Goal: Task Accomplishment & Management: Manage account settings

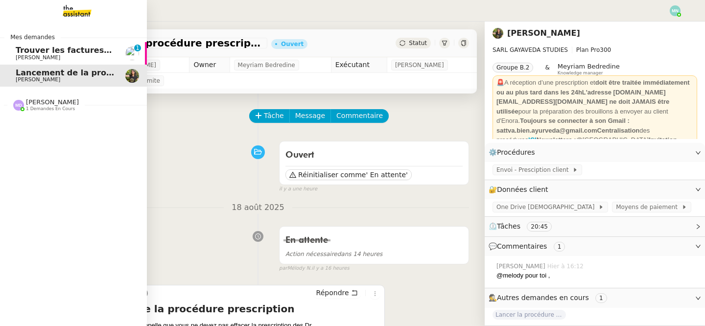
click at [22, 48] on span "Trouver les factures manquantes de juillet 2025" at bounding box center [122, 50] width 212 height 9
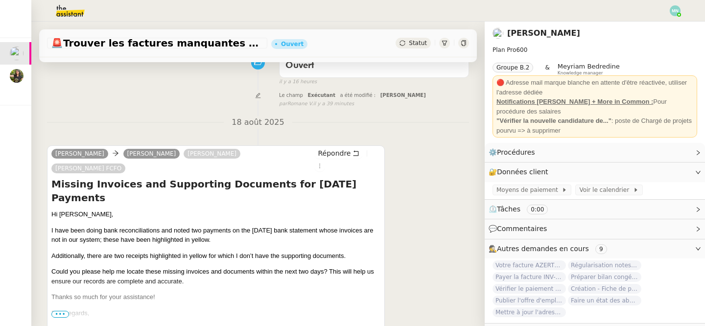
scroll to position [17, 0]
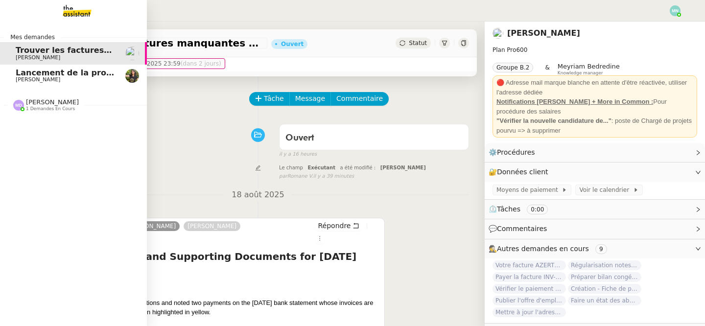
click at [30, 73] on span "Lancement de la procédure prescription" at bounding box center [104, 72] width 177 height 9
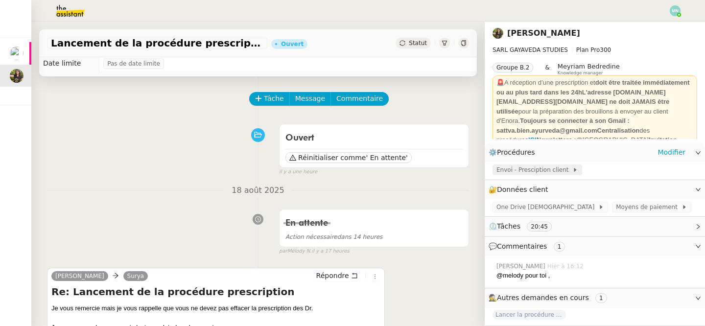
click at [524, 172] on span "Envoi - Presciption client" at bounding box center [534, 170] width 76 height 10
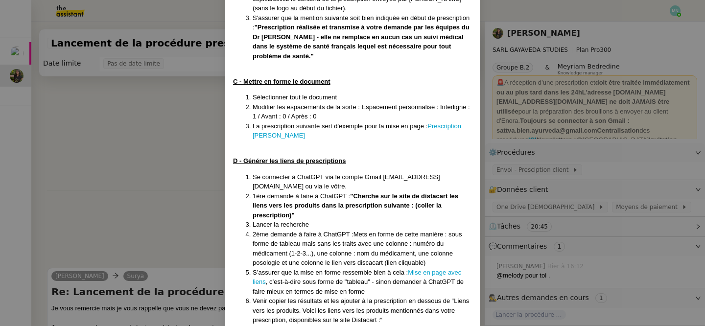
scroll to position [324, 0]
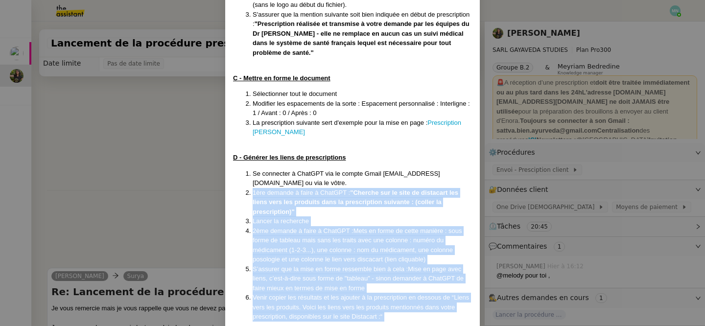
drag, startPoint x: 252, startPoint y: 172, endPoint x: 378, endPoint y: 304, distance: 182.1
click at [378, 304] on div "Créée le [DATE] MAJ le [DATE] Contexte : La cliente souhaite que nous préparion…" at bounding box center [352, 107] width 239 height 748
copy ol "1ère demande à faire à ChatGPT : " Cherche sur le site de distacart les liens v…"
click at [379, 226] on li "2ème demande à faire à ChatGPT : Mets en forme de cette manière : sous forme de…" at bounding box center [362, 245] width 219 height 38
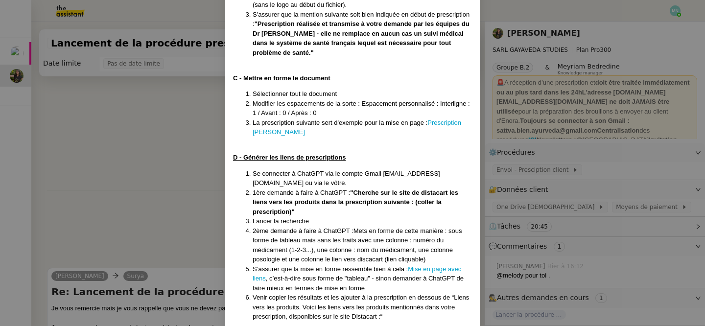
drag, startPoint x: 354, startPoint y: 211, endPoint x: 438, endPoint y: 239, distance: 88.7
click at [439, 240] on li "2ème demande à faire à ChatGPT : Mets en forme de cette manière : sous forme de…" at bounding box center [362, 245] width 219 height 38
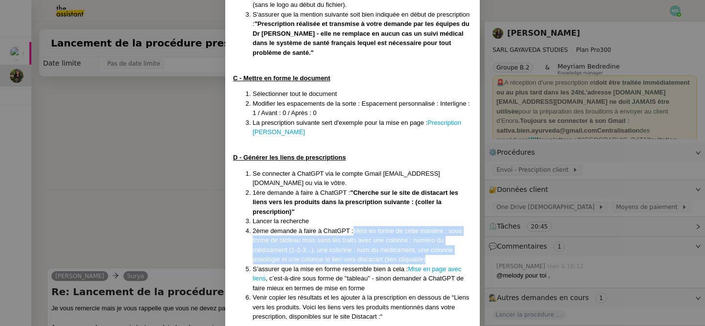
drag, startPoint x: 429, startPoint y: 239, endPoint x: 353, endPoint y: 209, distance: 81.1
click at [353, 226] on li "2ème demande à faire à ChatGPT : Mets en forme de cette manière : sous forme de…" at bounding box center [362, 245] width 219 height 38
copy li "Mets en forme de cette manière : sous forme de tableau mais sans les traits ave…"
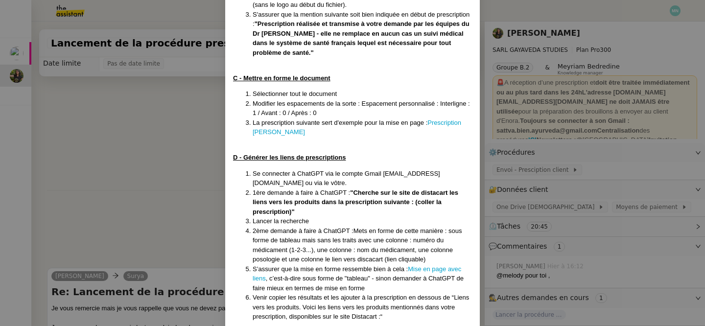
click at [131, 187] on nz-modal-container "Créée le [DATE] MAJ le [DATE] Contexte : La cliente souhaite que nous préparion…" at bounding box center [352, 163] width 705 height 326
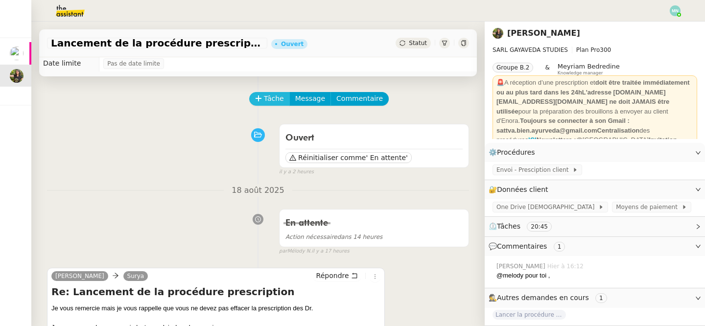
click at [251, 97] on button "Tâche" at bounding box center [269, 99] width 41 height 14
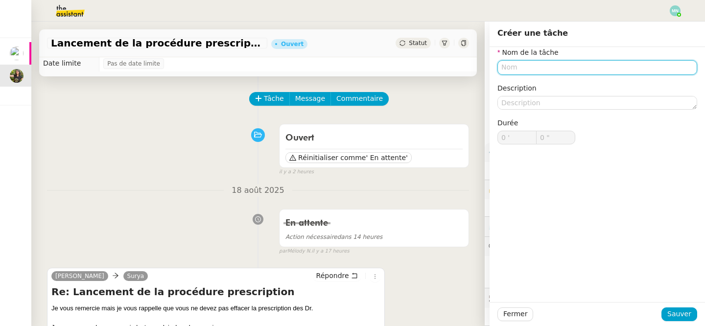
click at [559, 69] on input "text" at bounding box center [597, 67] width 200 height 14
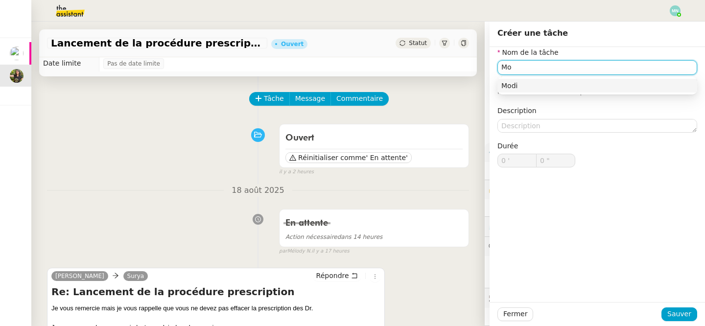
type input "M"
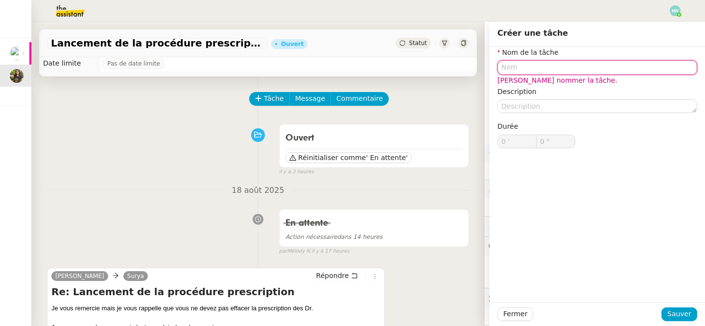
click at [526, 68] on input "text" at bounding box center [597, 67] width 200 height 14
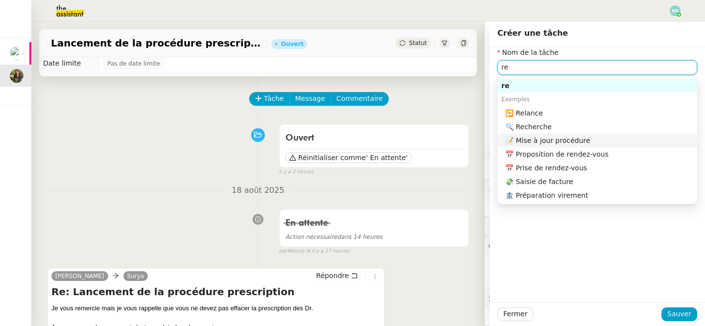
click at [570, 136] on div "📝 Mise à jour procédure" at bounding box center [599, 140] width 188 height 9
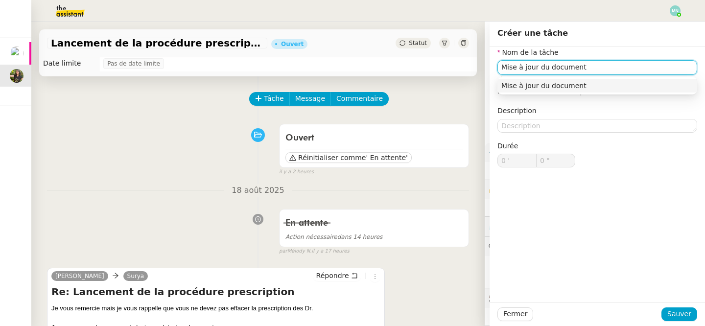
type input "Mise à jour du document"
click at [569, 92] on div "Mise à jour du document" at bounding box center [597, 86] width 200 height 18
click at [573, 86] on div "Mise à jour du document" at bounding box center [597, 85] width 192 height 9
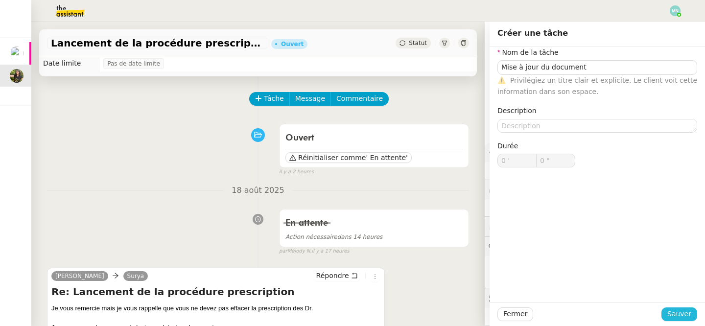
click at [684, 307] on button "Sauver" at bounding box center [679, 314] width 36 height 14
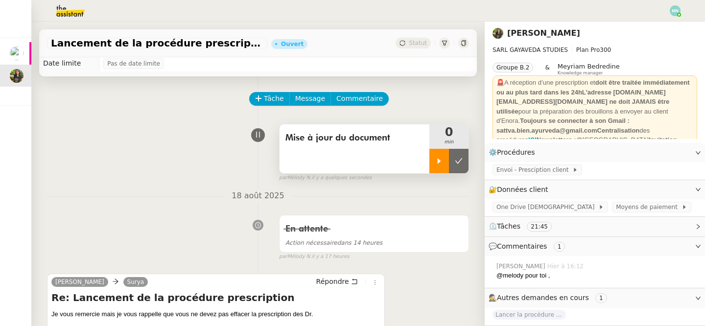
click at [437, 159] on icon at bounding box center [439, 161] width 8 height 8
click at [529, 168] on span "Envoi - Presciption client" at bounding box center [534, 170] width 76 height 10
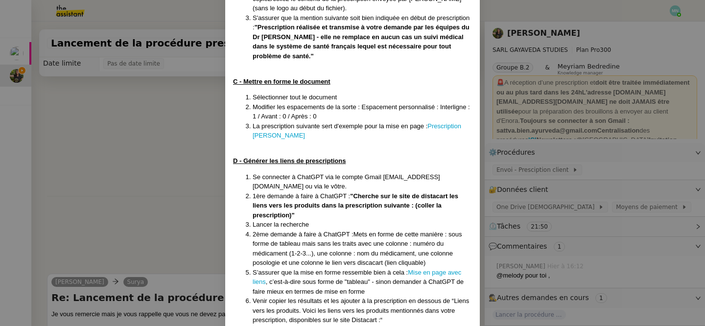
scroll to position [321, 0]
click at [454, 268] on link "Mise en page avec liens" at bounding box center [357, 276] width 209 height 17
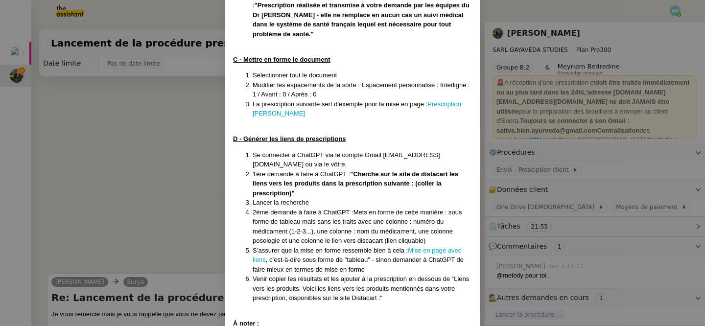
scroll to position [344, 0]
click at [167, 212] on nz-modal-container "Créée le [DATE] MAJ le [DATE] Contexte : La cliente souhaite que nous préparion…" at bounding box center [352, 163] width 705 height 326
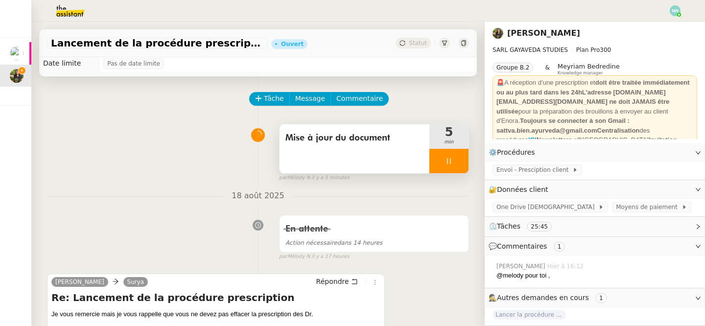
click at [439, 163] on div at bounding box center [448, 161] width 39 height 24
click at [458, 163] on icon at bounding box center [458, 160] width 7 height 5
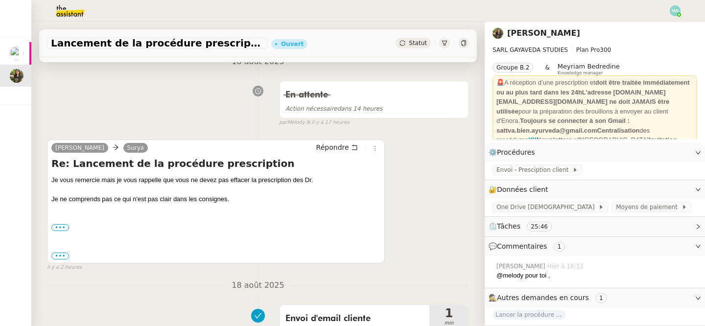
scroll to position [176, 0]
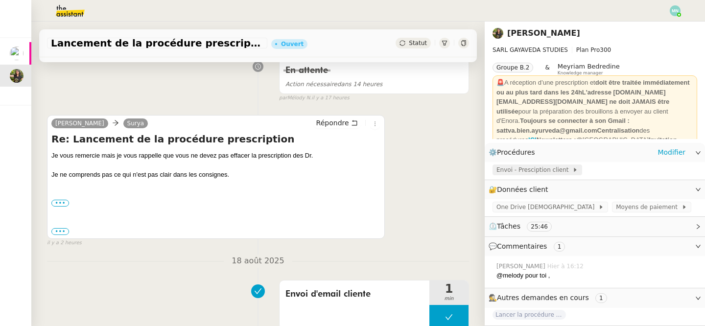
click at [549, 174] on span "Envoi - Presciption client" at bounding box center [534, 170] width 76 height 10
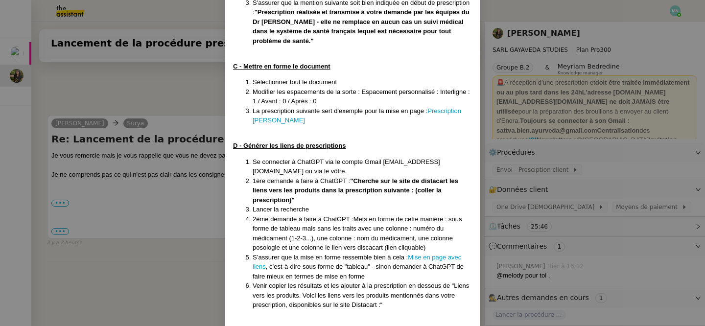
scroll to position [342, 0]
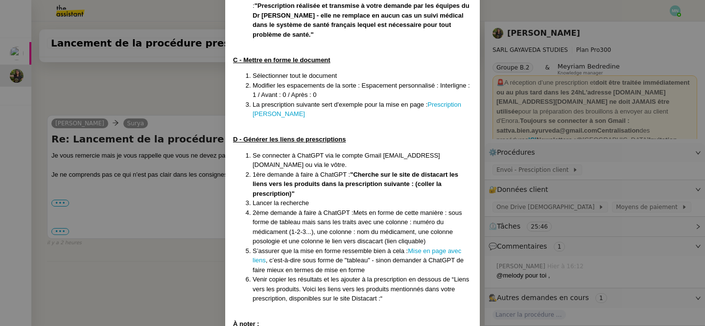
click at [152, 97] on nz-modal-container "Créée le [DATE] MAJ le [DATE] Contexte : La cliente souhaite que nous préparion…" at bounding box center [352, 163] width 705 height 326
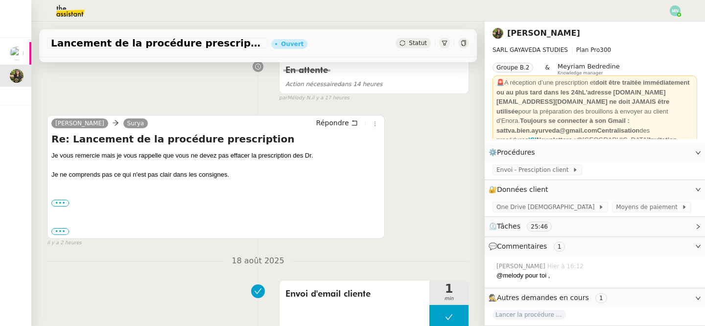
scroll to position [0, 0]
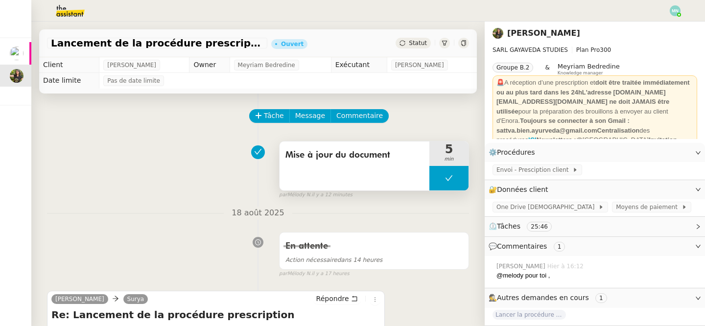
click at [440, 173] on button at bounding box center [448, 178] width 39 height 24
click at [440, 176] on icon at bounding box center [439, 178] width 8 height 8
click at [523, 171] on span "Envoi - Presciption client" at bounding box center [534, 170] width 76 height 10
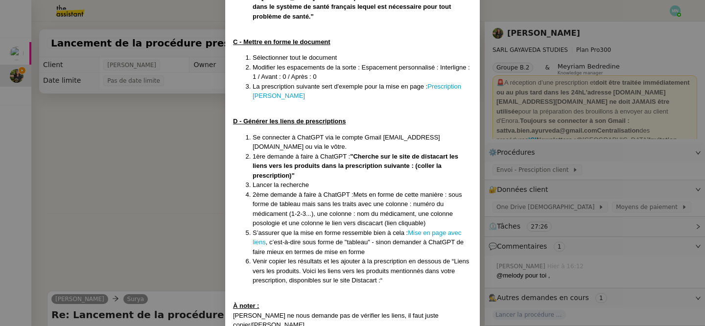
scroll to position [363, 0]
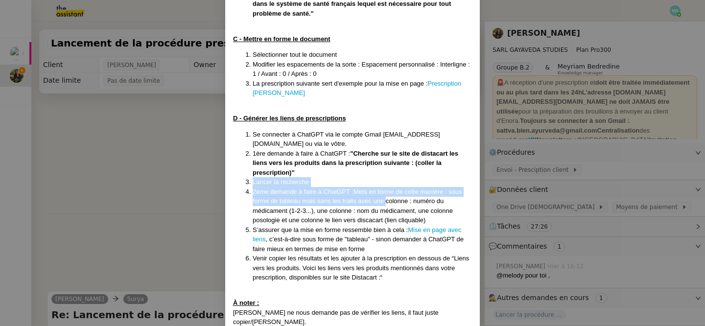
drag, startPoint x: 247, startPoint y: 163, endPoint x: 385, endPoint y: 178, distance: 139.3
click at [385, 178] on ol "Se connecter à ChatGPT via le compte Gmail [EMAIL_ADDRESS][DOMAIN_NAME] ou via …" at bounding box center [352, 206] width 239 height 153
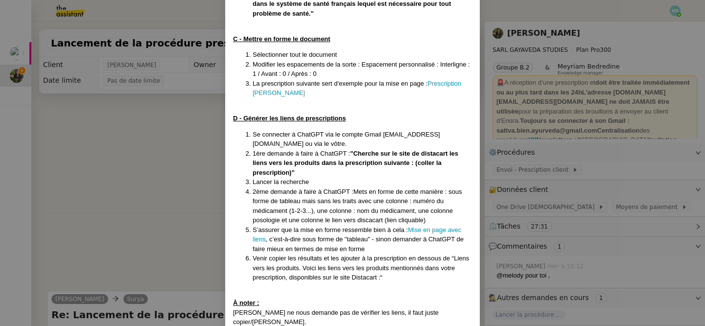
click at [261, 150] on span "1ère demande à faire à ChatGPT :" at bounding box center [301, 153] width 97 height 7
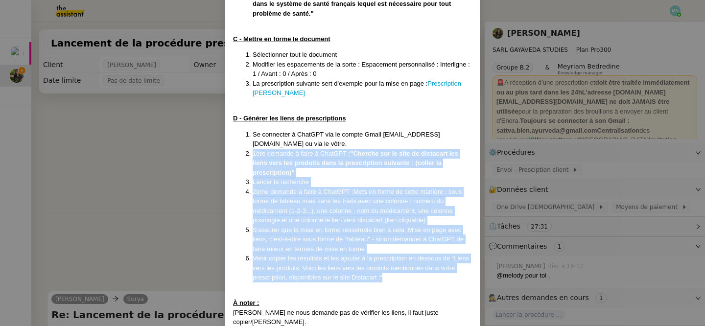
drag, startPoint x: 253, startPoint y: 137, endPoint x: 404, endPoint y: 260, distance: 195.2
click at [404, 260] on ol "Se connecter à ChatGPT via le compte Gmail [EMAIL_ADDRESS][DOMAIN_NAME] ou via …" at bounding box center [352, 206] width 239 height 153
copy ol "1ère demande à faire à ChatGPT : " Cherche sur le site de distacart les liens v…"
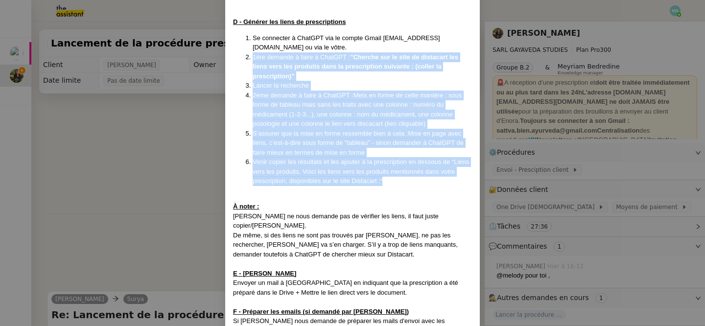
scroll to position [460, 0]
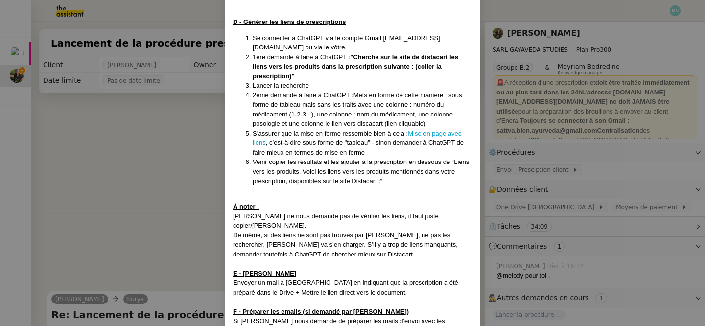
click at [158, 177] on nz-modal-container "Créée le [DATE] MAJ le [DATE] Contexte : La cliente souhaite que nous préparion…" at bounding box center [352, 163] width 705 height 326
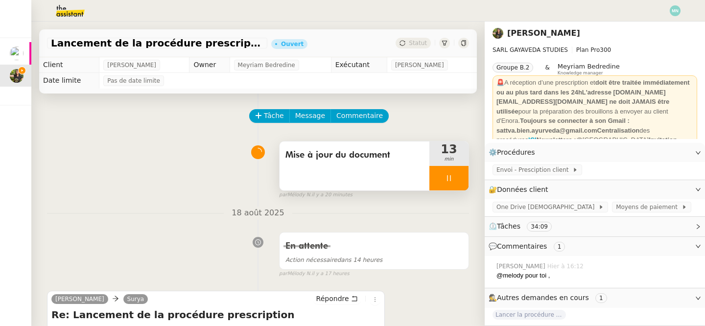
scroll to position [411, 0]
click at [274, 118] on span "Tâche" at bounding box center [274, 115] width 20 height 11
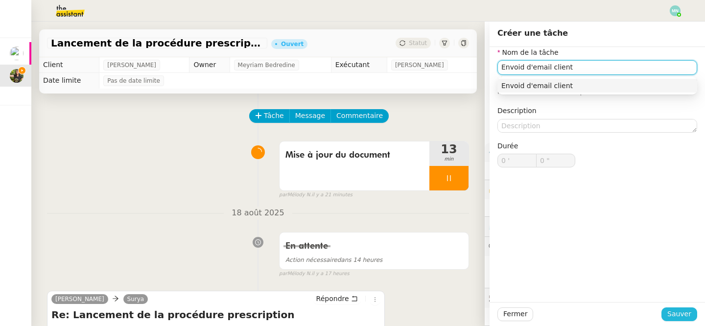
type input "Envoid d'email client"
click at [685, 312] on span "Sauver" at bounding box center [679, 313] width 24 height 11
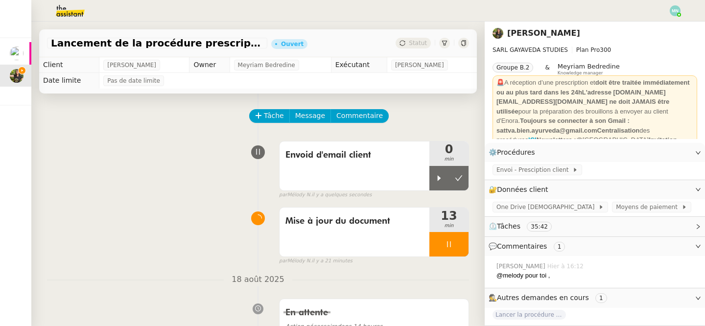
click at [445, 239] on div at bounding box center [448, 244] width 39 height 24
click at [457, 242] on icon at bounding box center [459, 244] width 8 height 8
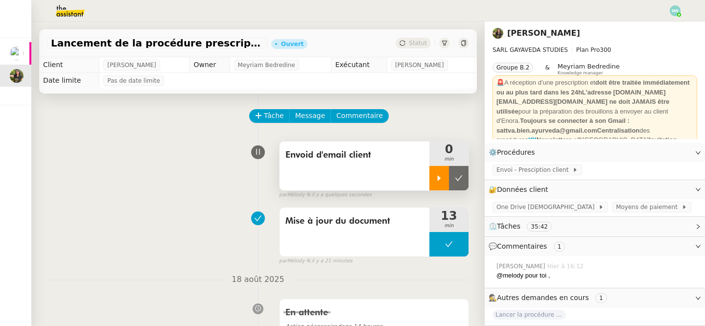
click at [439, 183] on div at bounding box center [439, 178] width 20 height 24
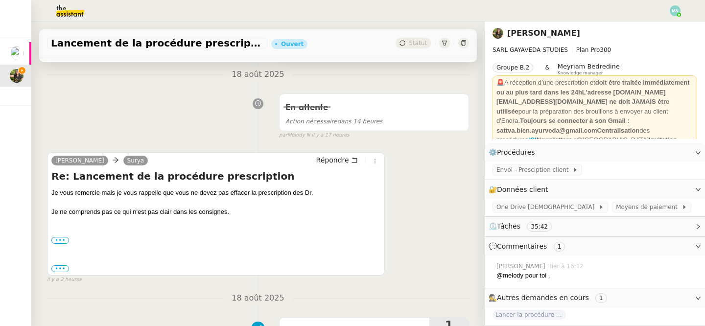
scroll to position [236, 0]
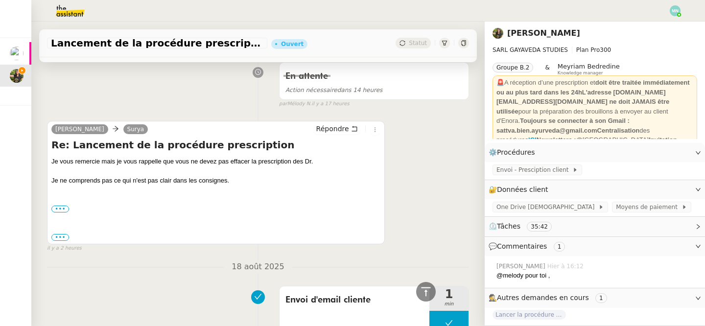
drag, startPoint x: 244, startPoint y: 181, endPoint x: 51, endPoint y: 160, distance: 194.0
click at [51, 160] on div "[PERSON_NAME] Répondre Re: Lancement de la procédure prescription Je vous remer…" at bounding box center [216, 183] width 338 height 124
copy div "Je vous remercie mais je vous rappelle que vous ne devez pas effacer la prescri…"
click at [341, 131] on span "Répondre" at bounding box center [332, 129] width 33 height 10
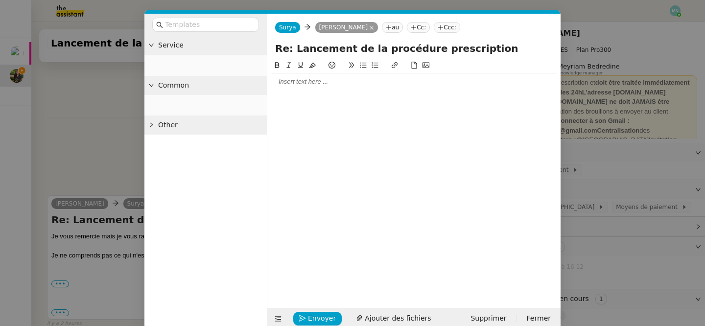
scroll to position [311, 0]
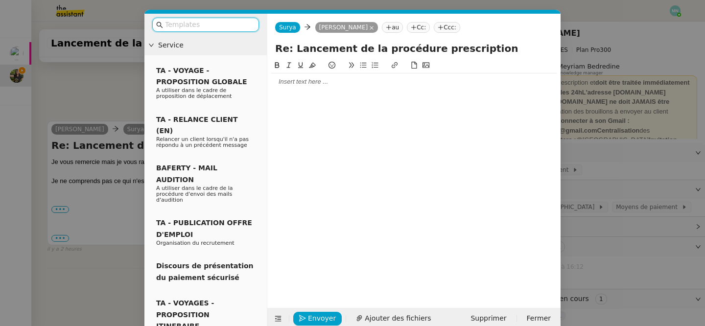
click at [314, 95] on div at bounding box center [413, 176] width 285 height 233
click at [301, 85] on div at bounding box center [413, 81] width 285 height 9
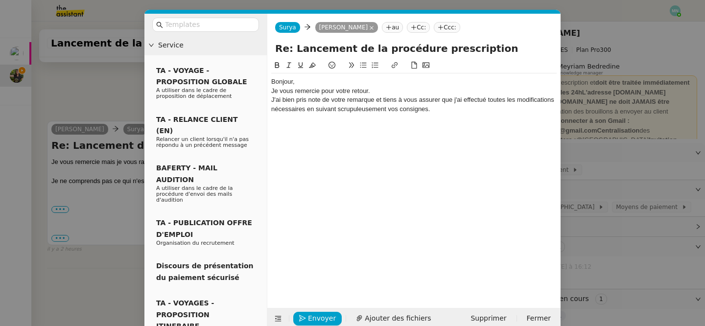
scroll to position [359, 0]
click at [311, 84] on div "Bonjour," at bounding box center [413, 81] width 285 height 9
click at [326, 82] on div "Bonjour [PERSON_NAME]," at bounding box center [413, 81] width 285 height 9
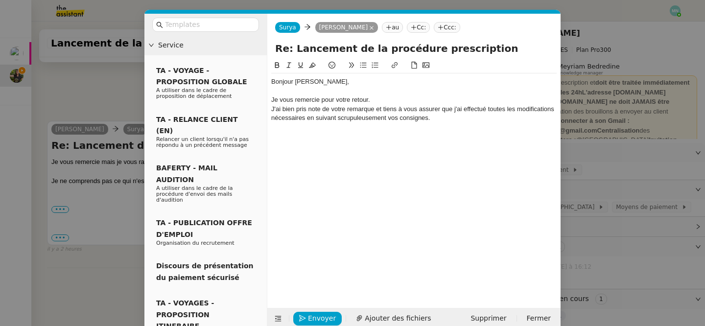
scroll to position [368, 0]
click at [390, 96] on div "Je vous remercie pour votre retour." at bounding box center [413, 99] width 285 height 9
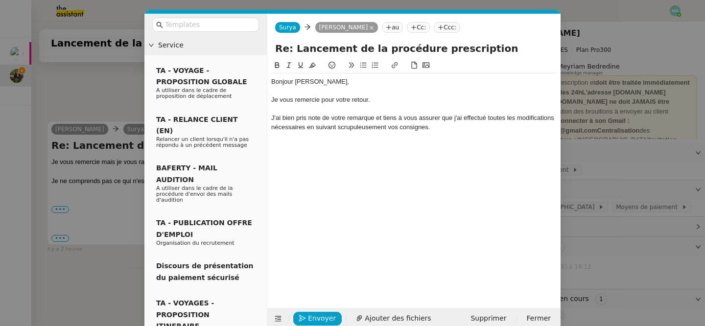
scroll to position [378, 0]
click at [460, 125] on div "J'ai bien pris note de votre remarque et tiens à vous assurer que j'ai effectué…" at bounding box center [413, 123] width 285 height 18
click at [102, 188] on nz-modal-container "Service TA - VOYAGE - PROPOSITION GLOBALE A utiliser dans le cadre de propositi…" at bounding box center [352, 163] width 705 height 326
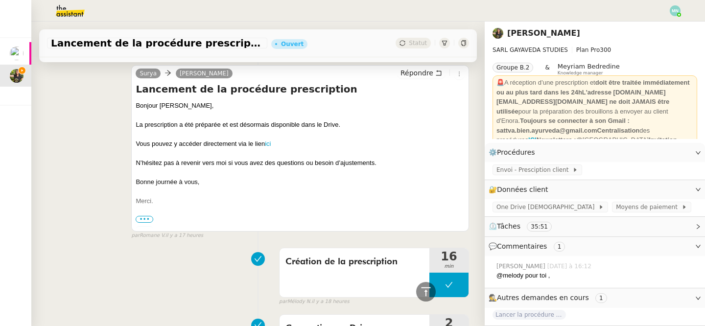
scroll to position [685, 0]
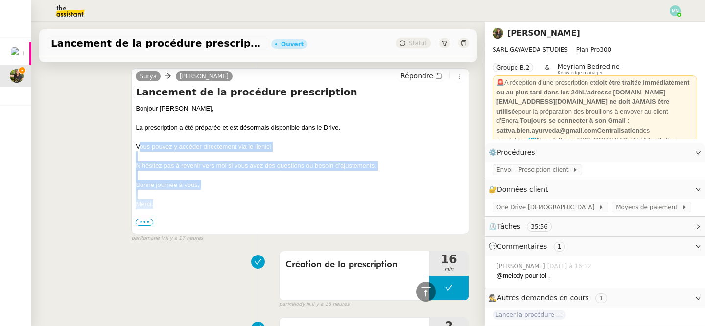
drag, startPoint x: 137, startPoint y: 145, endPoint x: 206, endPoint y: 201, distance: 88.8
click at [206, 201] on div "Bonjour Enora, La prescription a été préparée et est désormais disponible dans …" at bounding box center [300, 223] width 329 height 238
copy div "Vous pouvez y accéder directement via le lien ici N’hésitez pas à revenir vers …"
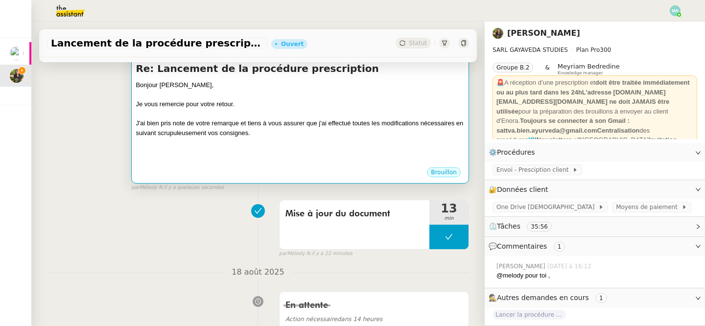
scroll to position [150, 0]
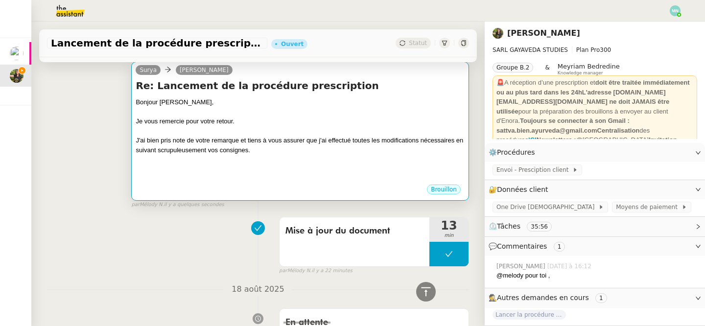
click at [273, 160] on div at bounding box center [300, 160] width 329 height 10
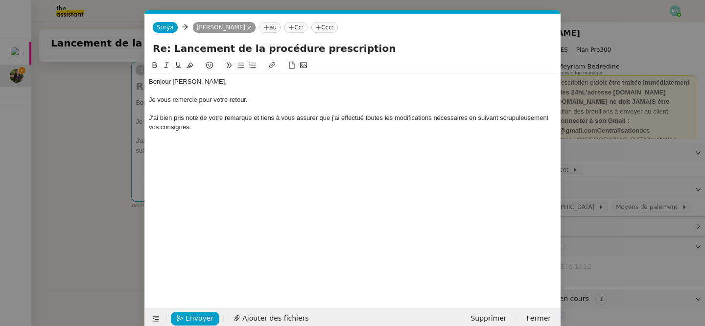
scroll to position [0, 21]
click at [217, 135] on div at bounding box center [353, 136] width 408 height 9
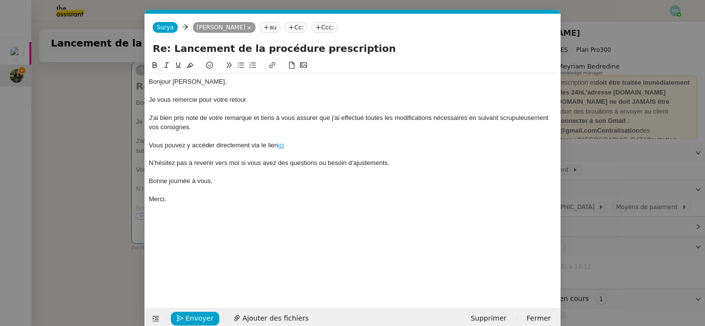
click at [284, 143] on link "ici" at bounding box center [281, 144] width 6 height 7
click at [264, 164] on link "[URL][DOMAIN_NAME]" at bounding box center [258, 163] width 67 height 13
click at [265, 224] on div "Bonjour [PERSON_NAME], Je vous remercie pour votre retour. J'ai bien pris note …" at bounding box center [353, 176] width 408 height 233
click at [194, 319] on span "Envoyer" at bounding box center [200, 318] width 28 height 11
click at [198, 319] on span "Confirmer l'envoi" at bounding box center [215, 318] width 59 height 11
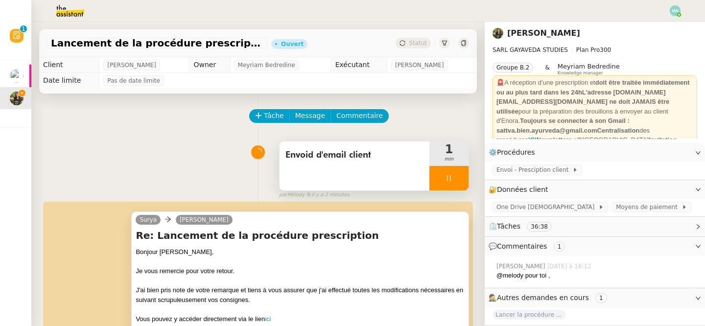
click at [441, 169] on div at bounding box center [448, 178] width 39 height 24
click at [451, 174] on button at bounding box center [459, 178] width 20 height 24
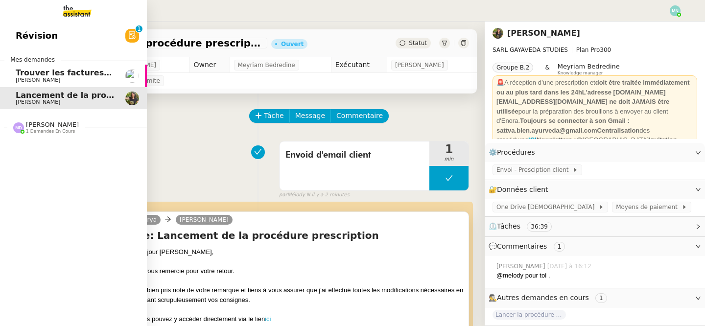
click at [33, 76] on span "Trouver les factures manquantes de juillet 2025" at bounding box center [122, 72] width 212 height 9
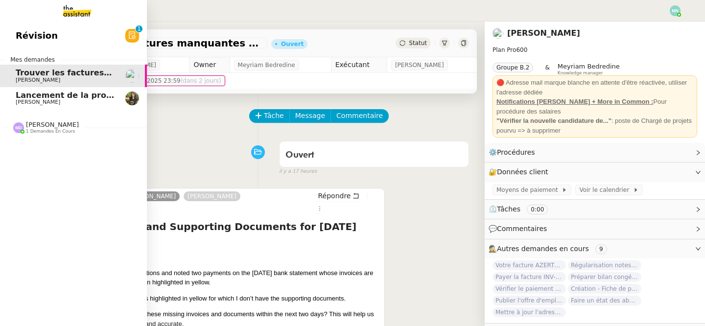
click at [14, 122] on div at bounding box center [18, 127] width 11 height 11
click at [82, 152] on span "[PERSON_NAME]" at bounding box center [65, 153] width 99 height 6
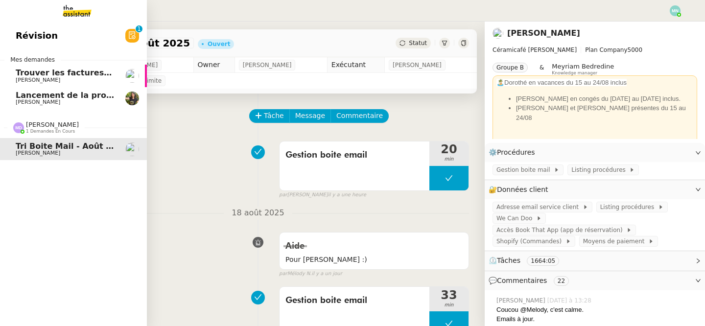
click at [39, 78] on span "[PERSON_NAME]" at bounding box center [38, 80] width 45 height 6
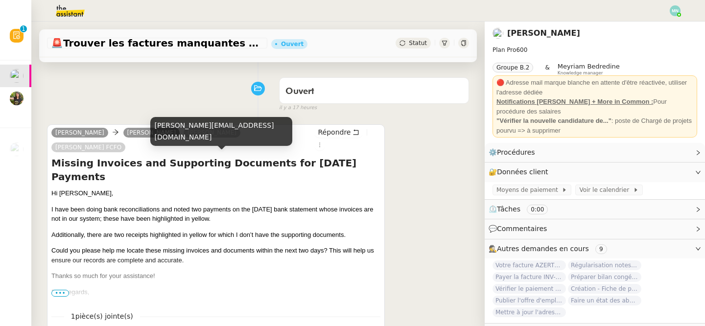
scroll to position [65, 0]
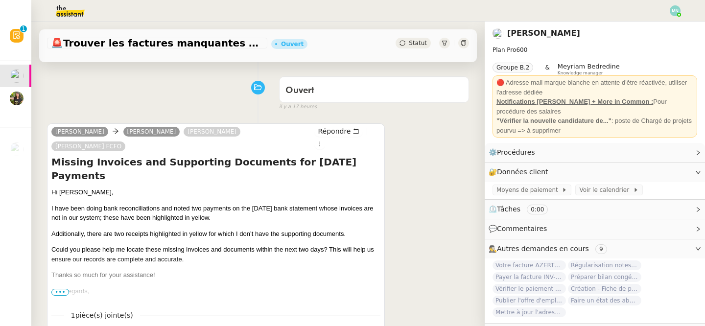
click at [65, 289] on span "•••" at bounding box center [60, 292] width 18 height 7
drag, startPoint x: 53, startPoint y: 162, endPoint x: 117, endPoint y: 276, distance: 130.4
click at [117, 276] on div "Hi [PERSON_NAME], I have been doing bank reconciliations and noted two payments…" at bounding box center [215, 249] width 329 height 124
copy div "Hi [PERSON_NAME], I have been doing bank reconciliations and noted two payments…"
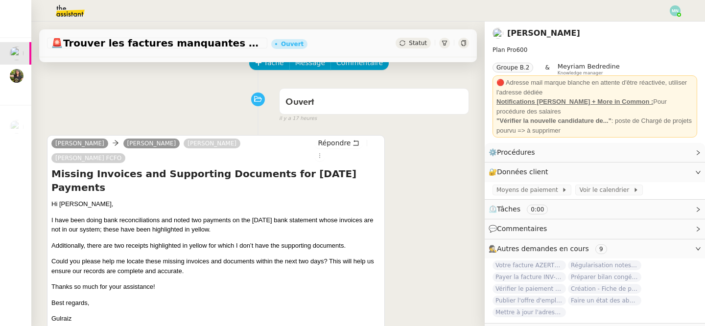
scroll to position [0, 0]
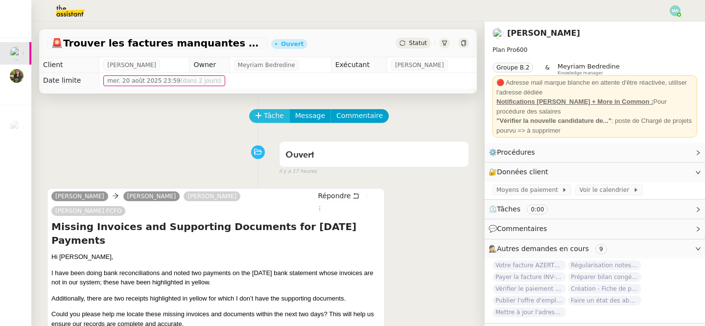
click at [263, 118] on button "Tâche" at bounding box center [269, 116] width 41 height 14
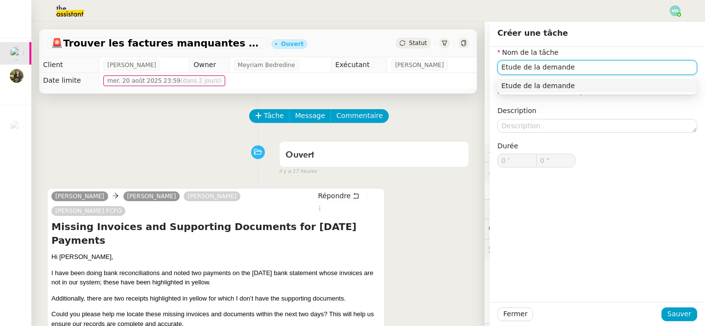
click at [564, 87] on div "Etude de la demande" at bounding box center [597, 85] width 192 height 9
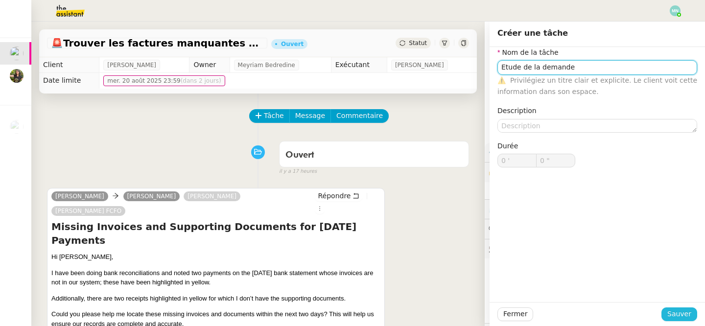
type input "Etude de la demande"
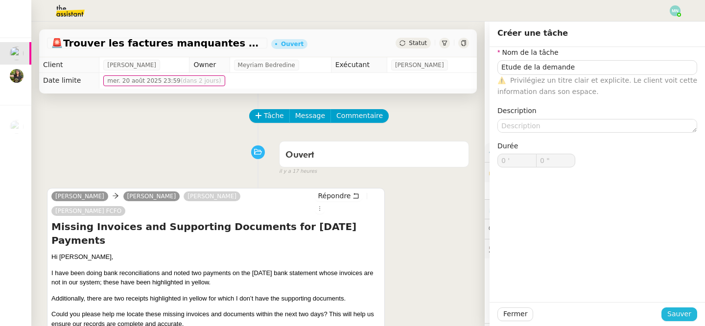
click at [680, 317] on span "Sauver" at bounding box center [679, 313] width 24 height 11
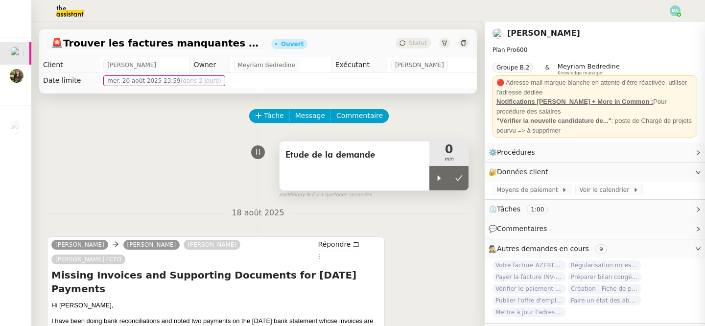
click at [427, 182] on div "Etude de la demande" at bounding box center [355, 165] width 150 height 49
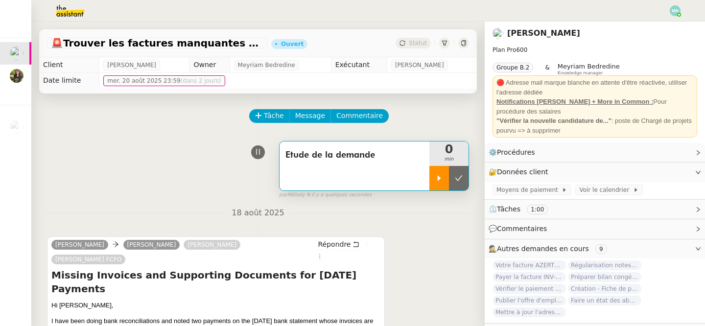
click at [441, 182] on div at bounding box center [439, 178] width 20 height 24
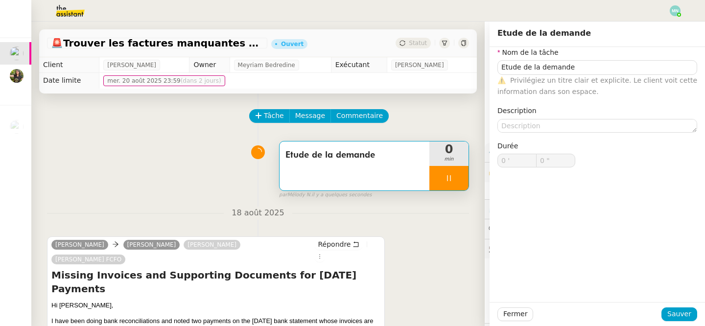
type input "Etude de la demande"
type input "0 '"
type input "0 ""
type input "Etude de la demande"
type input "0 '"
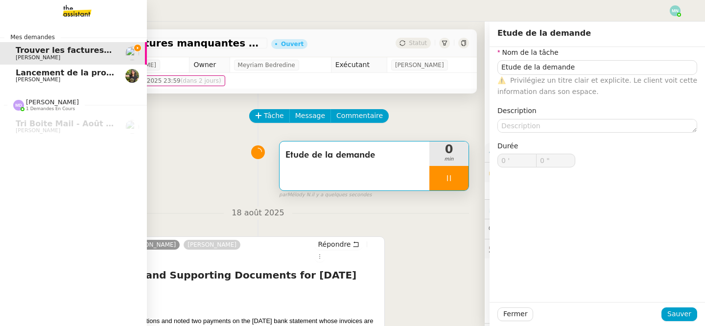
type input "1 ""
click at [51, 75] on span "Lancement de la procédure prescription" at bounding box center [104, 72] width 177 height 9
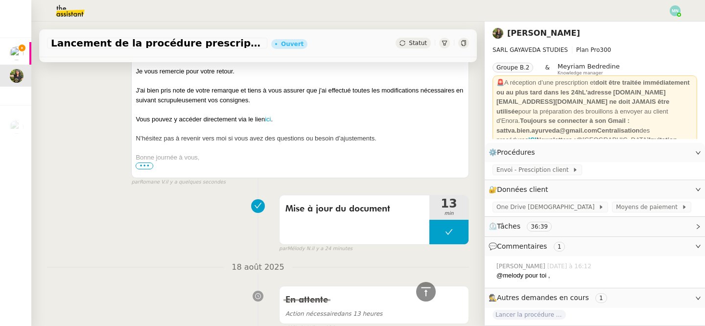
scroll to position [196, 0]
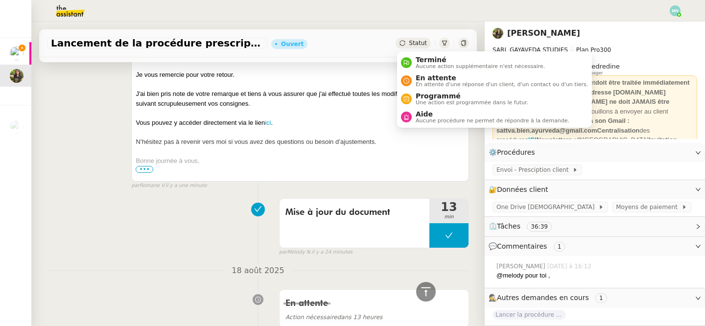
click at [421, 41] on span "Statut" at bounding box center [418, 43] width 18 height 7
click at [445, 79] on span "En attente" at bounding box center [502, 78] width 172 height 8
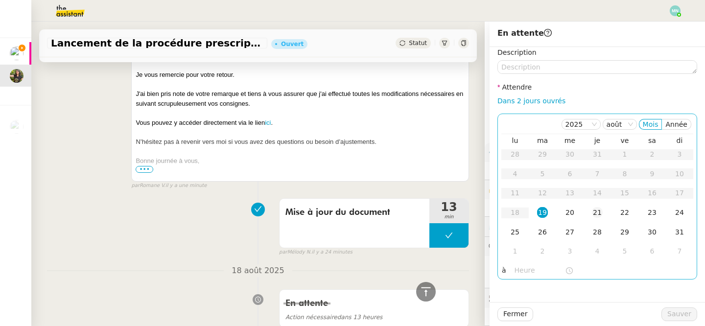
click at [596, 215] on div "21" at bounding box center [597, 212] width 11 height 11
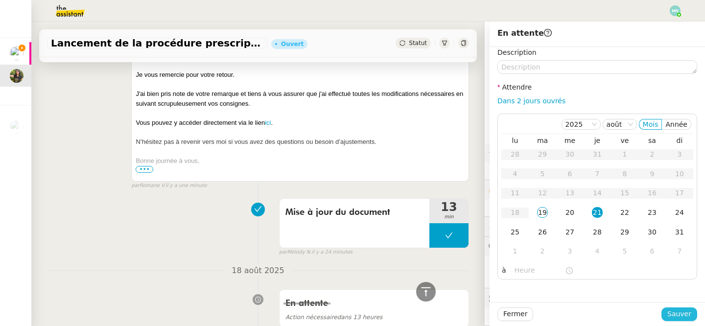
click at [678, 314] on span "Sauver" at bounding box center [679, 313] width 24 height 11
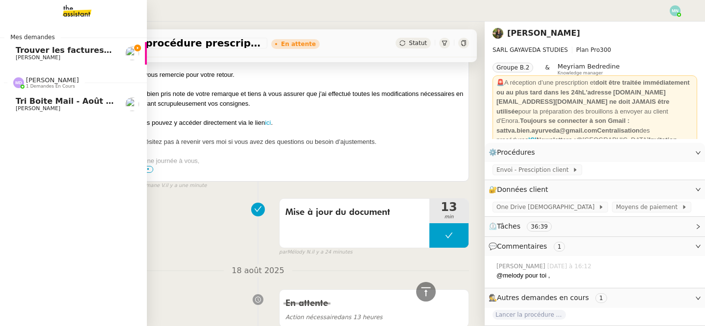
click at [26, 109] on span "[PERSON_NAME]" at bounding box center [38, 108] width 45 height 6
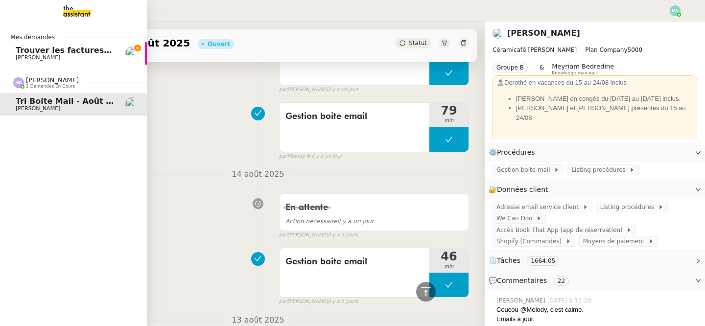
click at [55, 54] on span "Trouver les factures manquantes de juillet 2025" at bounding box center [122, 50] width 212 height 9
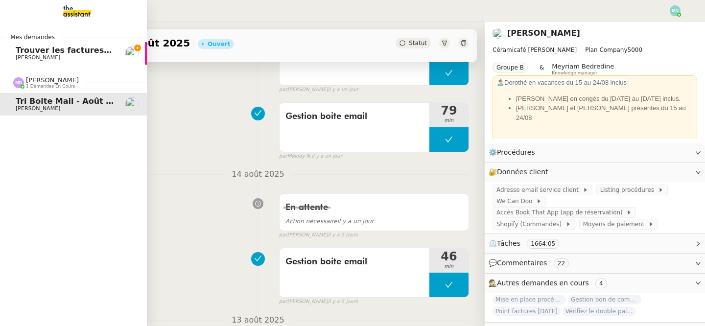
scroll to position [172, 0]
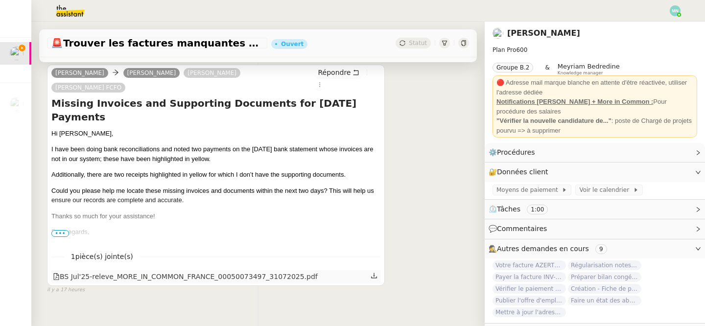
click at [169, 271] on div "BS Jul'25-releve_MORE_IN_COMMON_FRANCE_00050073497_31072025.pdf" at bounding box center [185, 276] width 265 height 11
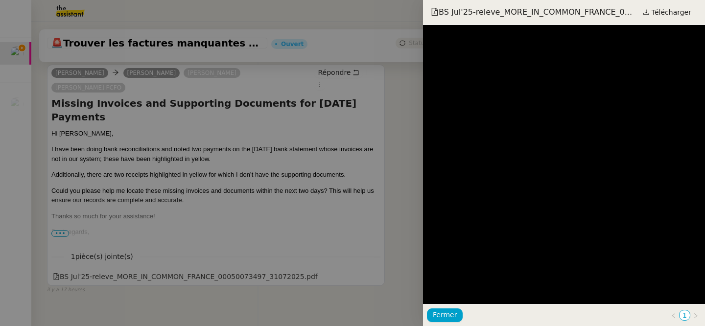
click at [339, 206] on div at bounding box center [352, 163] width 705 height 326
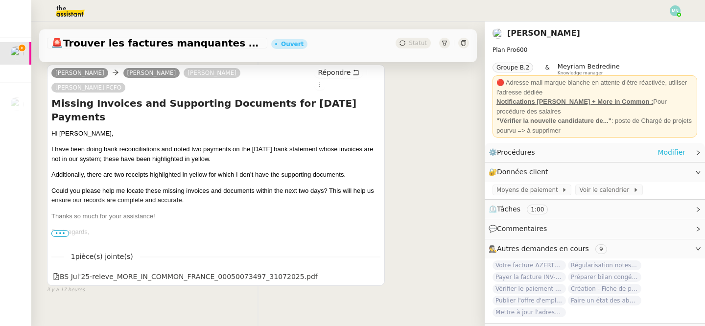
click at [669, 155] on link "Modifier" at bounding box center [671, 152] width 28 height 11
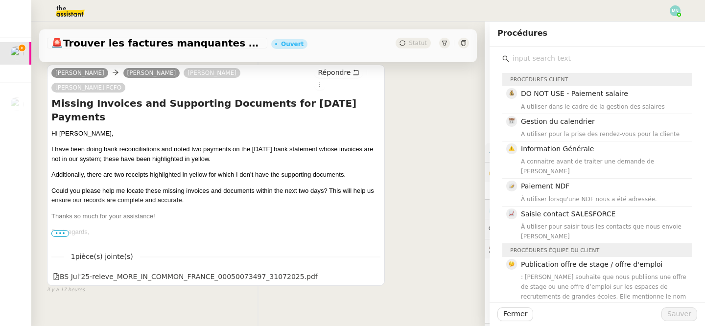
click at [552, 61] on input "text" at bounding box center [600, 58] width 183 height 13
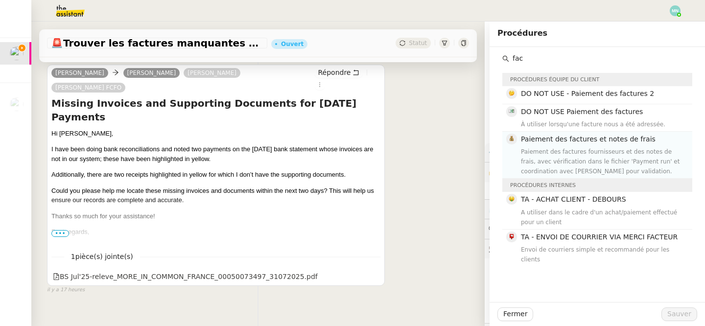
type input "fac"
click at [573, 142] on span "Paiement des factures et notes de frais" at bounding box center [588, 139] width 135 height 8
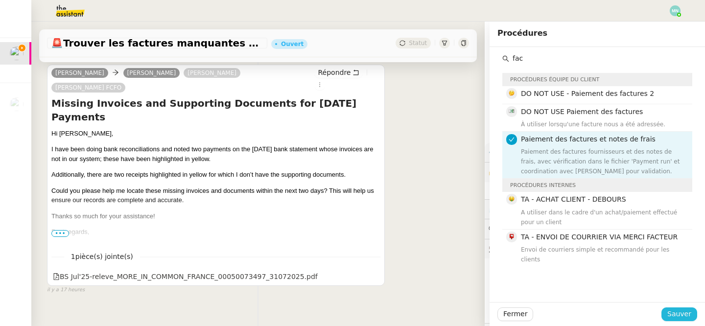
click at [687, 313] on span "Sauver" at bounding box center [679, 313] width 24 height 11
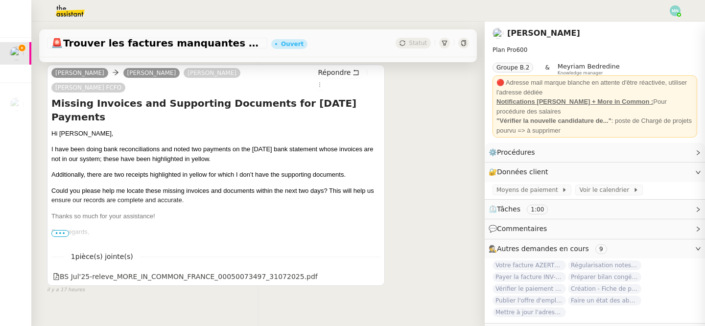
scroll to position [172, 0]
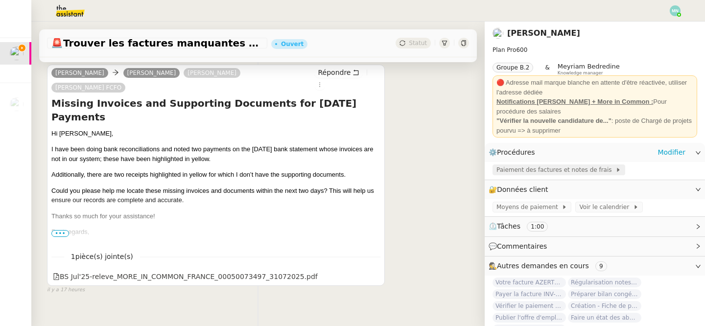
click at [546, 170] on span "Paiement des factures et notes de frais" at bounding box center [555, 170] width 119 height 10
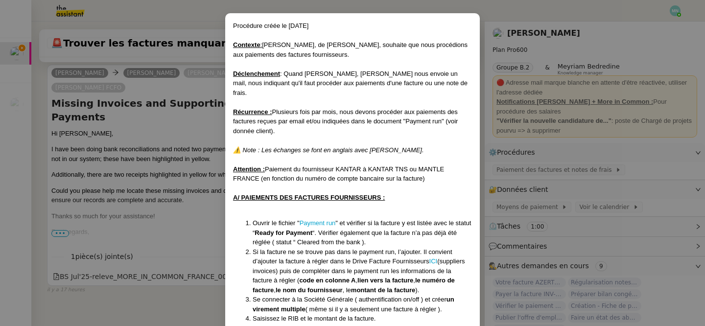
scroll to position [49, 0]
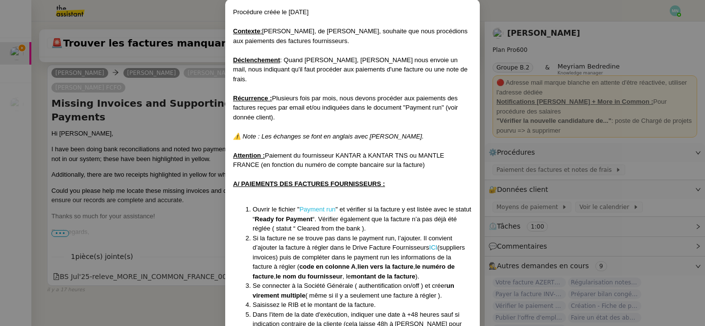
click at [320, 206] on link "Payment run" at bounding box center [318, 209] width 36 height 7
click at [199, 218] on nz-modal-container "​​Procédure créée le [DATE] Contexte : [PERSON_NAME], de Destin Commun, souhait…" at bounding box center [352, 163] width 705 height 326
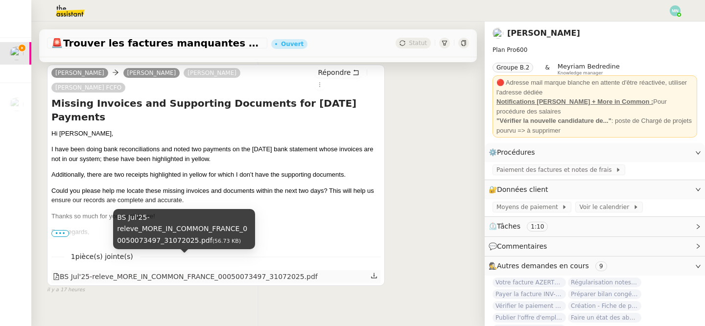
click at [230, 271] on div "BS Jul'25-releve_MORE_IN_COMMON_FRANCE_00050073497_31072025.pdf" at bounding box center [185, 276] width 265 height 11
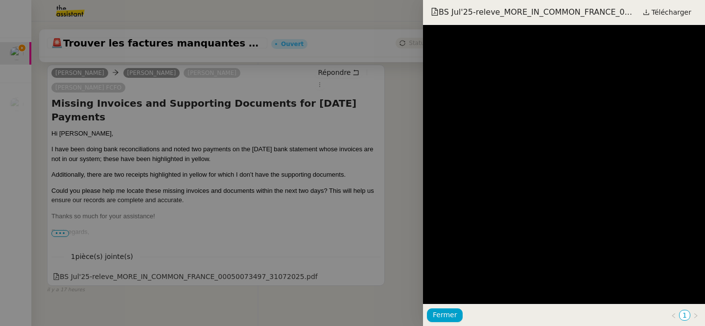
click at [298, 145] on div at bounding box center [352, 163] width 705 height 326
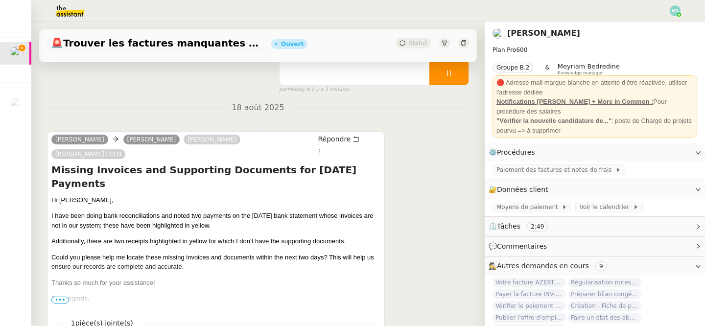
scroll to position [0, 0]
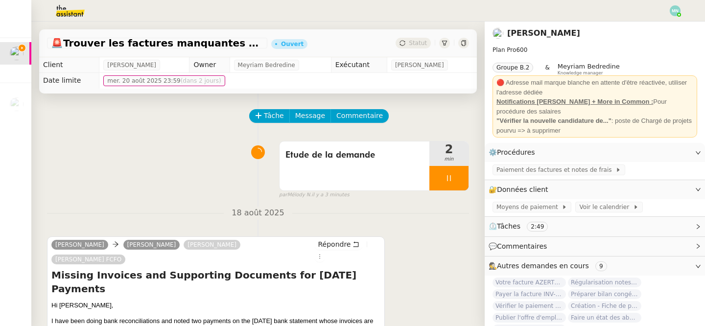
click at [418, 44] on span "Statut" at bounding box center [418, 43] width 18 height 7
click at [440, 178] on div at bounding box center [448, 178] width 39 height 24
click at [461, 179] on icon at bounding box center [459, 178] width 8 height 8
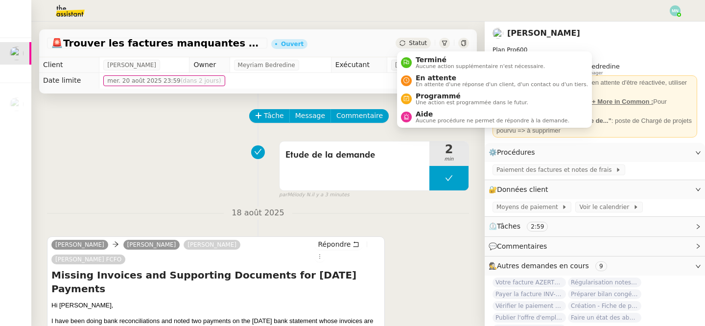
click at [421, 42] on span "Statut" at bounding box center [418, 43] width 18 height 7
click at [451, 115] on span "Aide" at bounding box center [493, 114] width 154 height 8
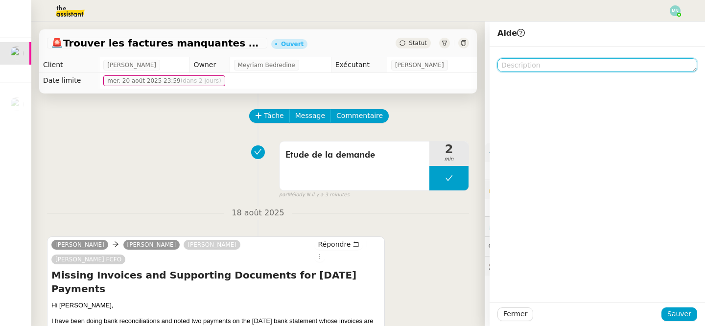
click at [509, 65] on textarea at bounding box center [597, 65] width 200 height 14
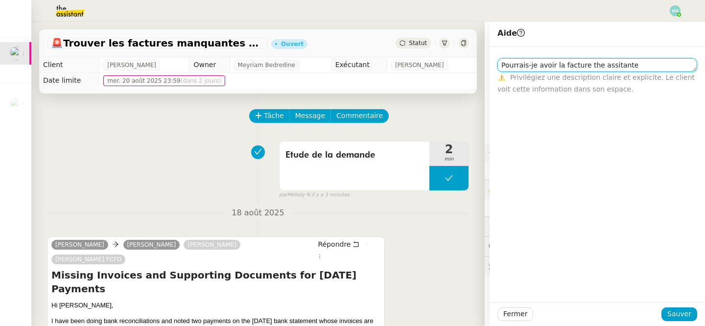
paste textarea "Hi [PERSON_NAME], I have been doing bank reconciliations and noted two payments…"
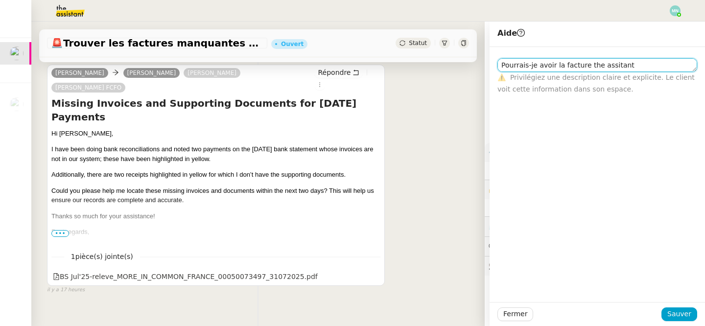
click at [608, 67] on textarea "Pourrais-je avoir la facture the assitant" at bounding box center [597, 65] width 200 height 14
click at [0, 0] on lt-span "assi s tant" at bounding box center [0, 0] width 0 height 0
type textarea "Pourrais-je avoir la facture the assistant"
drag, startPoint x: 640, startPoint y: 62, endPoint x: 492, endPoint y: 60, distance: 147.9
click at [492, 60] on div "Pourrais-je avoir la facture the assistant ⚠️ Privilégiez une description clair…" at bounding box center [597, 71] width 215 height 48
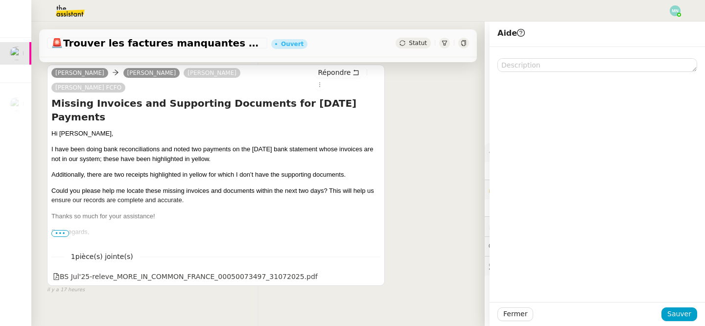
click at [447, 143] on div "[PERSON_NAME] Beau [PERSON_NAME] [PERSON_NAME] FCFO Répondre Missing Invoices a…" at bounding box center [258, 175] width 422 height 238
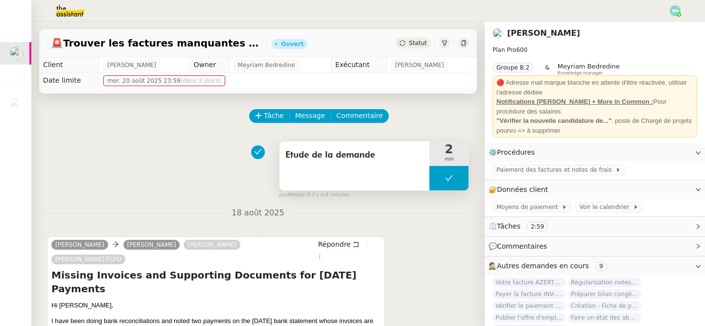
click at [434, 178] on button at bounding box center [448, 178] width 39 height 24
click at [438, 178] on icon at bounding box center [439, 177] width 3 height 5
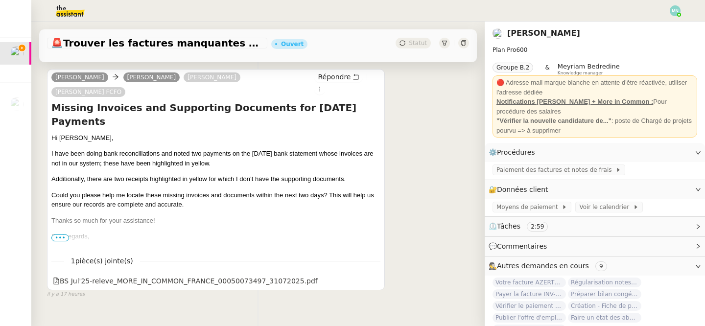
scroll to position [172, 0]
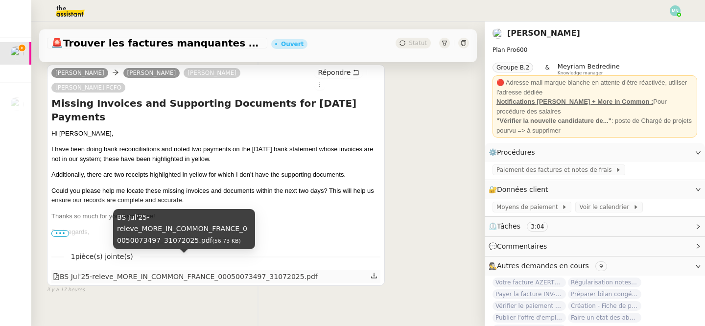
click at [277, 271] on div "BS Jul'25-releve_MORE_IN_COMMON_FRANCE_00050073497_31072025.pdf" at bounding box center [185, 276] width 265 height 11
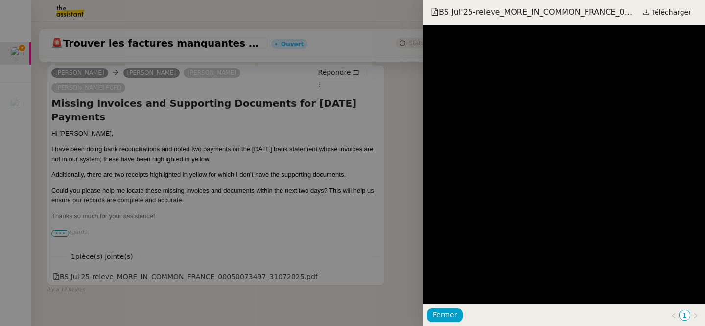
click at [393, 177] on div at bounding box center [352, 163] width 705 height 326
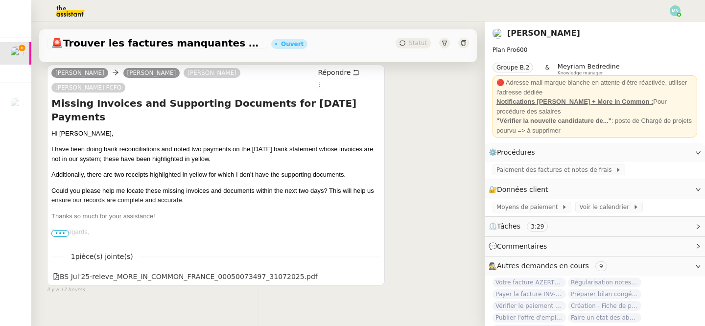
scroll to position [167, 0]
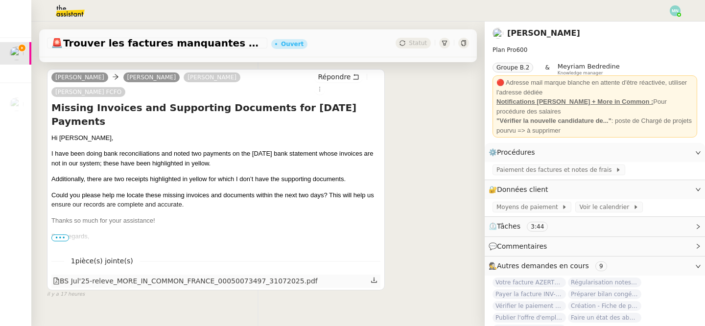
click at [282, 276] on div "BS Jul'25-releve_MORE_IN_COMMON_FRANCE_00050073497_31072025.pdf" at bounding box center [185, 281] width 265 height 11
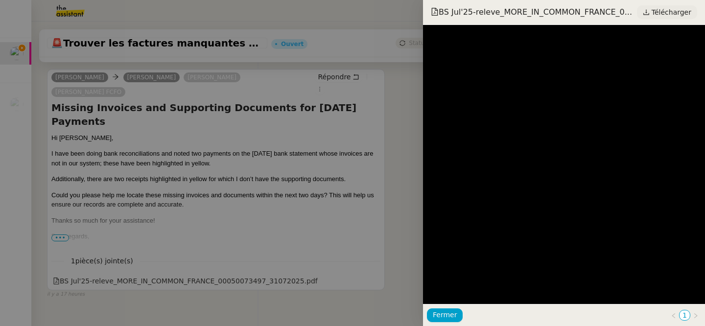
click at [664, 13] on span "Télécharger" at bounding box center [672, 12] width 40 height 13
click at [358, 165] on div at bounding box center [352, 163] width 705 height 326
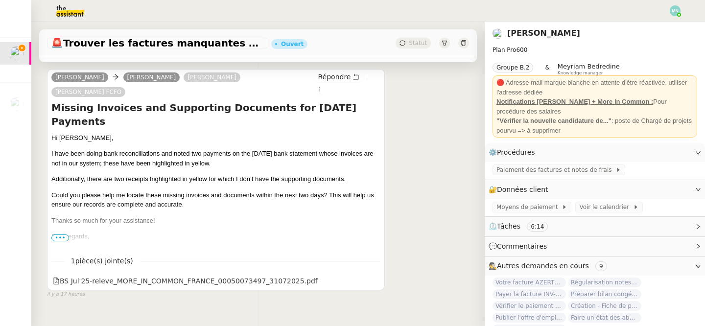
scroll to position [0, 0]
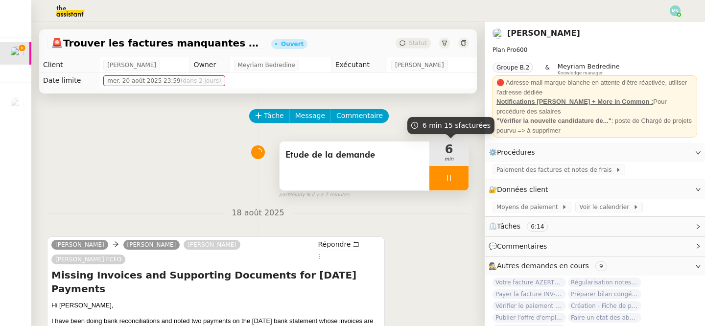
click at [441, 173] on div at bounding box center [448, 178] width 39 height 24
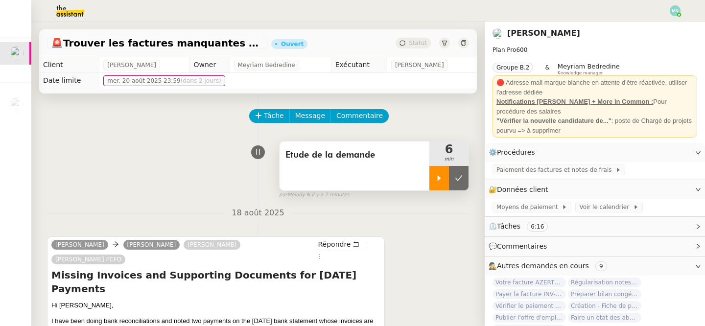
click at [440, 178] on icon at bounding box center [439, 177] width 3 height 5
click at [666, 153] on link "Modifier" at bounding box center [671, 152] width 28 height 11
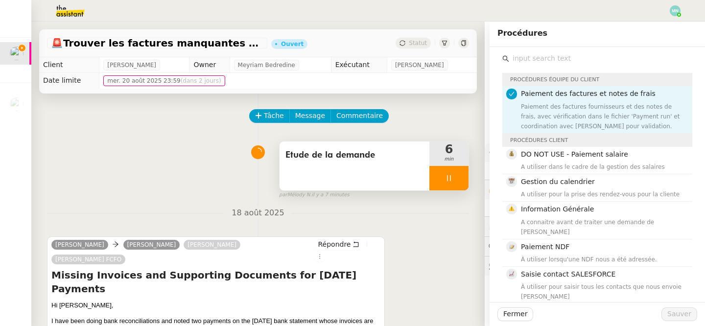
click at [516, 61] on input "text" at bounding box center [600, 58] width 183 height 13
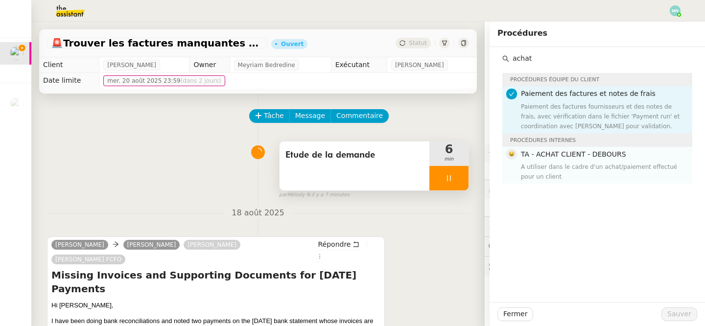
type input "achat"
click at [543, 158] on h4 "TA - ACHAT CLIENT - DEBOURS" at bounding box center [603, 154] width 165 height 11
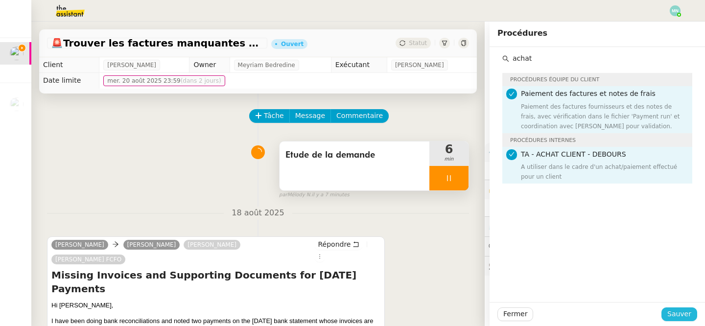
click at [681, 312] on span "Sauver" at bounding box center [679, 313] width 24 height 11
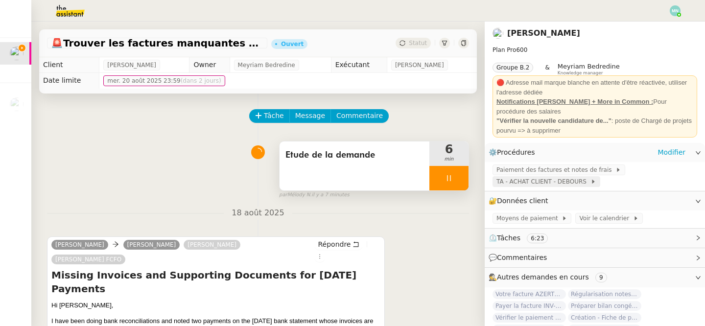
click at [537, 181] on span "TA - ACHAT CLIENT - DEBOURS" at bounding box center [543, 182] width 94 height 10
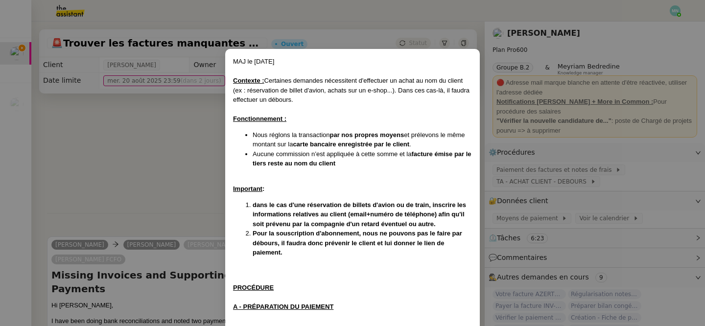
scroll to position [264, 0]
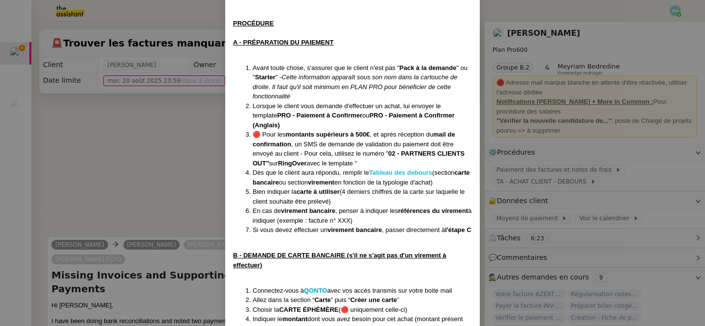
click at [410, 169] on strong "Tableau des debours" at bounding box center [400, 172] width 63 height 7
click at [188, 164] on nz-modal-container "MAJ le [DATE] Contexte : Certaines demandes nécessitent d'effectuer un achat au…" at bounding box center [352, 163] width 705 height 326
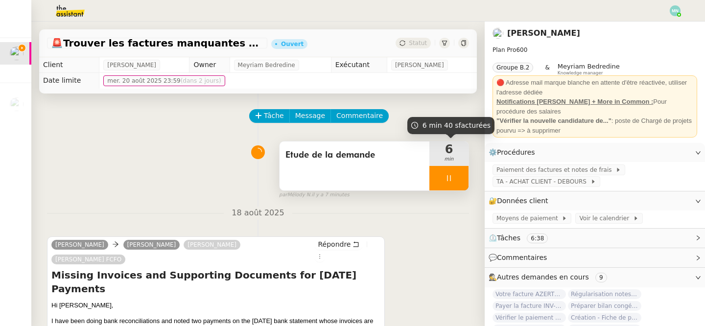
click at [441, 176] on div at bounding box center [448, 178] width 39 height 24
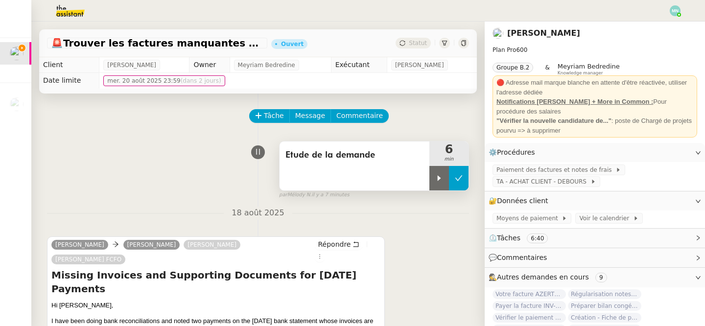
click at [465, 180] on button at bounding box center [459, 178] width 20 height 24
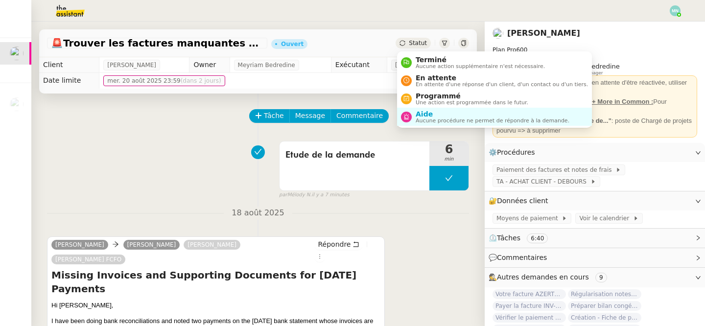
click at [415, 45] on span "Statut" at bounding box center [418, 43] width 18 height 7
click at [428, 118] on span "Aucune procédure ne permet de répondre à la demande." at bounding box center [493, 120] width 154 height 5
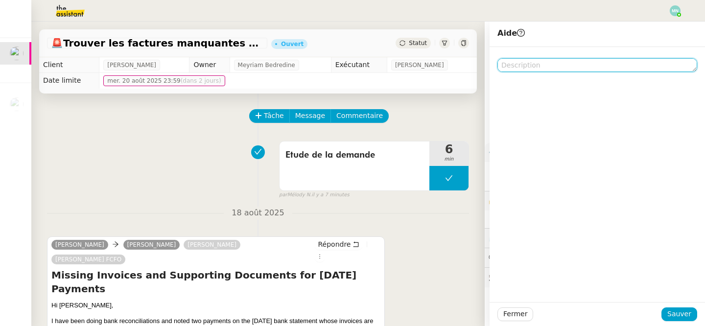
click at [525, 65] on textarea at bounding box center [597, 65] width 200 height 14
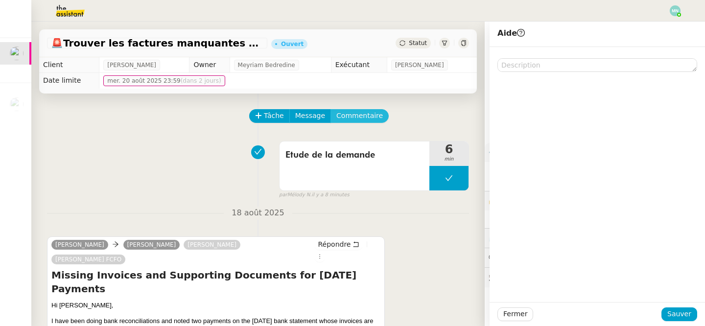
click at [372, 113] on span "Commentaire" at bounding box center [359, 115] width 47 height 11
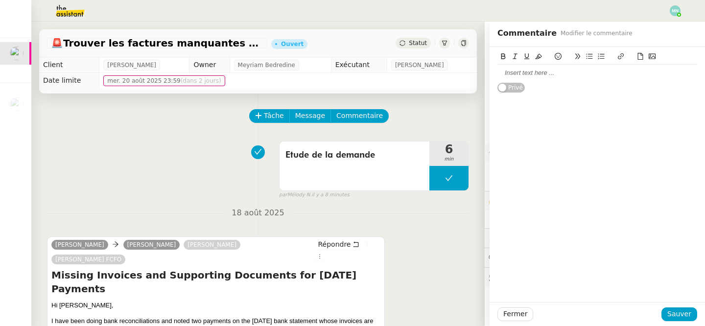
click at [507, 73] on div at bounding box center [597, 73] width 200 height 9
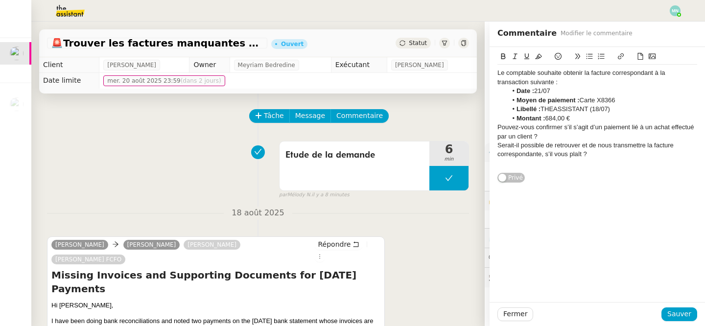
click at [499, 71] on div "Le comptable souhaite obtenir la facture correspondant à la transaction suivant…" at bounding box center [597, 78] width 200 height 18
click at [575, 83] on div "Le comptable souhaite obtenir la facture correspondant à la transaction suivant…" at bounding box center [597, 78] width 200 height 18
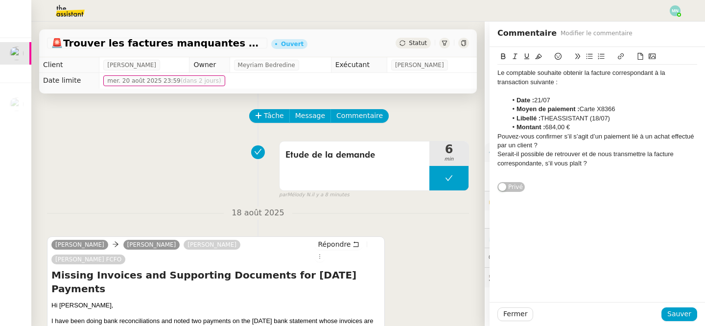
click at [582, 127] on li "Montant : 684,00 €" at bounding box center [602, 127] width 190 height 9
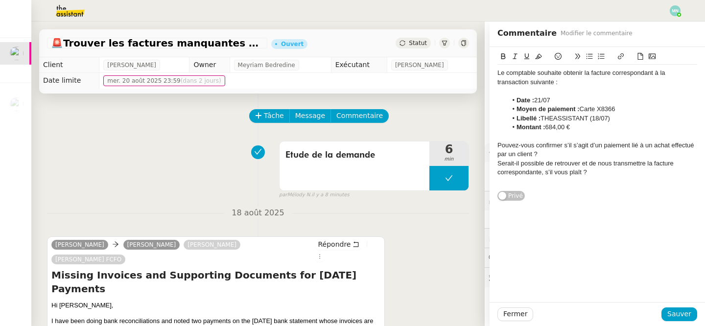
click at [613, 164] on div "Serait-il possible de retrouver et de nous transmettre la facture correspondant…" at bounding box center [597, 168] width 200 height 18
drag, startPoint x: 570, startPoint y: 172, endPoint x: 511, endPoint y: 172, distance: 59.2
click at [511, 172] on div "Serait-il possible de retrouver et de [EMAIL_ADDRESS] la facture correspondante…" at bounding box center [597, 168] width 200 height 18
click at [601, 180] on div at bounding box center [597, 181] width 200 height 9
click at [679, 315] on span "Sauver" at bounding box center [679, 313] width 24 height 11
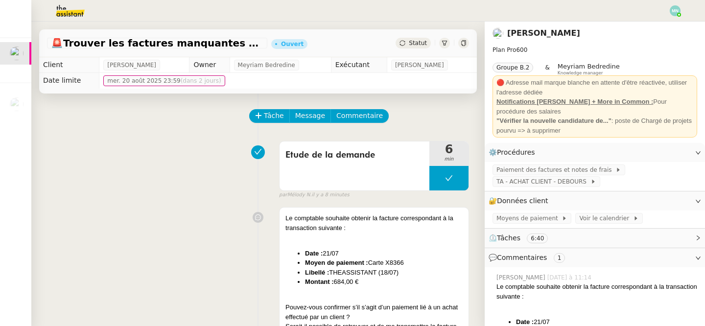
click at [412, 45] on span "Statut" at bounding box center [418, 43] width 18 height 7
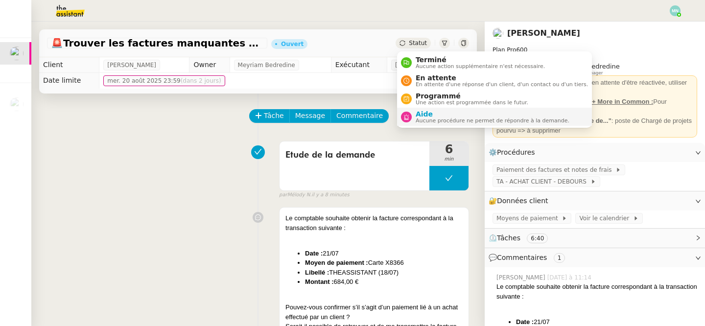
click at [440, 118] on span "Aucune procédure ne permet de répondre à la demande." at bounding box center [493, 120] width 154 height 5
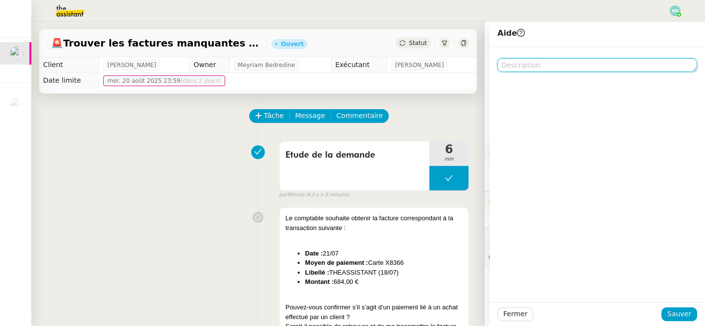
click at [523, 65] on textarea at bounding box center [597, 65] width 200 height 14
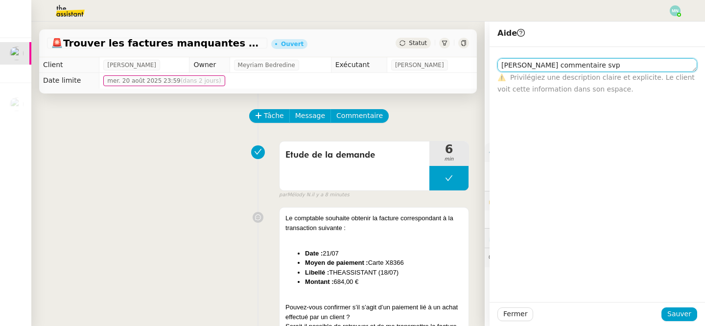
type textarea "[PERSON_NAME] commentaire svp"
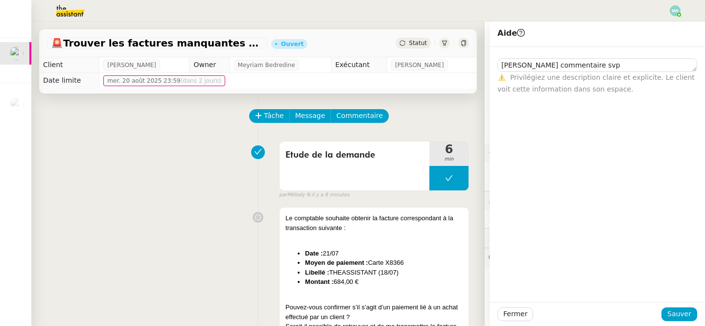
click at [579, 100] on div "[PERSON_NAME] commentaire svp ⚠️ Privilégiez une description claire et explicit…" at bounding box center [597, 174] width 215 height 255
click at [681, 317] on span "Sauver" at bounding box center [679, 313] width 24 height 11
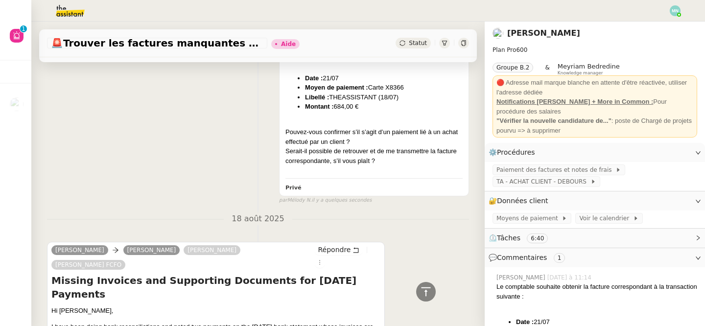
scroll to position [229, 0]
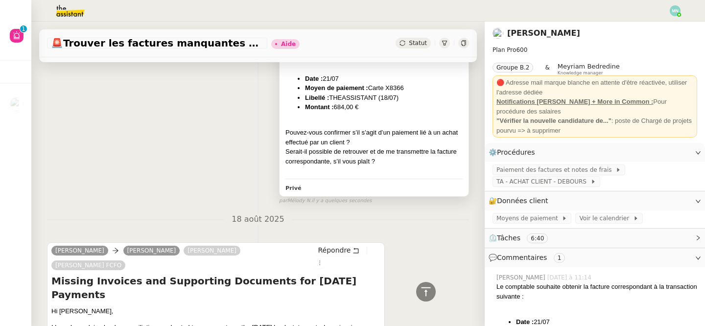
click at [351, 144] on div "Pouvez-vous confirmer s’il s’agit d’un paiement lié à un achat effectué par un …" at bounding box center [373, 137] width 177 height 19
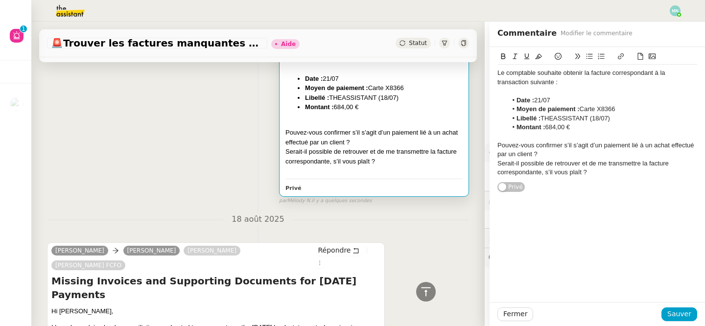
click at [533, 155] on div "Pouvez-vous confirmer s’il s’agit d’un paiement lié à un achat effectué par un …" at bounding box center [597, 150] width 200 height 18
click at [515, 154] on div "Pouvez-vous confirmer s’il s’agit d’un paiement lié à un achat effectué par un …" at bounding box center [597, 150] width 200 height 18
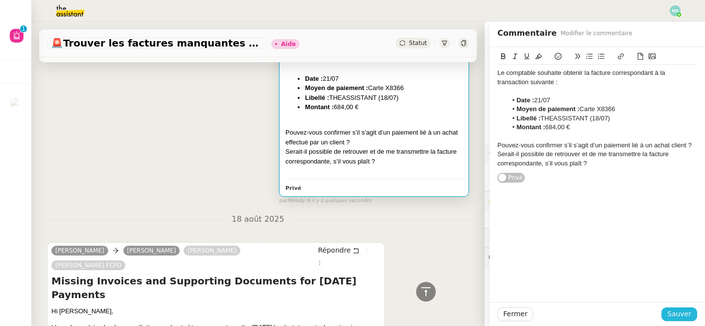
click at [681, 312] on span "Sauver" at bounding box center [679, 313] width 24 height 11
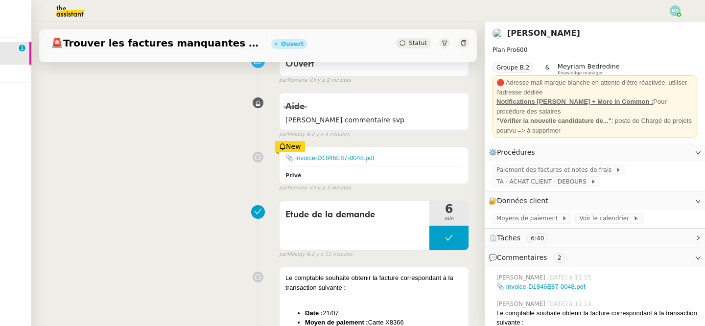
scroll to position [81, 0]
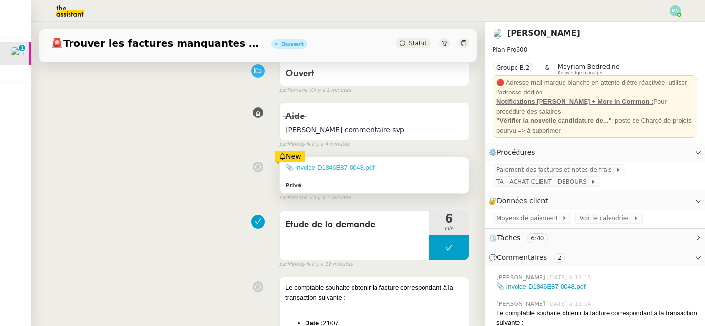
click at [328, 164] on link "📎 Invoice-D1846E87-0048.pdf" at bounding box center [329, 167] width 89 height 7
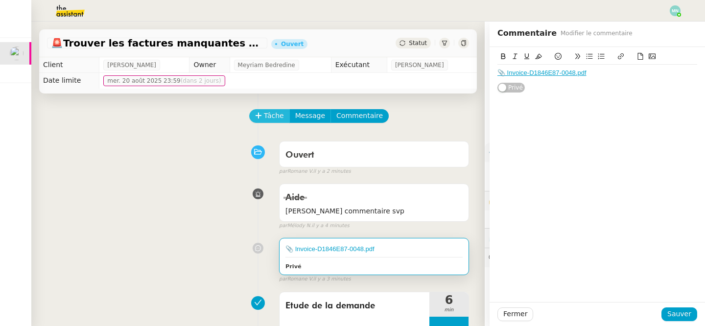
click at [272, 117] on span "Tâche" at bounding box center [274, 115] width 20 height 11
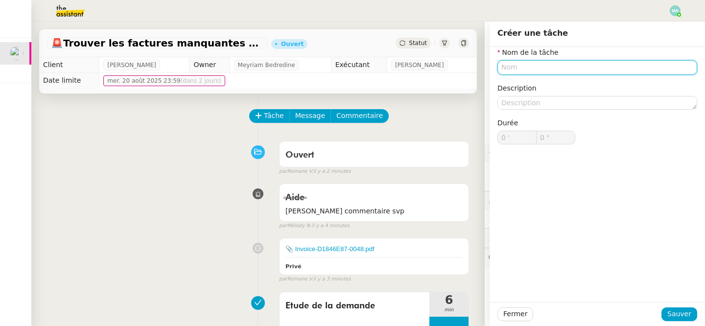
click at [538, 67] on input "text" at bounding box center [597, 67] width 200 height 14
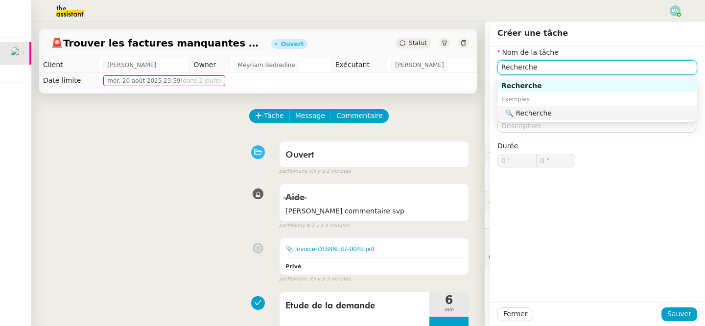
click at [540, 115] on div "🔍 Recherche" at bounding box center [599, 113] width 188 height 9
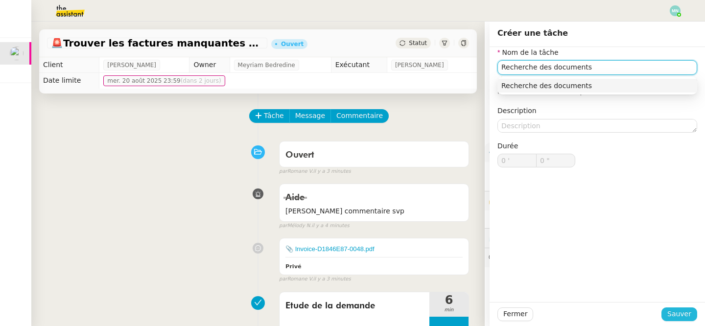
type input "Recherche des documents"
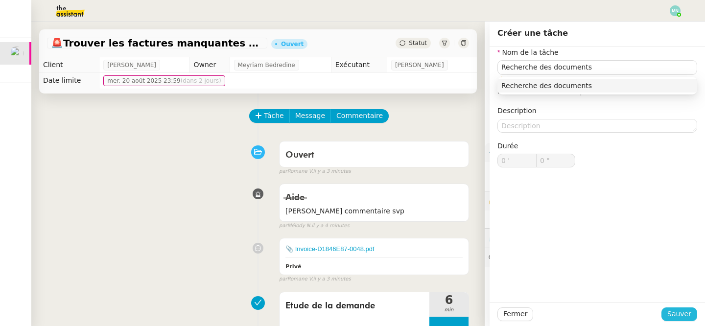
click at [692, 316] on button "Sauver" at bounding box center [679, 314] width 36 height 14
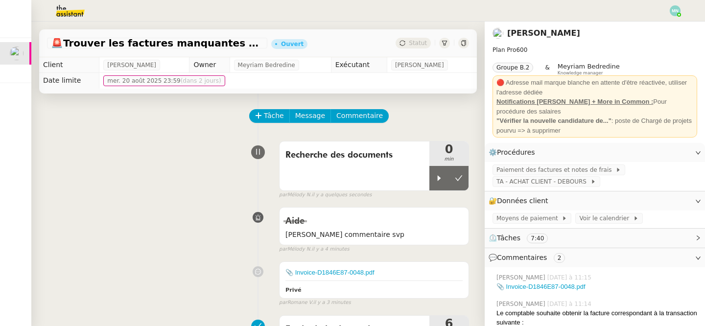
scroll to position [28, 0]
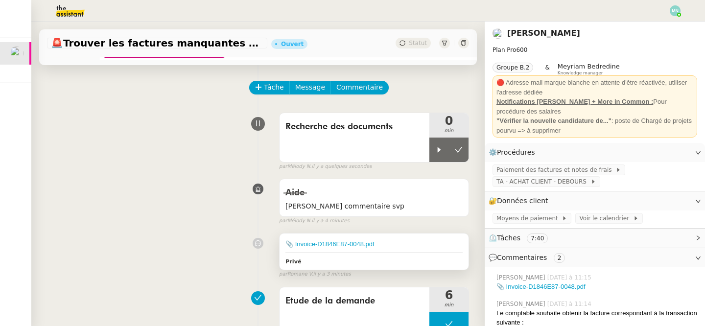
click at [406, 246] on div "📎 Invoice-D1846E87-0048.pdf" at bounding box center [373, 244] width 177 height 10
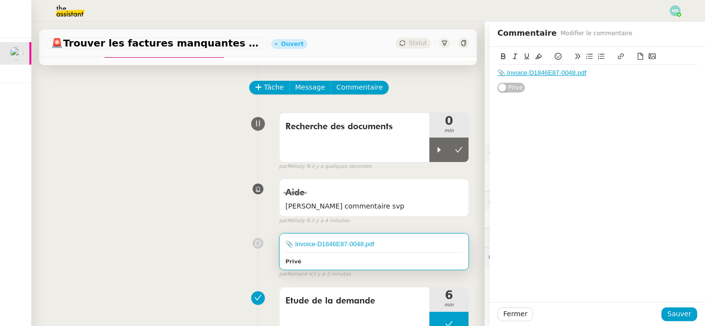
click at [618, 75] on div "📎 Invoice-D1846E87-0048.pdf" at bounding box center [597, 73] width 200 height 9
click at [688, 314] on span "Sauver" at bounding box center [679, 313] width 24 height 11
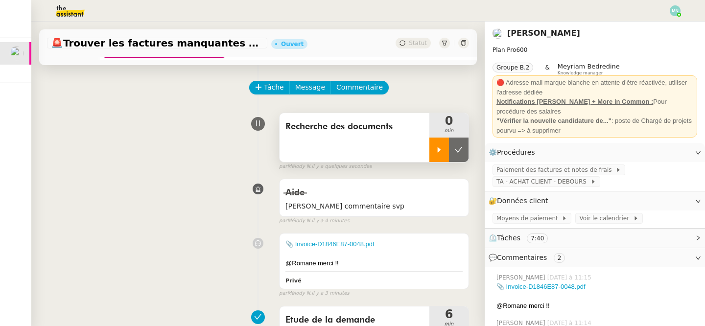
click at [437, 146] on icon at bounding box center [439, 150] width 8 height 8
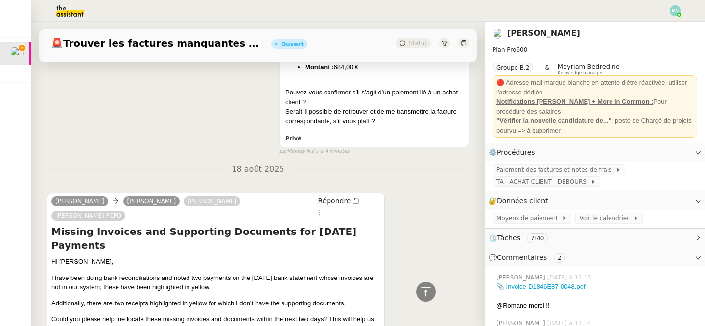
scroll to position [405, 0]
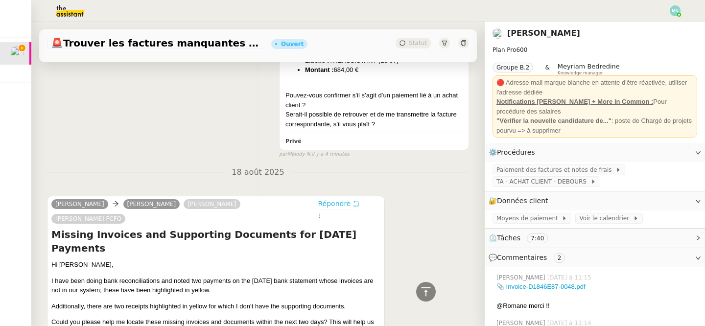
click at [340, 205] on span "Répondre" at bounding box center [334, 204] width 33 height 10
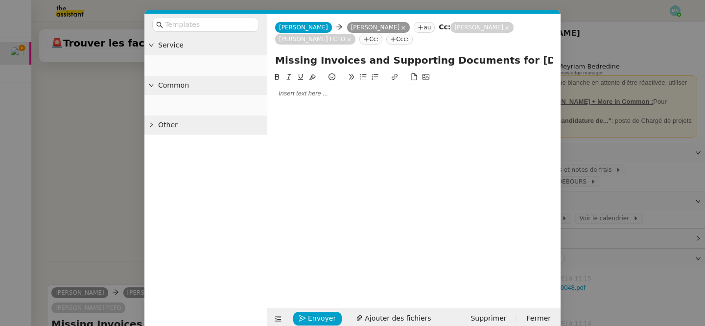
scroll to position [480, 0]
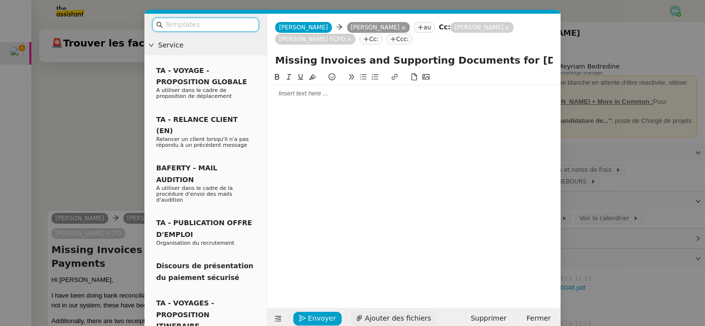
click at [401, 318] on span "Ajouter des fichiers" at bounding box center [398, 318] width 66 height 11
click at [81, 155] on nz-modal-container "Service TA - VOYAGE - PROPOSITION GLOBALE A utiliser dans le cadre de propositi…" at bounding box center [352, 163] width 705 height 326
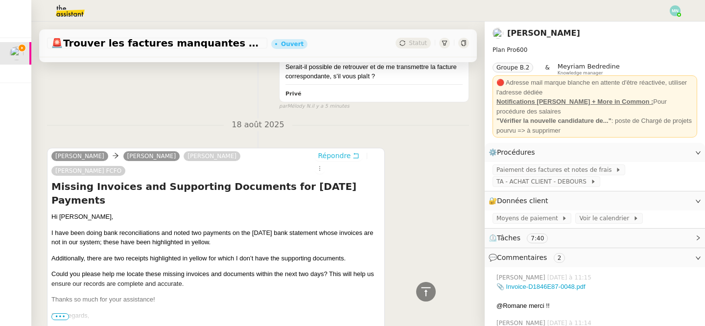
scroll to position [581, 0]
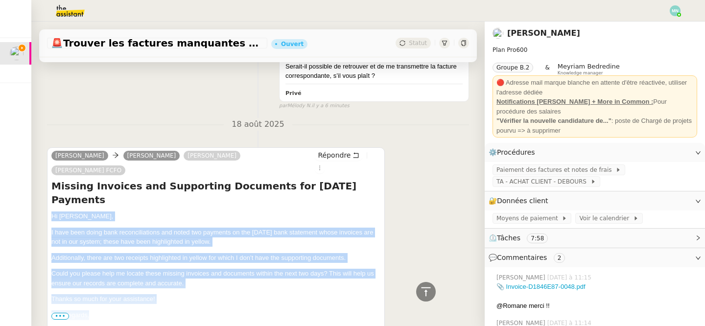
drag, startPoint x: 51, startPoint y: 174, endPoint x: 150, endPoint y: 275, distance: 141.6
click at [150, 275] on div "Hi [PERSON_NAME], I have been doing bank reconciliations and noted two payments…" at bounding box center [215, 273] width 329 height 124
copy div "Hi [PERSON_NAME], I have been doing bank reconciliations and noted two payments…"
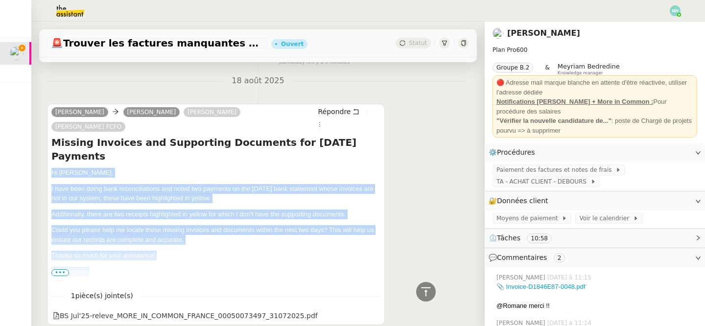
scroll to position [651, 0]
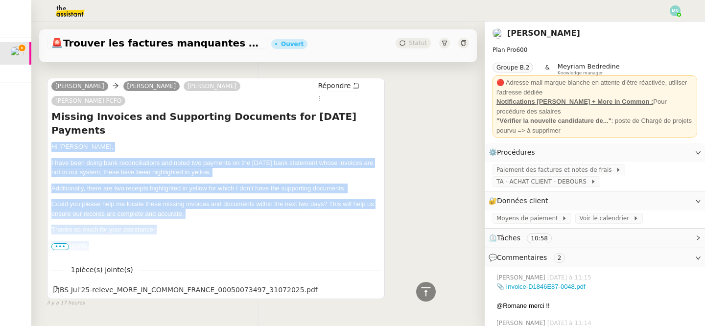
click at [246, 208] on div "Hi [PERSON_NAME], I have been doing bank reconciliations and noted two payments…" at bounding box center [215, 204] width 329 height 124
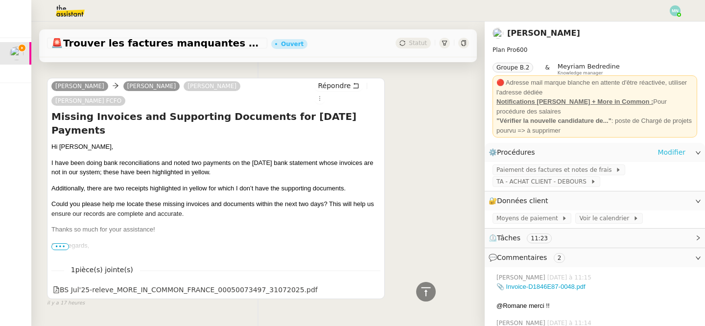
click at [669, 154] on link "Modifier" at bounding box center [671, 152] width 28 height 11
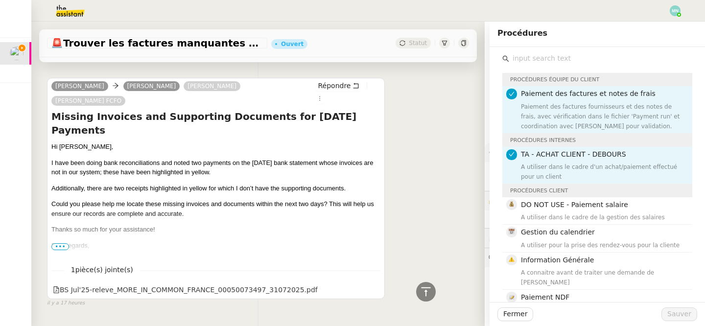
click at [539, 57] on input "text" at bounding box center [600, 58] width 183 height 13
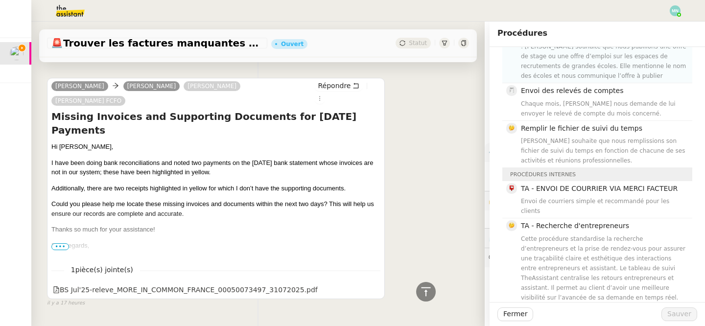
scroll to position [201, 0]
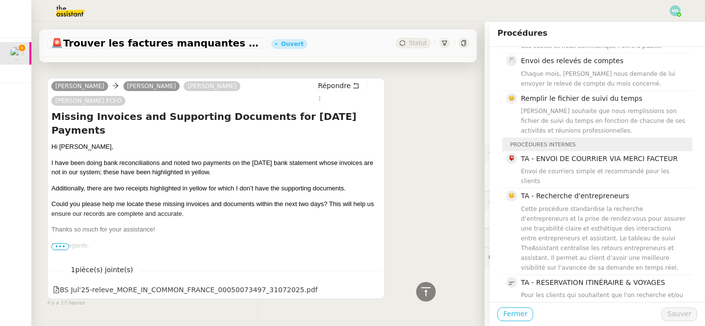
type input "reçu"
click at [527, 311] on button "Fermer" at bounding box center [515, 314] width 36 height 14
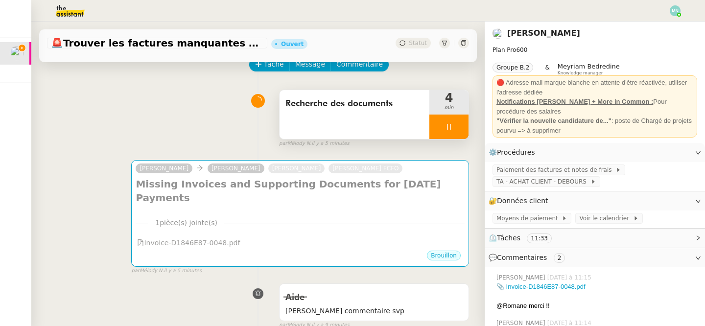
scroll to position [51, 0]
click at [439, 127] on div at bounding box center [448, 127] width 39 height 24
click at [451, 125] on button at bounding box center [459, 127] width 20 height 24
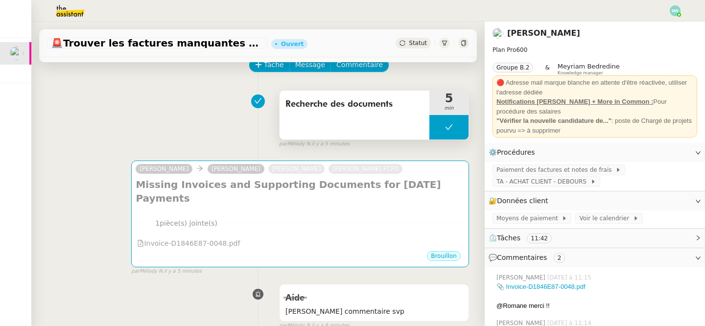
click at [436, 131] on button at bounding box center [448, 127] width 39 height 24
click at [436, 131] on div at bounding box center [439, 127] width 20 height 24
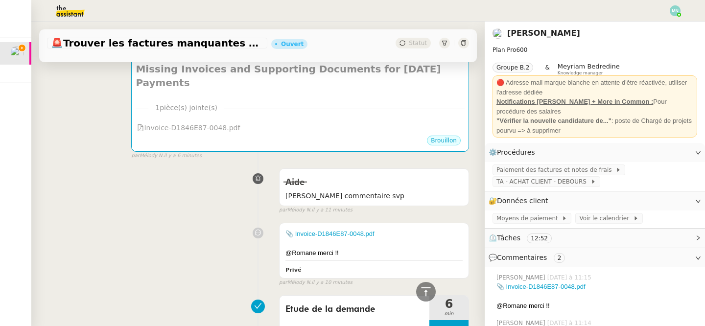
scroll to position [0, 0]
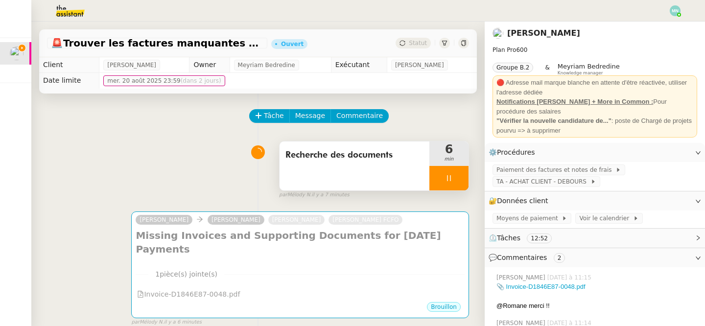
click at [436, 181] on div at bounding box center [448, 178] width 39 height 24
click at [443, 179] on icon at bounding box center [439, 178] width 8 height 8
click at [466, 44] on icon at bounding box center [464, 43] width 6 height 6
click at [530, 174] on span "Paiement des factures et notes de frais" at bounding box center [555, 170] width 119 height 10
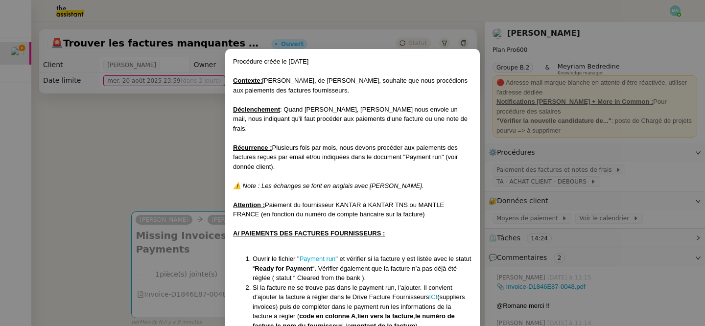
scroll to position [18, 0]
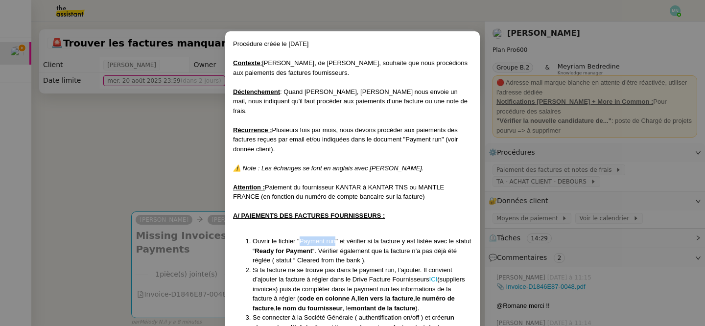
drag, startPoint x: 336, startPoint y: 233, endPoint x: 300, endPoint y: 232, distance: 36.2
click at [300, 236] on li "Ouvrir le fichier " Payment run " et vérifier si la facture y est listée avec l…" at bounding box center [362, 250] width 219 height 29
copy link "Payment run"
click at [194, 153] on nz-modal-container "​​Procédure créée le [DATE] Contexte : [PERSON_NAME], de Destin Commun, souhait…" at bounding box center [352, 163] width 705 height 326
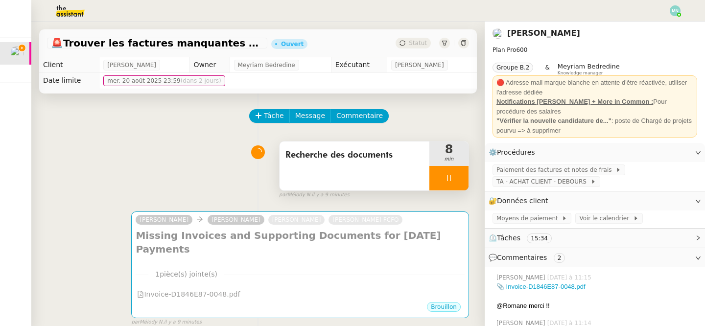
click at [443, 181] on div at bounding box center [448, 178] width 39 height 24
click at [457, 181] on icon at bounding box center [459, 178] width 8 height 8
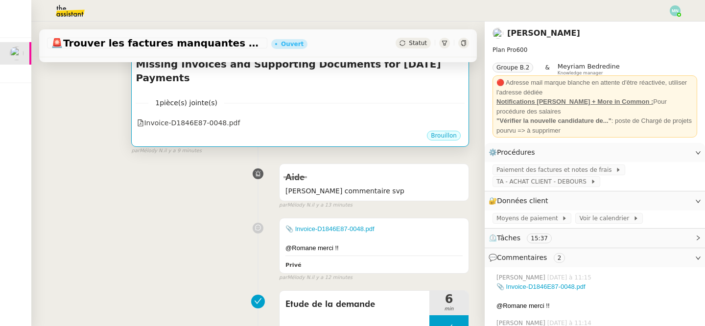
scroll to position [0, 0]
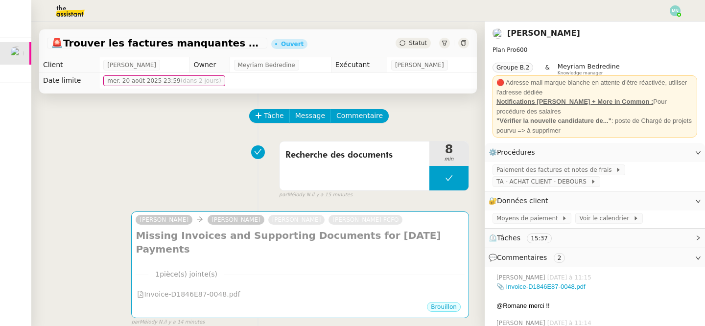
click at [416, 43] on span "Statut" at bounding box center [418, 43] width 18 height 7
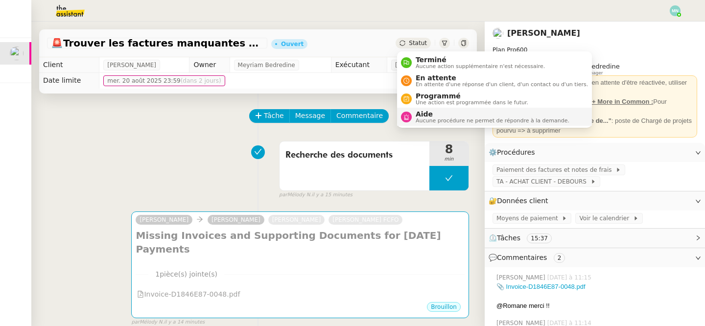
click at [447, 118] on span "Aucune procédure ne permet de répondre à la demande." at bounding box center [493, 120] width 154 height 5
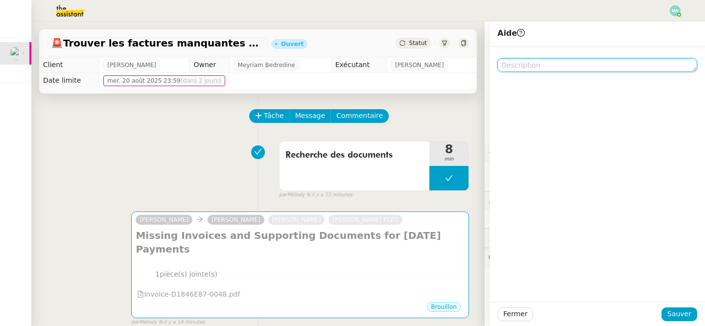
click at [525, 66] on textarea at bounding box center [597, 65] width 200 height 14
paste textarea "Pour cette mission, le seul document enregistré dans le CF permettant de vérifi…"
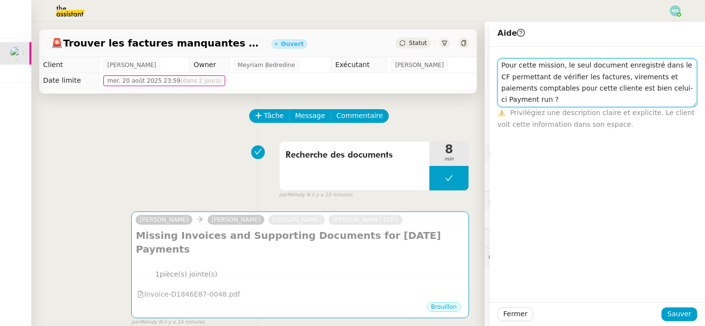
click at [635, 98] on textarea "Pour cette mission, le seul document enregistré dans le CF permettant de vérifi…" at bounding box center [597, 82] width 200 height 49
click at [560, 98] on textarea "Pour cette mission, le seul document enregistré dans le CF permettant de vérifi…" at bounding box center [597, 82] width 200 height 49
type textarea "Pour cette mission, le seul document enregistré dans le CF permettant de vérifi…"
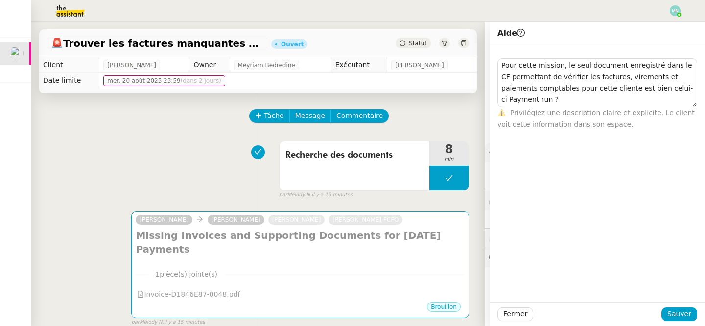
click at [682, 324] on div "Fermer Sauver" at bounding box center [597, 314] width 215 height 24
click at [681, 316] on span "Sauver" at bounding box center [679, 313] width 24 height 11
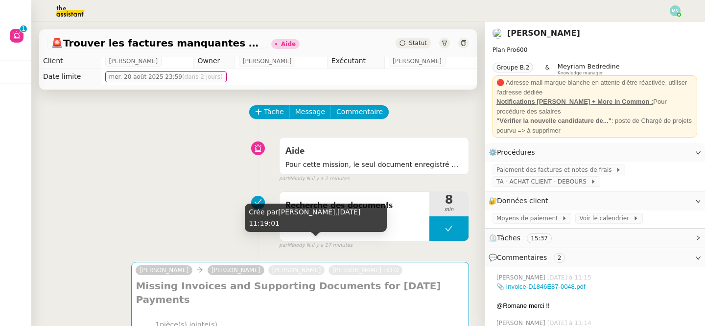
scroll to position [7, 0]
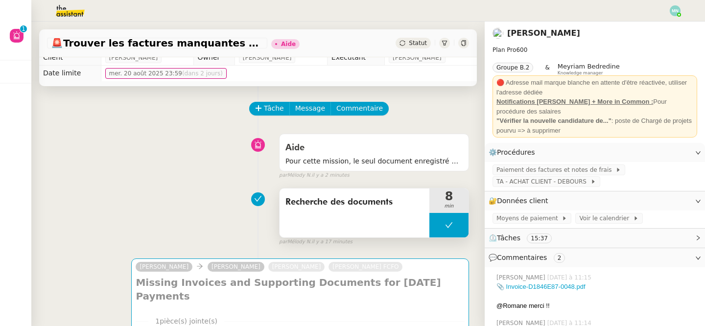
click at [438, 233] on button at bounding box center [448, 225] width 39 height 24
click at [438, 233] on div at bounding box center [439, 225] width 20 height 24
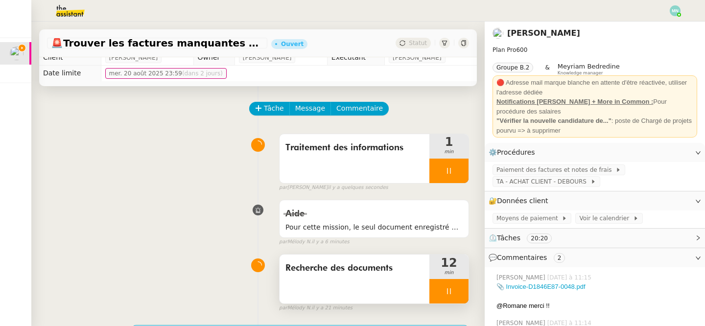
click at [445, 283] on div at bounding box center [448, 291] width 39 height 24
click at [464, 291] on button at bounding box center [459, 291] width 20 height 24
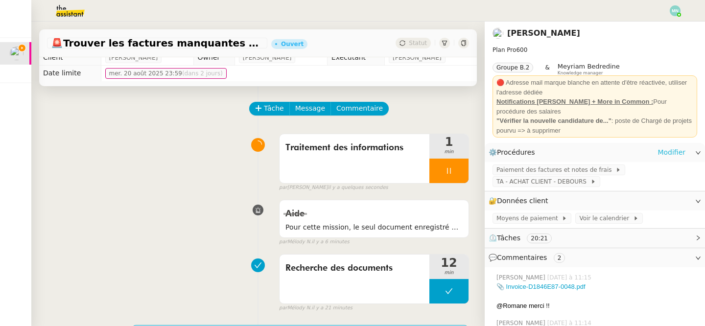
click at [666, 155] on link "Modifier" at bounding box center [671, 152] width 28 height 11
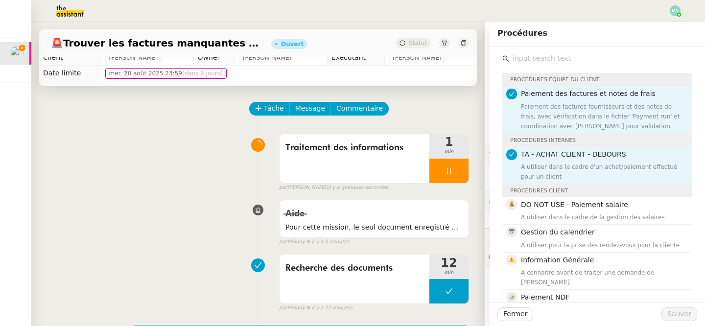
click at [554, 58] on input "text" at bounding box center [600, 58] width 183 height 13
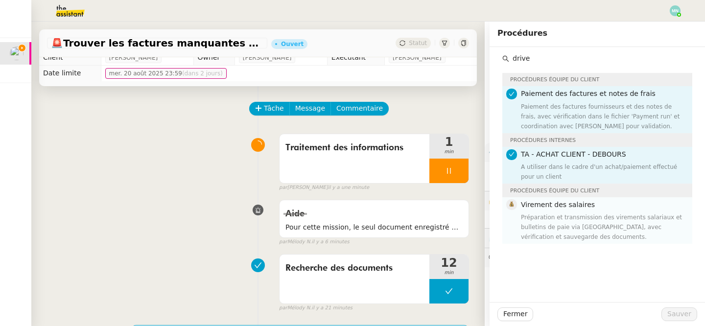
type input "drive"
click at [597, 224] on div "Préparation et transmission des virements salariaux et bulletins de paie via [G…" at bounding box center [603, 226] width 165 height 29
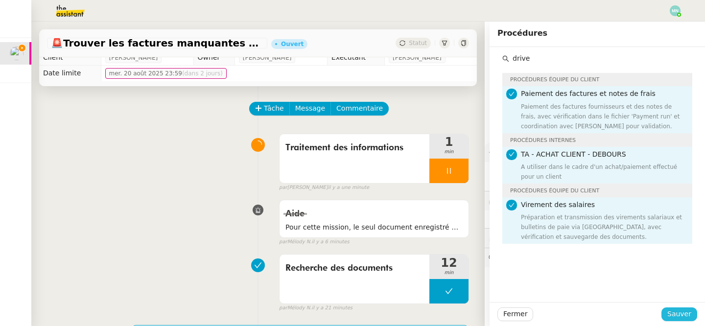
click at [679, 311] on span "Sauver" at bounding box center [679, 313] width 24 height 11
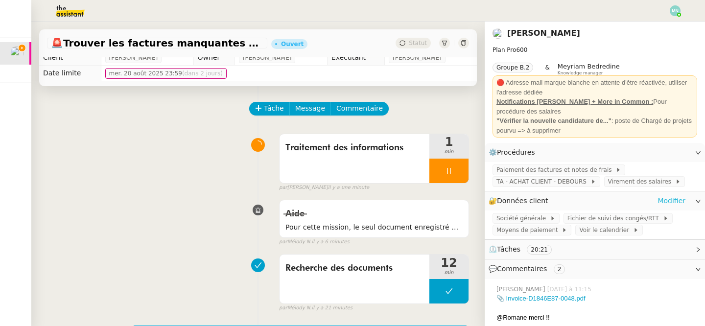
click at [667, 198] on link "Modifier" at bounding box center [671, 200] width 28 height 11
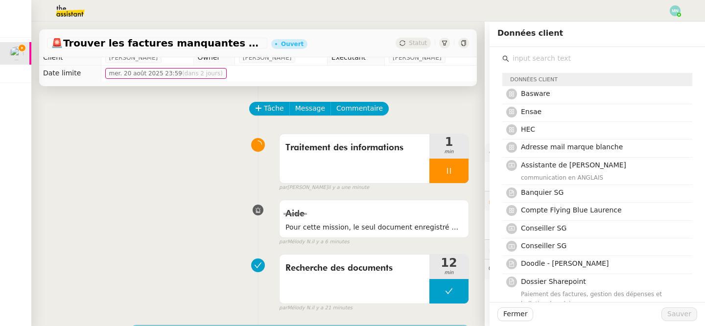
click at [534, 55] on input "text" at bounding box center [600, 58] width 183 height 13
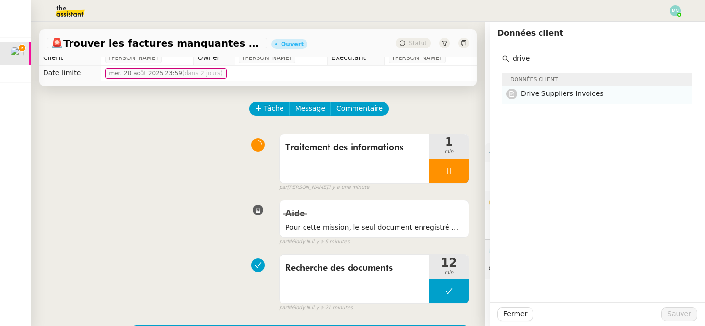
type input "drive"
click at [551, 100] on div "Drive Suppliers Invoices" at bounding box center [603, 94] width 165 height 13
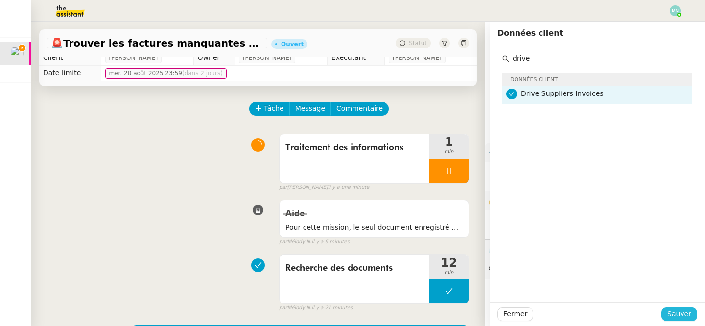
click at [682, 315] on span "Sauver" at bounding box center [679, 313] width 24 height 11
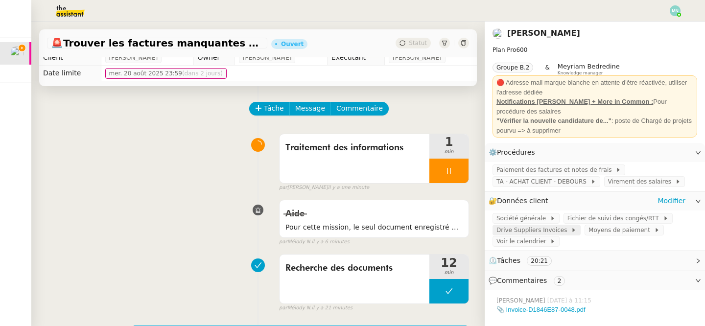
click at [532, 231] on span "Drive Suppliers Invoices" at bounding box center [533, 230] width 74 height 10
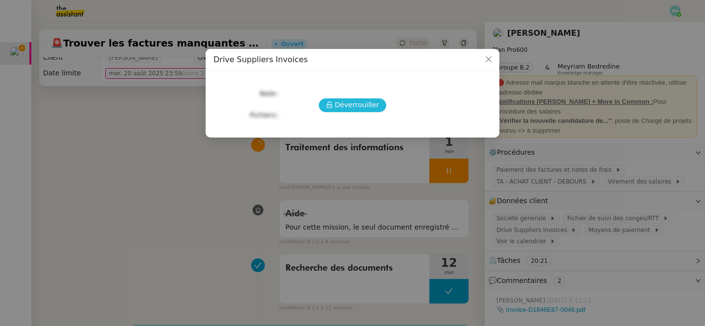
click at [355, 98] on button "Déverrouiller" at bounding box center [353, 105] width 68 height 14
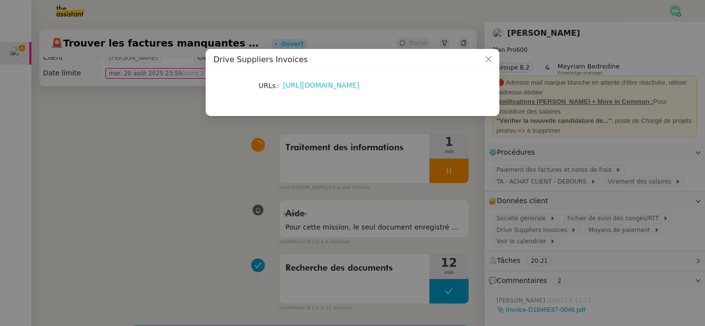
click at [345, 85] on link "[URL][DOMAIN_NAME]" at bounding box center [321, 85] width 76 height 8
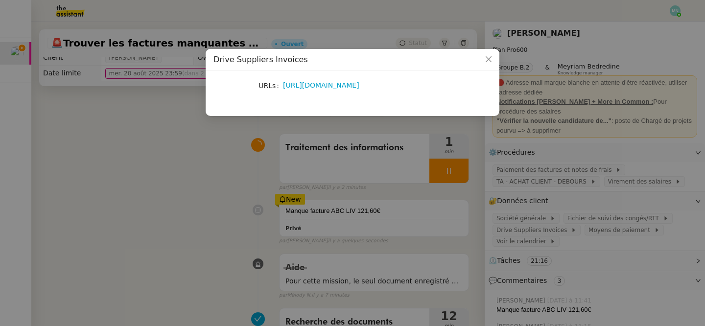
click at [251, 172] on nz-modal-container "Drive Suppliers Invoices URLs [URL][DOMAIN_NAME]" at bounding box center [352, 163] width 705 height 326
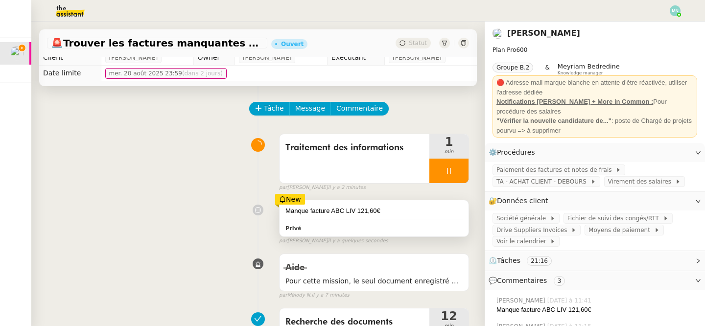
click at [371, 211] on div "Manque facture ABC LIV 121,60€" at bounding box center [373, 211] width 177 height 10
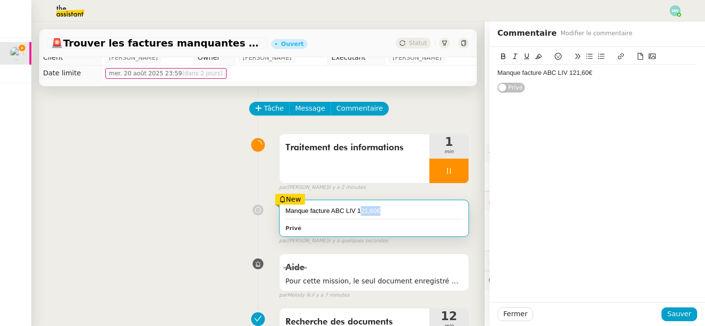
drag, startPoint x: 390, startPoint y: 210, endPoint x: 360, endPoint y: 210, distance: 29.9
click at [360, 210] on div "Manque facture ABC LIV 121,60€" at bounding box center [373, 211] width 177 height 10
click at [517, 316] on span "Fermer" at bounding box center [515, 313] width 24 height 11
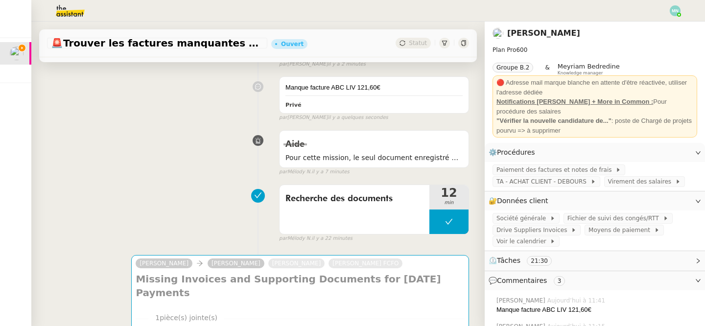
scroll to position [132, 0]
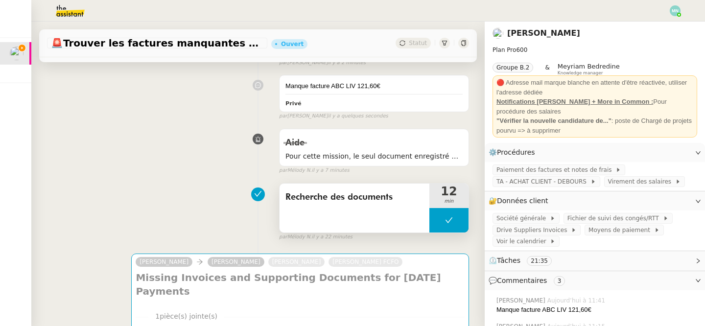
click at [445, 213] on button at bounding box center [448, 220] width 39 height 24
click at [443, 217] on div at bounding box center [439, 220] width 20 height 24
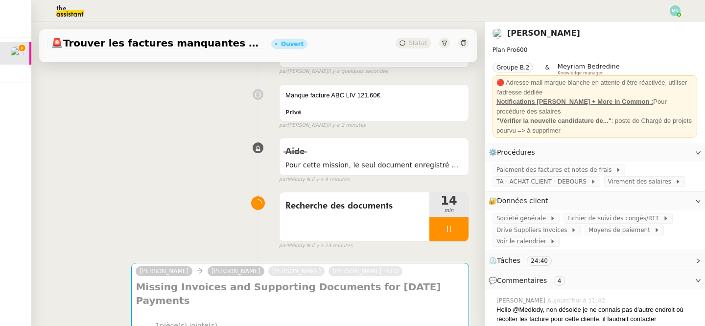
scroll to position [268, 0]
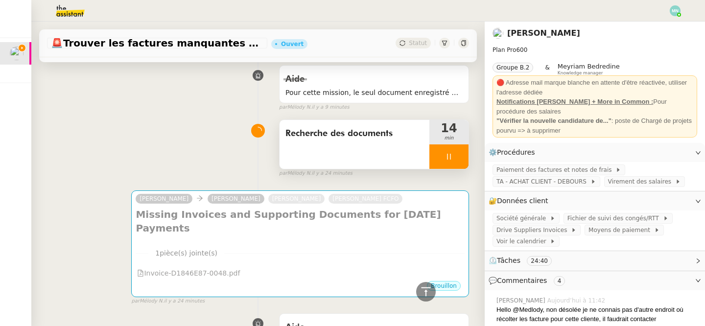
click at [444, 153] on div at bounding box center [448, 156] width 39 height 24
click at [453, 156] on button at bounding box center [459, 156] width 20 height 24
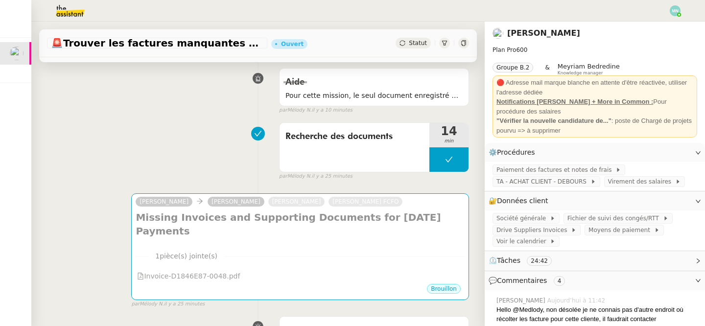
scroll to position [268, 0]
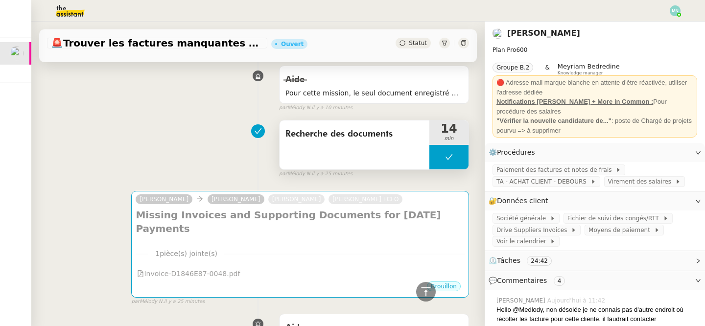
click at [434, 151] on button at bounding box center [448, 157] width 39 height 24
click at [443, 156] on icon at bounding box center [439, 157] width 8 height 8
click at [438, 164] on div at bounding box center [448, 157] width 39 height 24
click at [455, 163] on button at bounding box center [459, 157] width 20 height 24
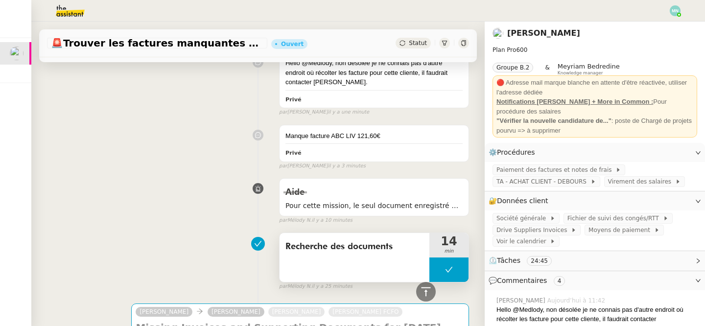
scroll to position [0, 0]
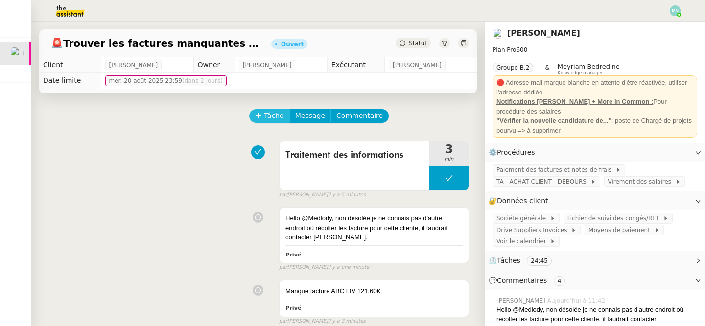
click at [267, 112] on span "Tâche" at bounding box center [274, 115] width 20 height 11
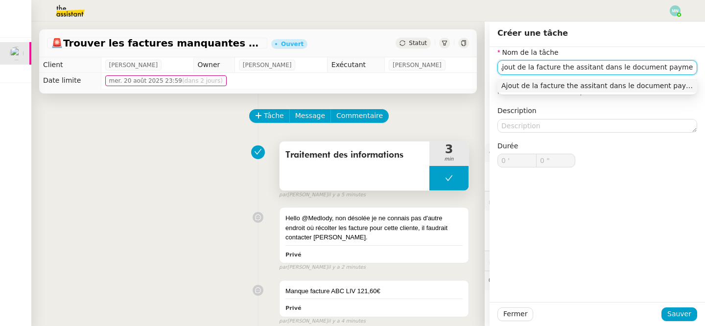
scroll to position [0, 6]
click at [560, 87] on div "Ajout de la facture the assitant dans le document payment run" at bounding box center [597, 85] width 192 height 9
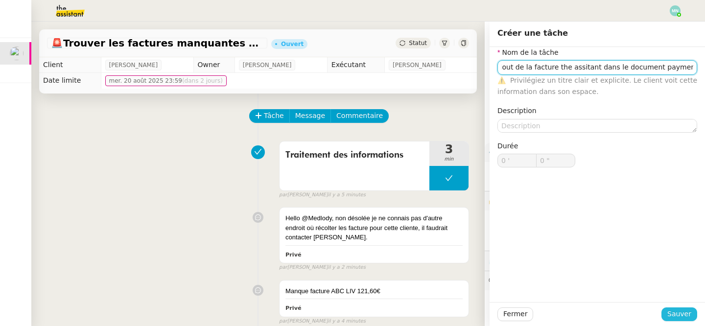
type input "Ajout de la facture the assitant dans le document payment run"
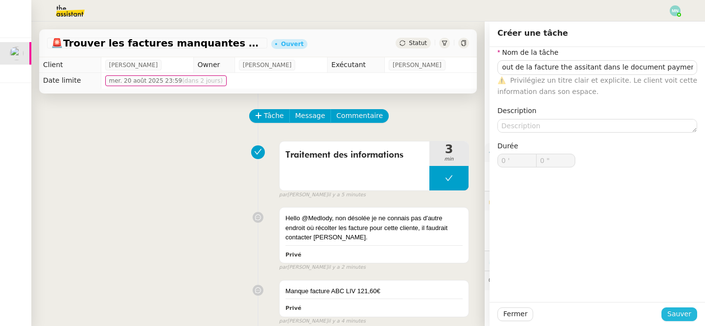
click at [692, 314] on button "Sauver" at bounding box center [679, 314] width 36 height 14
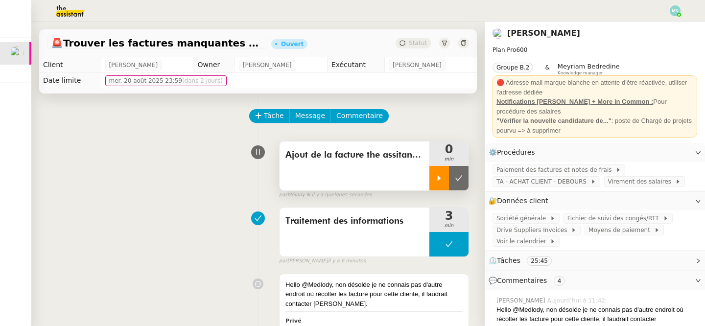
click at [440, 172] on div at bounding box center [439, 178] width 20 height 24
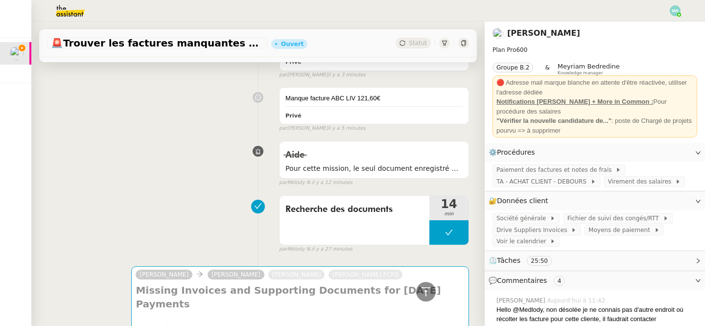
scroll to position [263, 0]
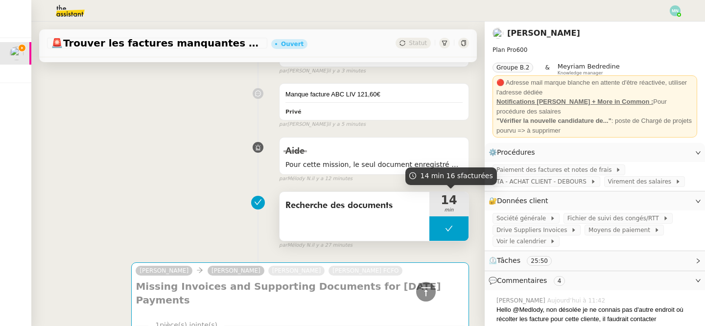
click at [445, 234] on button at bounding box center [448, 228] width 39 height 24
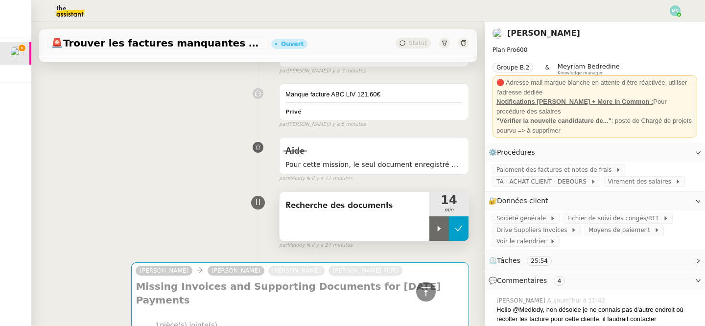
click at [466, 233] on button at bounding box center [459, 228] width 20 height 24
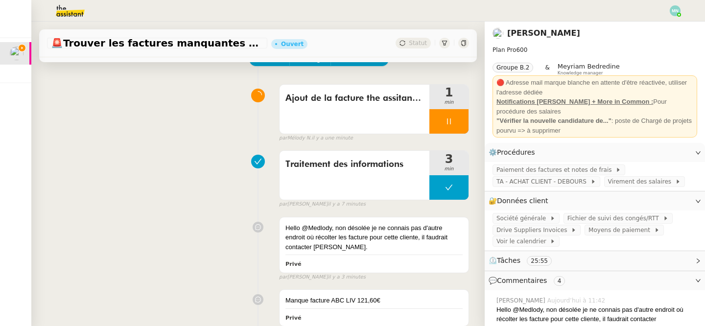
scroll to position [0, 0]
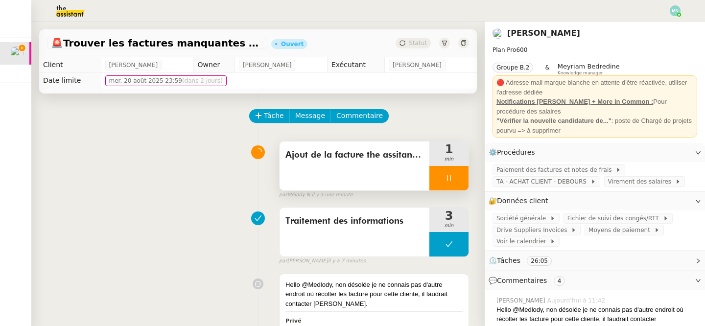
click at [375, 163] on div "Ajout de la facture the assitant dans le document payment run" at bounding box center [354, 155] width 138 height 16
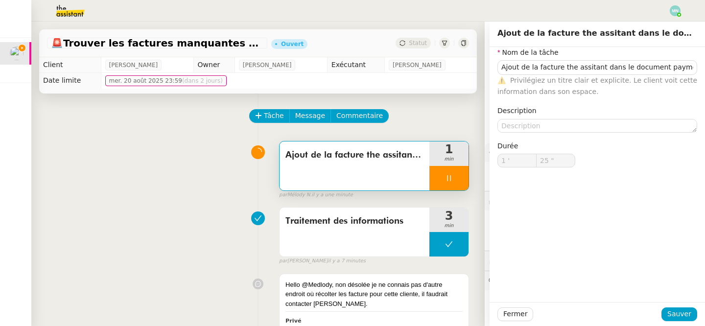
type input "26 ""
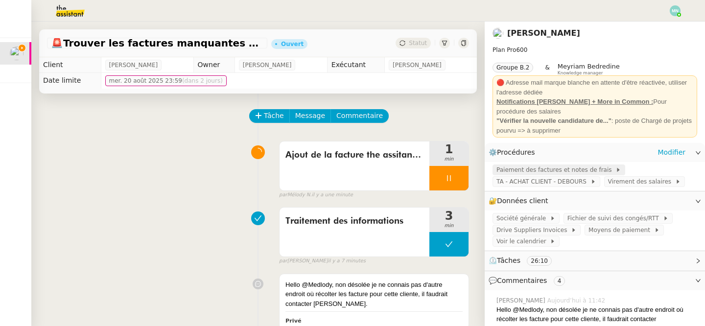
click at [520, 166] on span "Paiement des factures et notes de frais" at bounding box center [555, 170] width 119 height 10
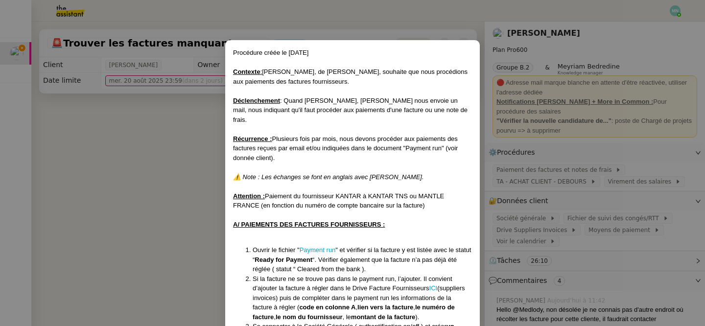
scroll to position [13, 0]
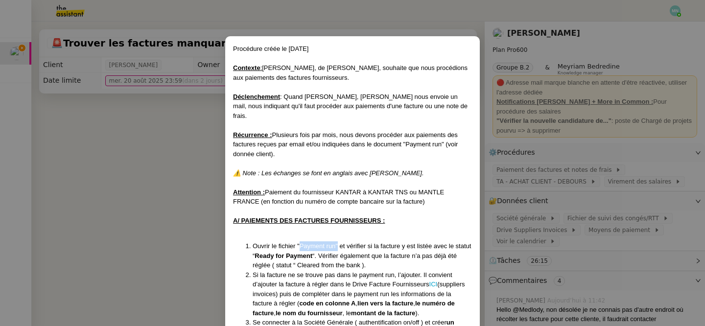
drag, startPoint x: 299, startPoint y: 235, endPoint x: 337, endPoint y: 236, distance: 38.2
click at [337, 241] on li "Ouvrir le fichier " Payment run " et vérifier si la facture y est listée avec l…" at bounding box center [362, 255] width 219 height 29
copy li "Payment run ""
click at [181, 229] on nz-modal-container "​​Procédure créée le [DATE] Contexte : [PERSON_NAME], de Destin Commun, souhait…" at bounding box center [352, 163] width 705 height 326
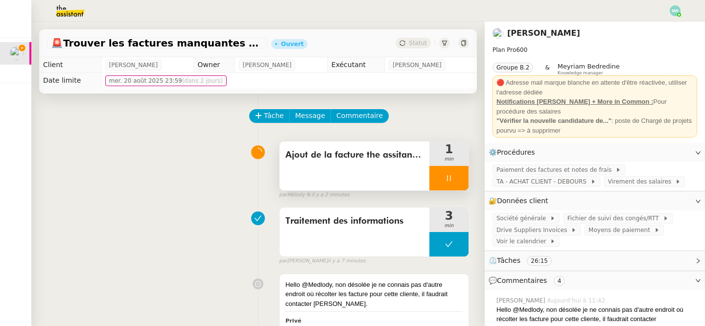
click at [387, 154] on span "Ajout de la facture the assitant dans le document payment run" at bounding box center [354, 155] width 138 height 15
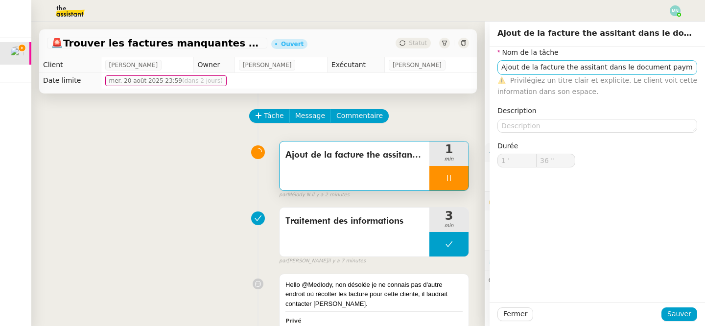
scroll to position [0, 6]
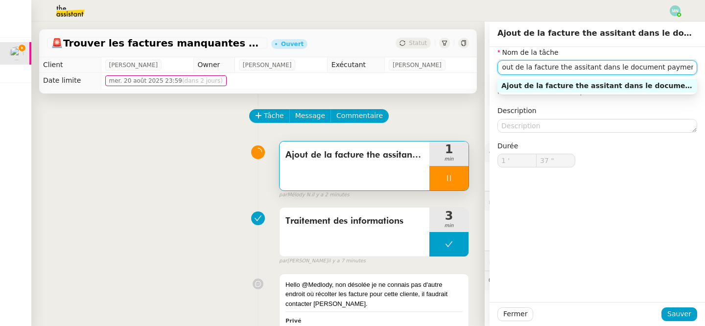
drag, startPoint x: 649, startPoint y: 67, endPoint x: 704, endPoint y: 73, distance: 55.7
click at [704, 73] on div "Nom de la tâche Ajout de la facture the assitant dans le document payment run ⚠…" at bounding box center [597, 115] width 215 height 136
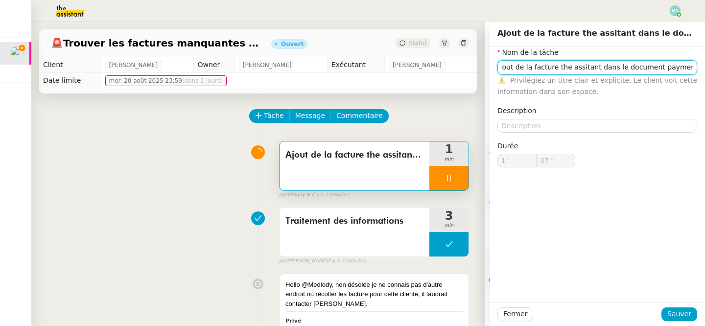
type input "38 ""
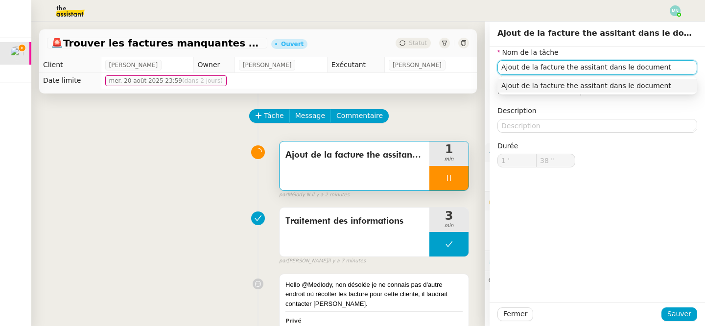
paste input "Payment run""
type input "Ajout de la facture the assitant dans le documentPayment run""
type input "40 ""
click at [649, 66] on input "Ajout de la facture the assitant dans le documentPayment run"" at bounding box center [597, 67] width 200 height 14
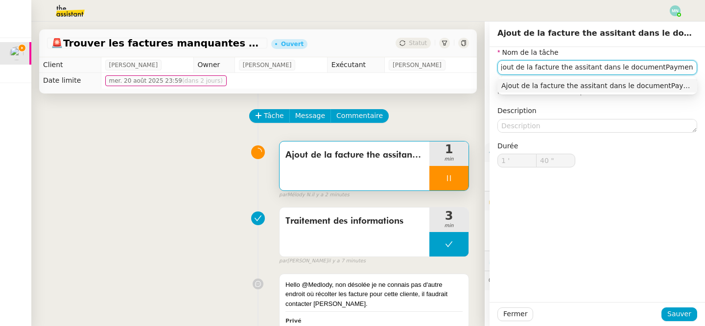
type input "Ajout de la facture the assitant dans le document Payment run""
type input "41 ""
type input "Ajout de la facture the assitant dans le document "Payment run""
type input "43 ""
type input "Ajout de la facture the assitant dans le document "Payment run""
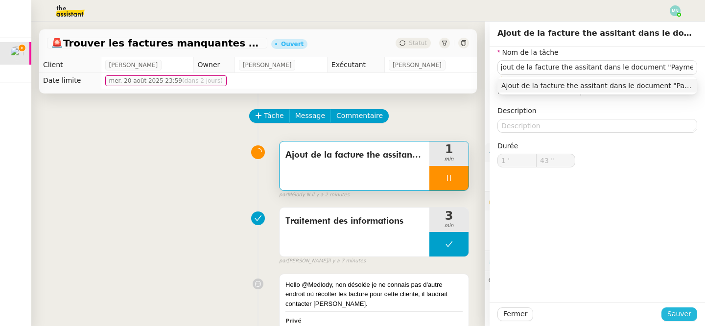
click at [676, 313] on span "Sauver" at bounding box center [679, 313] width 24 height 11
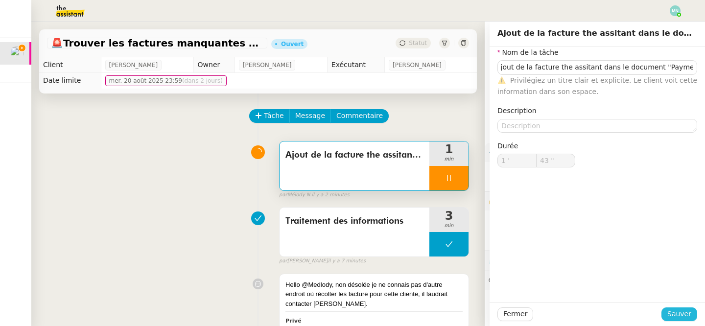
scroll to position [0, 0]
type input "44 ""
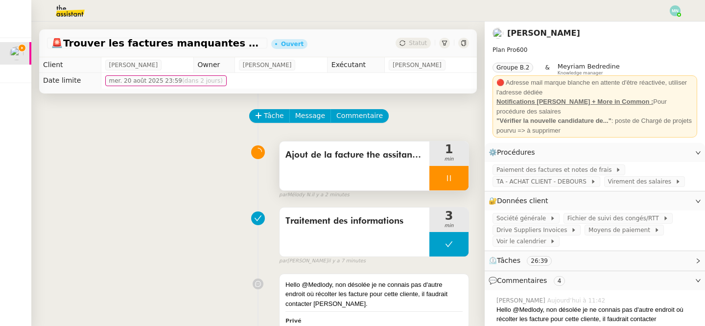
click at [442, 174] on div at bounding box center [448, 178] width 39 height 24
click at [455, 176] on icon at bounding box center [459, 178] width 8 height 8
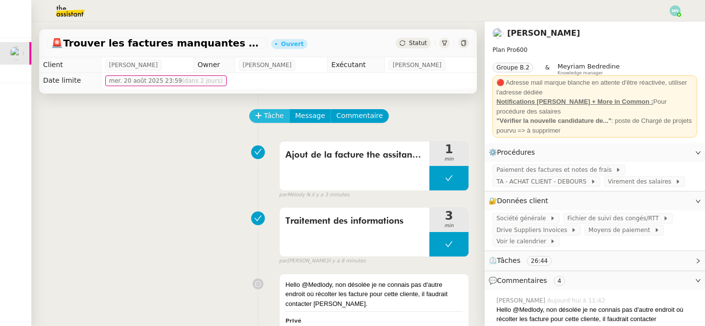
click at [275, 115] on span "Tâche" at bounding box center [274, 115] width 20 height 11
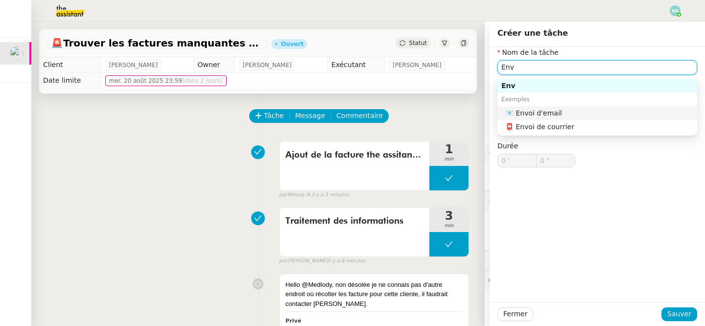
click at [569, 112] on div "📧 Envoi d'email" at bounding box center [599, 113] width 188 height 9
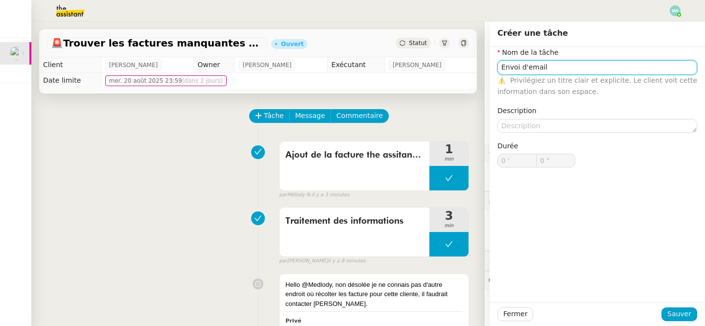
type input "Envoi d'email"
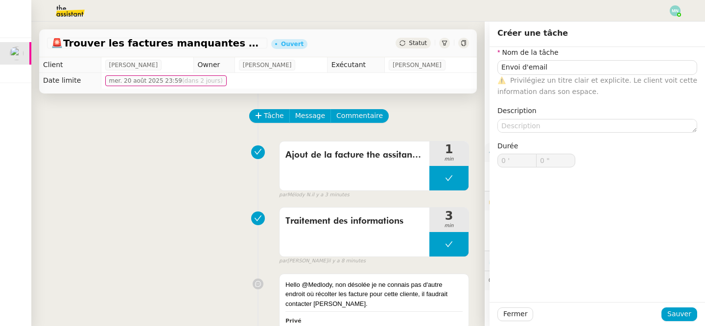
click at [687, 306] on div "Fermer Sauver" at bounding box center [597, 314] width 215 height 24
click at [685, 315] on span "Sauver" at bounding box center [679, 313] width 24 height 11
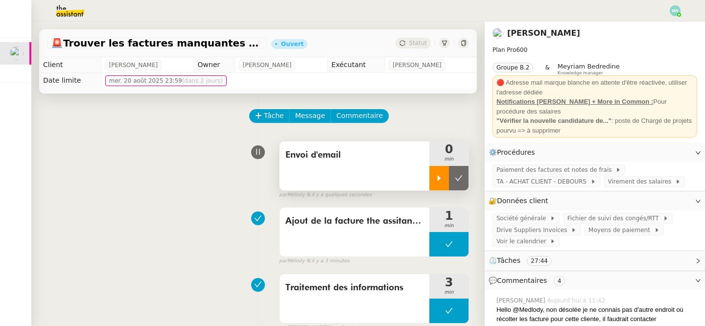
click at [437, 169] on div at bounding box center [439, 178] width 20 height 24
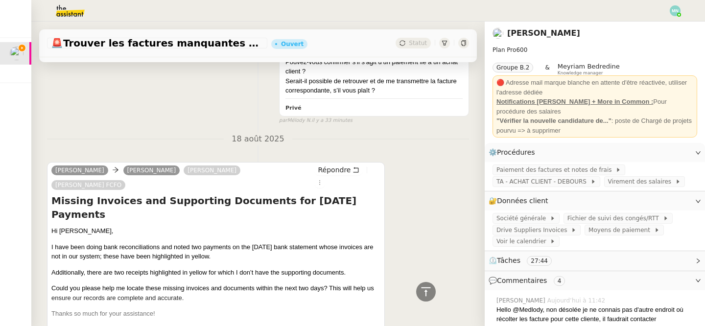
scroll to position [954, 0]
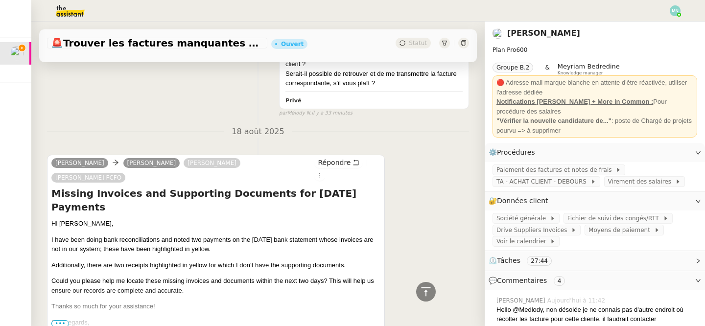
click at [327, 235] on p "I have been doing bank reconciliations and noted two payments on the [DATE] ban…" at bounding box center [215, 244] width 329 height 19
drag, startPoint x: 346, startPoint y: 198, endPoint x: 385, endPoint y: 205, distance: 39.8
click at [385, 205] on div "[PERSON_NAME] Beau [PERSON_NAME] [PERSON_NAME] FCFO Répondre Missing Invoices a…" at bounding box center [258, 265] width 422 height 238
click at [114, 260] on p "Additionally, there are two receipts highlighted in yellow for which I don’t ha…" at bounding box center [215, 265] width 329 height 10
drag, startPoint x: 114, startPoint y: 221, endPoint x: 350, endPoint y: 221, distance: 235.5
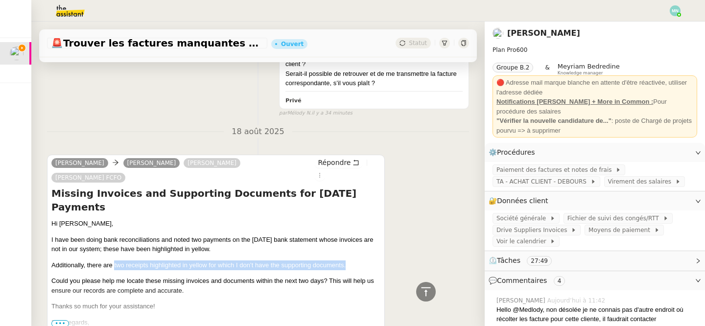
click at [350, 260] on p "Additionally, there are two receipts highlighted in yellow for which I don’t ha…" at bounding box center [215, 265] width 329 height 10
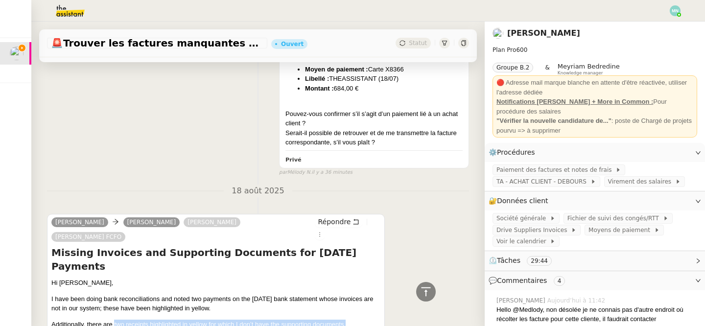
scroll to position [895, 0]
click at [348, 216] on span "Répondre" at bounding box center [334, 221] width 33 height 10
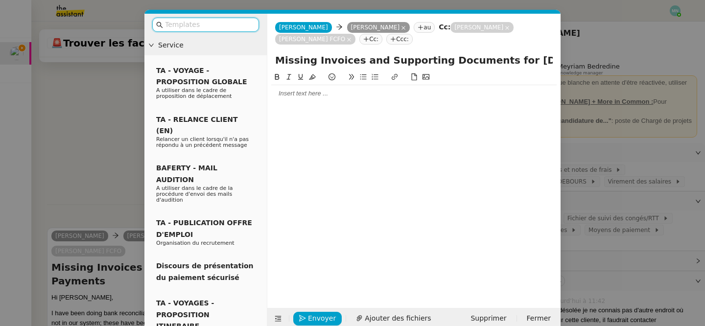
scroll to position [970, 0]
click at [401, 26] on icon at bounding box center [403, 27] width 5 height 5
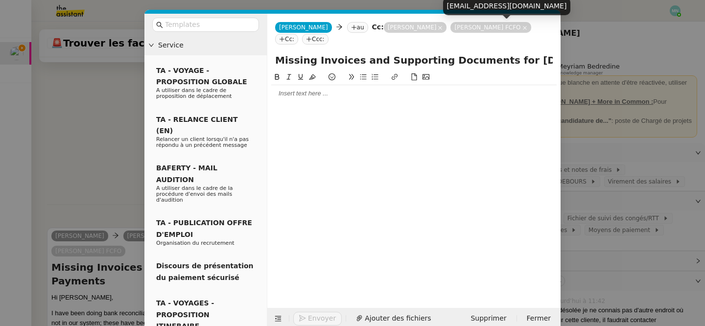
click at [522, 25] on icon at bounding box center [524, 27] width 5 height 5
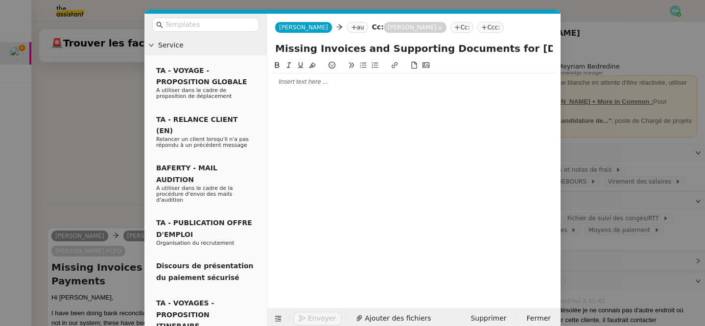
click at [316, 94] on div at bounding box center [413, 176] width 285 height 233
click at [303, 84] on div at bounding box center [413, 81] width 285 height 9
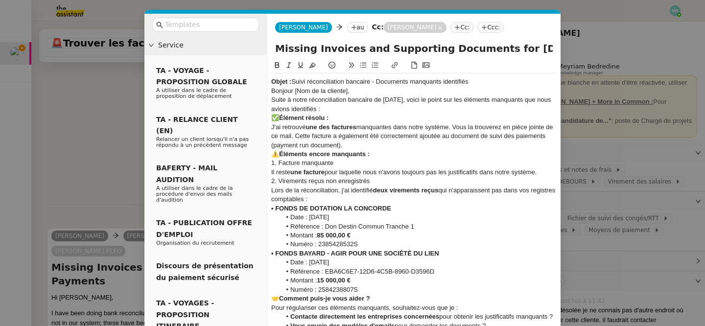
scroll to position [1099, 0]
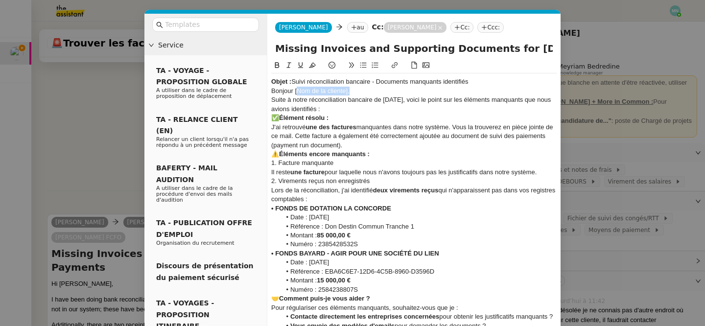
drag, startPoint x: 364, startPoint y: 91, endPoint x: 297, endPoint y: 93, distance: 67.1
click at [297, 93] on div "Bonjour [Nom de la cliente]," at bounding box center [413, 91] width 285 height 9
drag, startPoint x: 484, startPoint y: 81, endPoint x: 274, endPoint y: 75, distance: 209.6
click at [274, 76] on div "Objet : Suivi réconciliation bancaire - Documents manquants identifiés Bonjour …" at bounding box center [413, 235] width 285 height 324
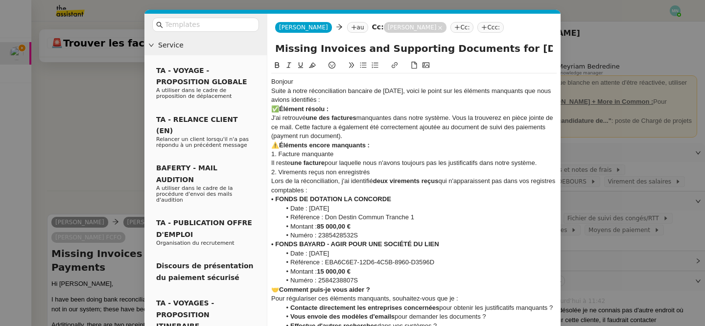
click at [302, 83] on div "Bonjour" at bounding box center [413, 81] width 285 height 9
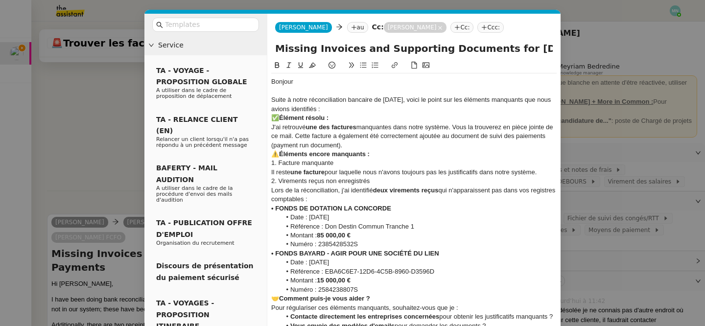
click at [346, 110] on div "Suite à notre réconciliation bancaire de [DATE], voici le point sur les élément…" at bounding box center [413, 104] width 285 height 18
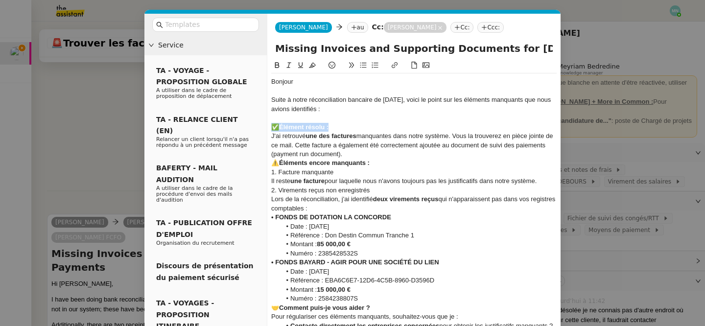
drag, startPoint x: 341, startPoint y: 126, endPoint x: 261, endPoint y: 125, distance: 79.8
click at [260, 126] on nz-layout "Service TA - VOYAGE - PROPOSITION GLOBALE A utiliser dans le cadre de propositi…" at bounding box center [352, 229] width 416 height 430
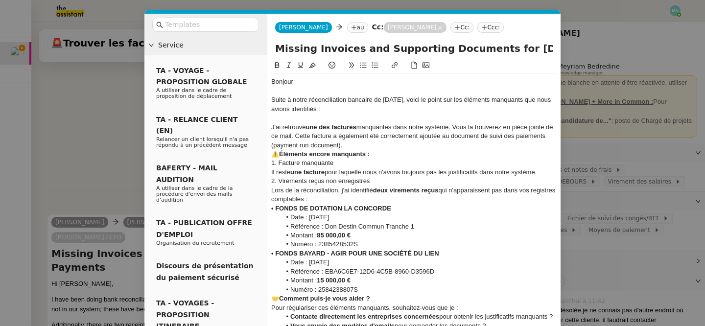
click at [348, 146] on div "J'ai retrouvé une des factures manquantes dans notre système. Vous la trouverez…" at bounding box center [413, 136] width 285 height 27
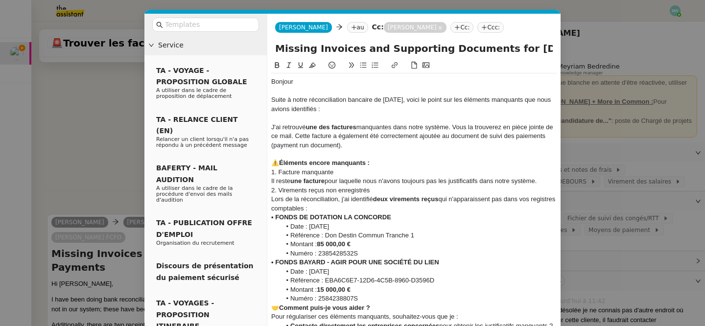
click at [279, 163] on strong "Éléments encore manquants :" at bounding box center [324, 162] width 91 height 7
click at [351, 174] on div "1. Facture manquante" at bounding box center [413, 172] width 285 height 9
drag, startPoint x: 346, startPoint y: 170, endPoint x: 271, endPoint y: 169, distance: 74.9
click at [271, 169] on div "1. Facture manquante" at bounding box center [413, 172] width 285 height 9
click at [546, 184] on div "Il reste une facture pour laquelle nous n'avons toujours pas les justificatifs …" at bounding box center [413, 181] width 285 height 9
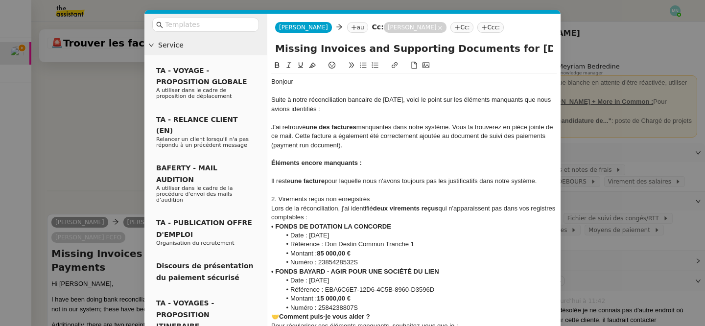
click at [379, 200] on div "2. Virements reçus non enregistrés" at bounding box center [413, 199] width 285 height 9
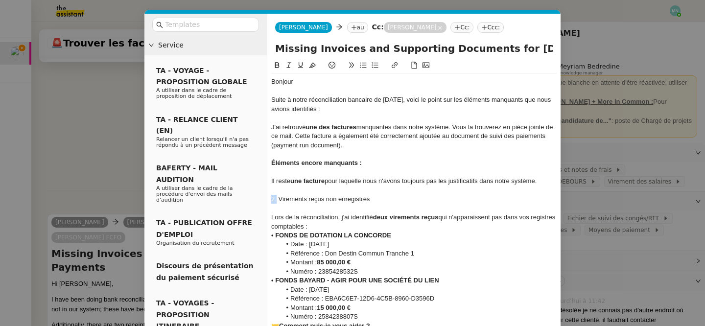
drag, startPoint x: 276, startPoint y: 199, endPoint x: 264, endPoint y: 199, distance: 11.7
click at [264, 199] on nz-layout "Service TA - VOYAGE - PROPOSITION GLOBALE A utiliser dans le cadre de propositi…" at bounding box center [352, 238] width 416 height 448
drag, startPoint x: 376, startPoint y: 218, endPoint x: 271, endPoint y: 212, distance: 105.9
click at [271, 212] on div "Bonjour Suite à notre réconciliation bancaire de [DATE], voici le point sur les…" at bounding box center [413, 248] width 285 height 351
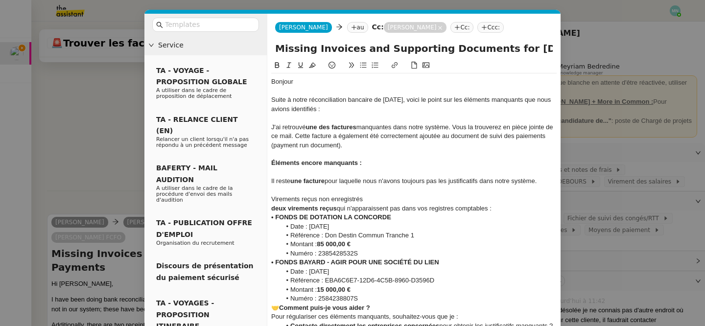
click at [353, 226] on li "Date : [DATE]" at bounding box center [419, 226] width 276 height 9
click at [503, 205] on div "deux virements reçus qui n'apparaissent pas dans vos registres comptables :" at bounding box center [413, 208] width 285 height 9
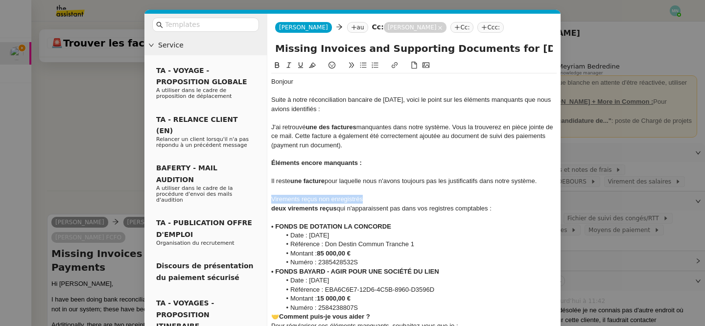
drag, startPoint x: 368, startPoint y: 201, endPoint x: 268, endPoint y: 196, distance: 100.5
click at [268, 196] on nz-spin "Bonjour Suite à notre réconciliation bancaire de [DATE], voici le point sur les…" at bounding box center [413, 240] width 293 height 360
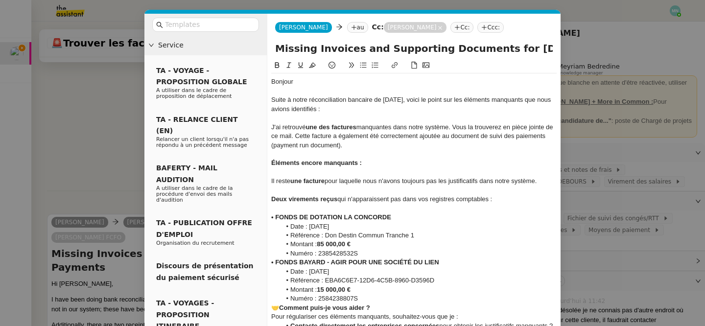
click at [373, 252] on li "Numéro : 2385428532S" at bounding box center [419, 253] width 276 height 9
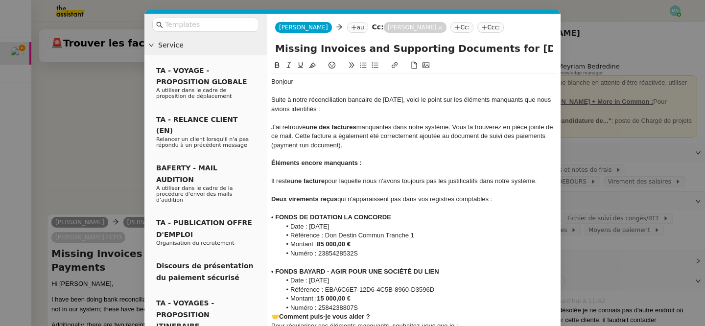
scroll to position [23, 0]
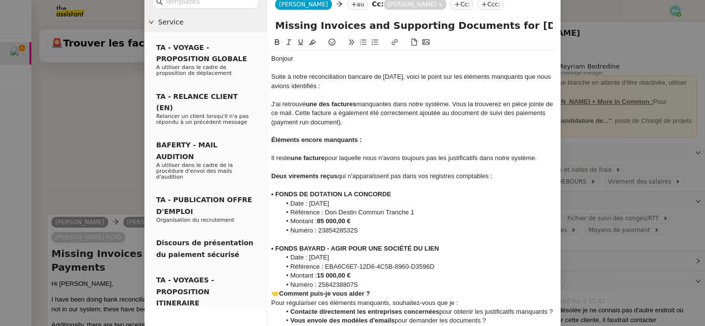
click at [449, 247] on div "• FONDS BAYARD - AGIR POUR UNE SOCIÉTÉ DU LIEN" at bounding box center [413, 248] width 285 height 9
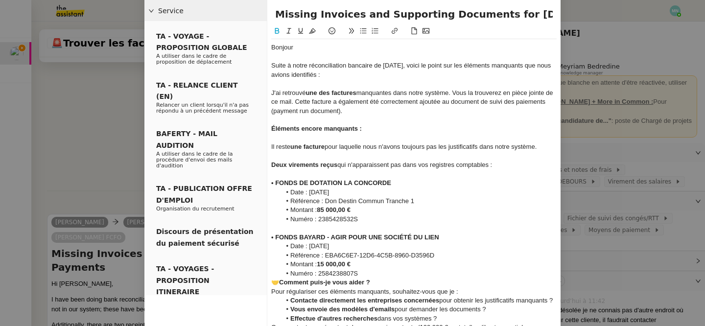
scroll to position [37, 0]
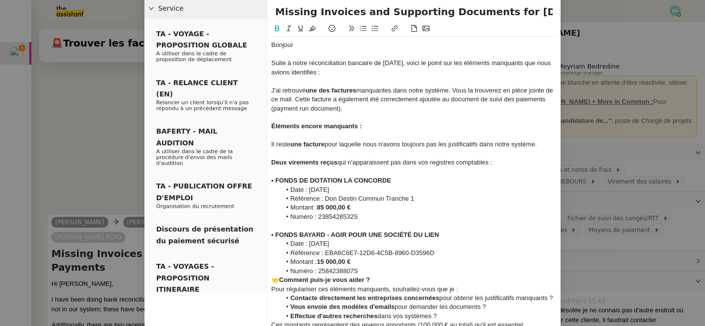
click at [369, 268] on li "Numéro : 2584238807S" at bounding box center [419, 271] width 276 height 9
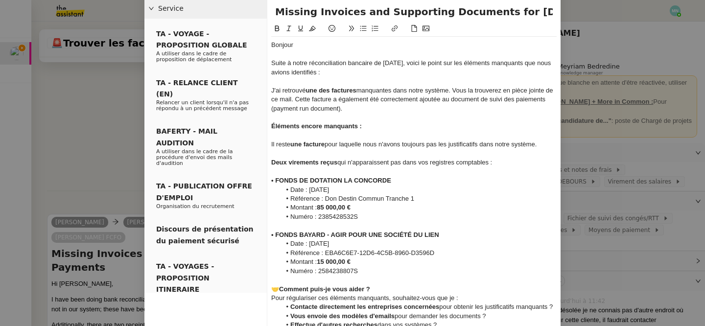
scroll to position [64, 0]
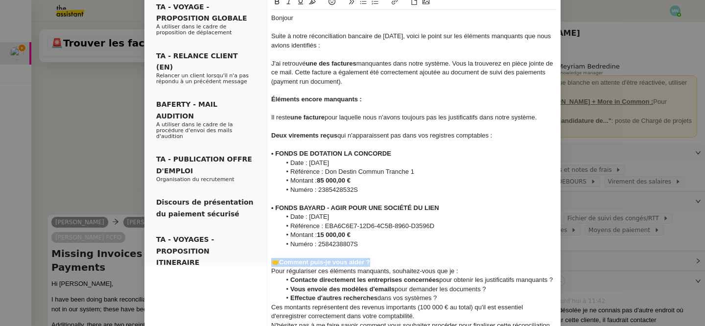
drag, startPoint x: 378, startPoint y: 261, endPoint x: 261, endPoint y: 261, distance: 116.5
click at [261, 261] on nz-layout "Service TA - VOYAGE - PROPOSITION GLOBALE A utiliser dans le cadre de propositi…" at bounding box center [352, 174] width 416 height 448
click at [465, 270] on div "Pour régulariser ces éléments manquants, souhaitez-vous que je :" at bounding box center [413, 271] width 285 height 9
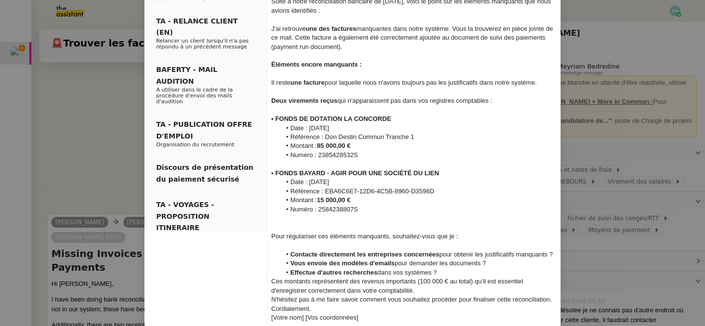
scroll to position [108, 0]
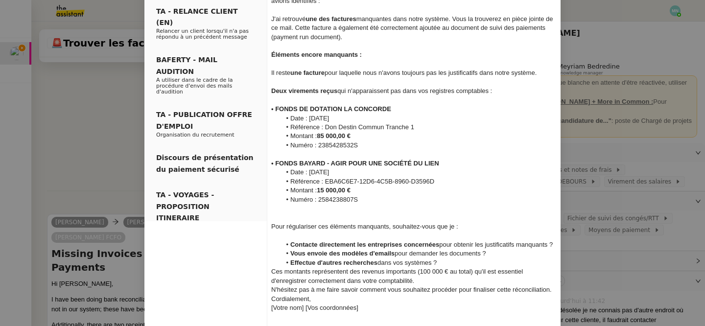
click at [447, 262] on li "Effectue d'autres recherches dans vos systèmes ?" at bounding box center [419, 262] width 276 height 9
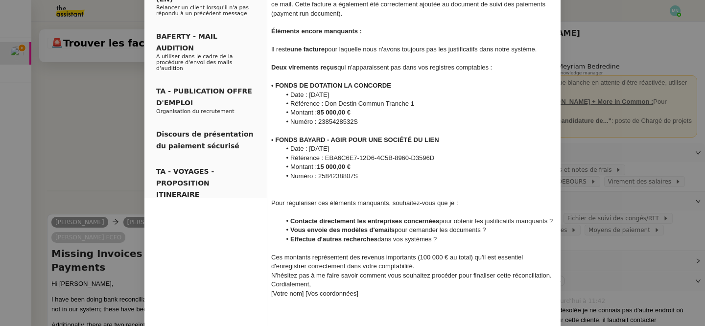
scroll to position [134, 0]
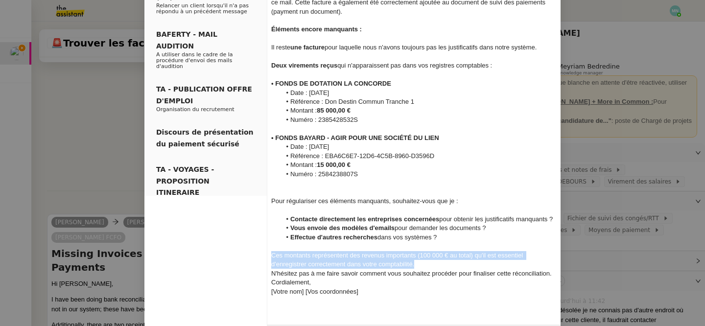
drag, startPoint x: 420, startPoint y: 262, endPoint x: 272, endPoint y: 252, distance: 148.2
click at [272, 252] on div "Ces montants représentent des revenus importants (100 000 € au total) qu'il est…" at bounding box center [413, 260] width 285 height 18
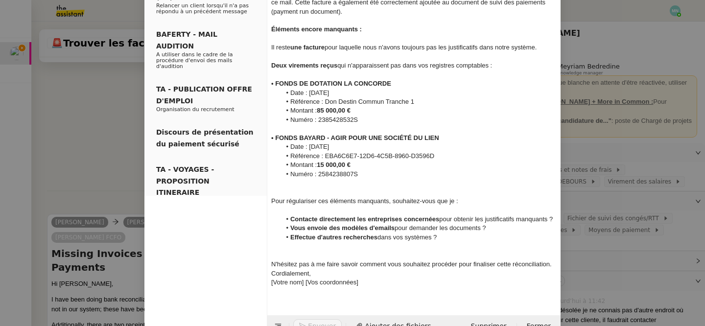
click at [551, 264] on div "N'hésitez pas à me faire savoir comment vous souhaitez procéder pour finaliser …" at bounding box center [413, 264] width 285 height 9
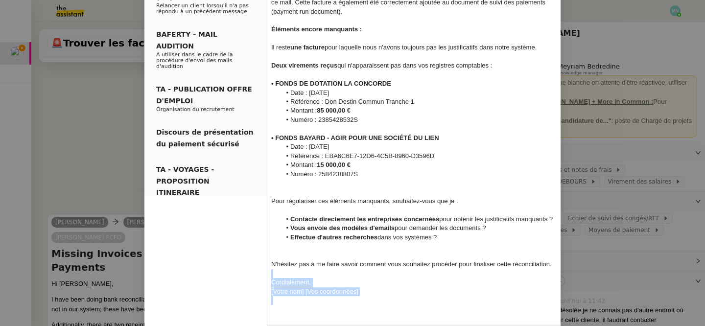
drag, startPoint x: 380, startPoint y: 300, endPoint x: 268, endPoint y: 277, distance: 114.4
click at [268, 277] on nz-spin "Bonjour Suite à notre réconciliation bancaire de [DATE], voici le point sur les…" at bounding box center [413, 119] width 293 height 387
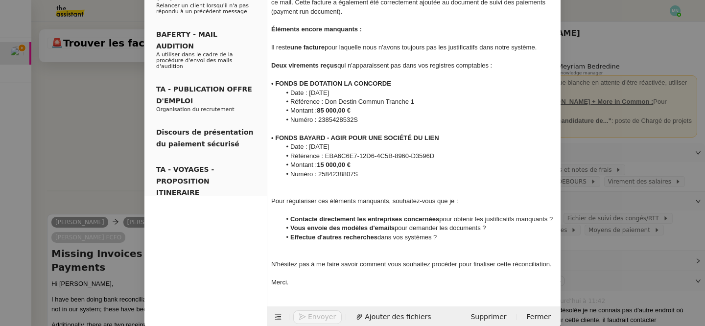
click at [297, 252] on div at bounding box center [413, 255] width 285 height 9
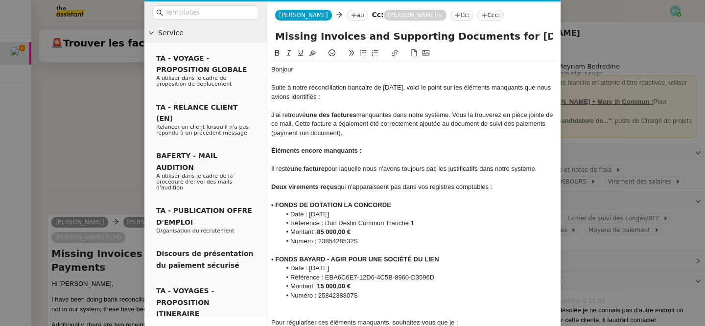
scroll to position [0, 0]
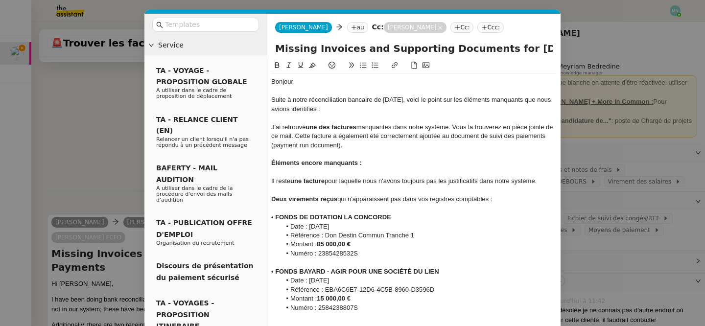
click at [303, 83] on div "Bonjour" at bounding box center [413, 81] width 285 height 9
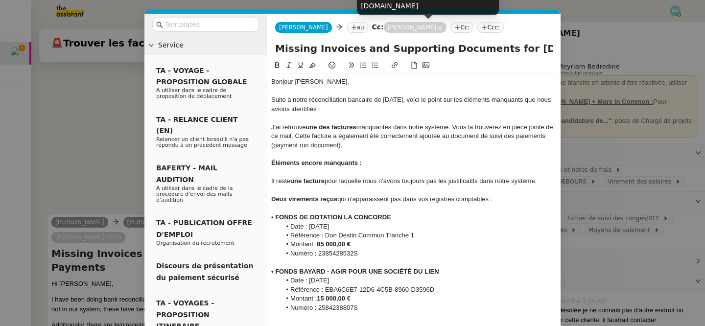
click at [440, 25] on icon at bounding box center [440, 27] width 5 height 5
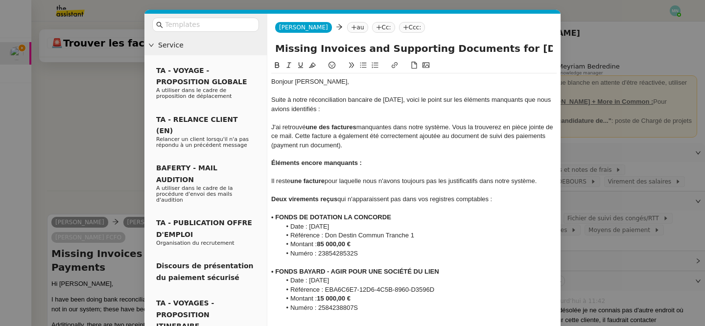
click at [347, 24] on nz-tag "au" at bounding box center [357, 27] width 21 height 11
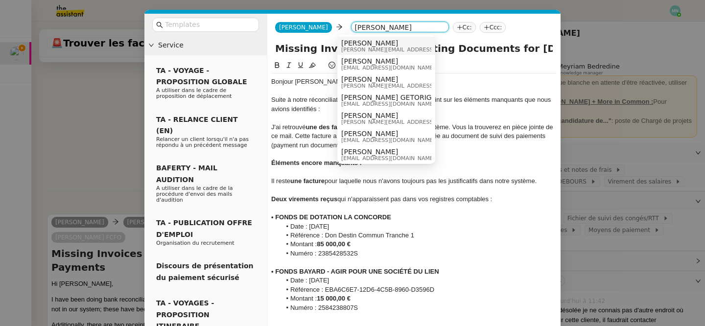
type input "[PERSON_NAME]"
click at [403, 47] on span "[PERSON_NAME][EMAIL_ADDRESS][DOMAIN_NAME]" at bounding box center [410, 49] width 139 height 5
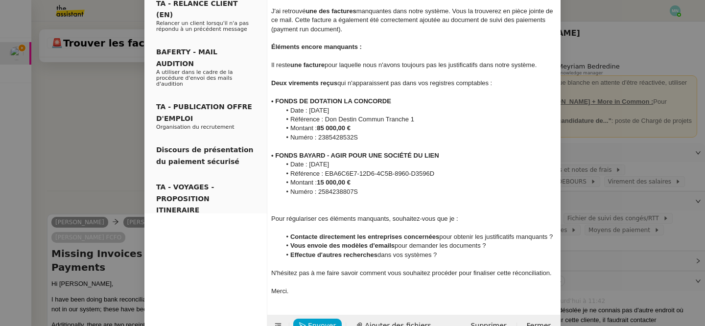
scroll to position [139, 0]
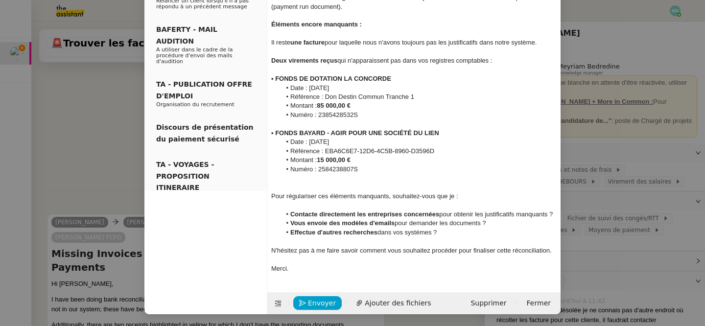
click at [350, 188] on div at bounding box center [413, 187] width 285 height 9
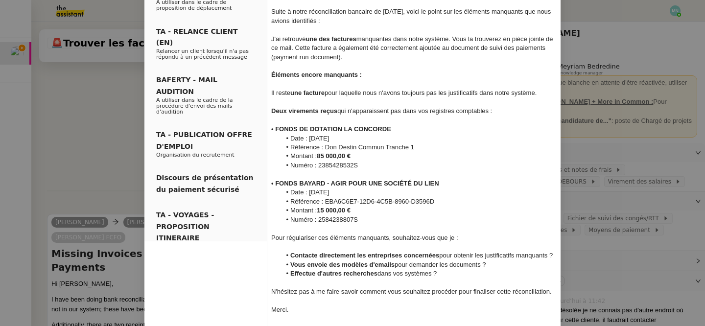
scroll to position [86, 0]
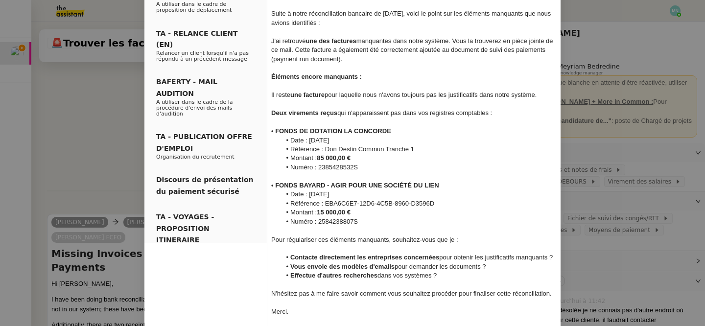
click at [82, 168] on nz-modal-container "Service TA - VOYAGE - PROPOSITION GLOBALE A utiliser dans le cadre de propositi…" at bounding box center [352, 163] width 705 height 326
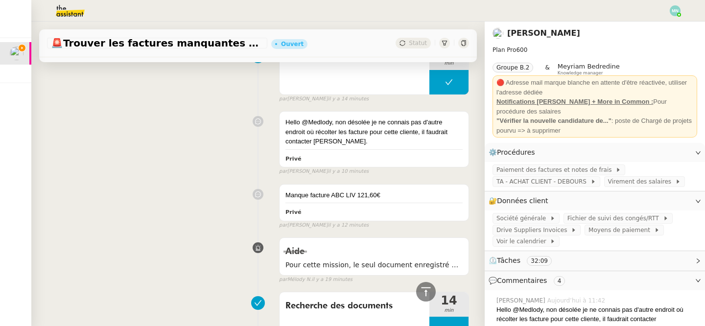
scroll to position [427, 0]
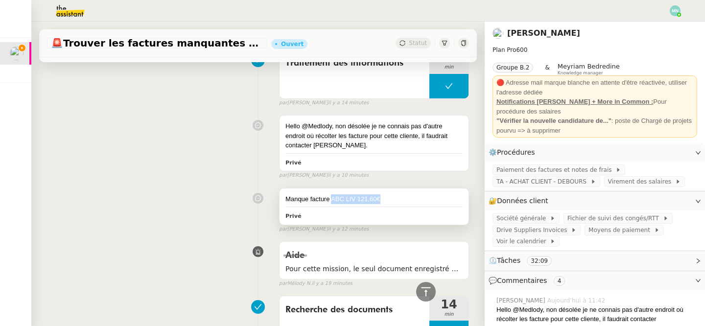
drag, startPoint x: 381, startPoint y: 199, endPoint x: 331, endPoint y: 200, distance: 50.4
click at [331, 200] on div "Manque facture ABC LIV 121,60€" at bounding box center [373, 199] width 177 height 10
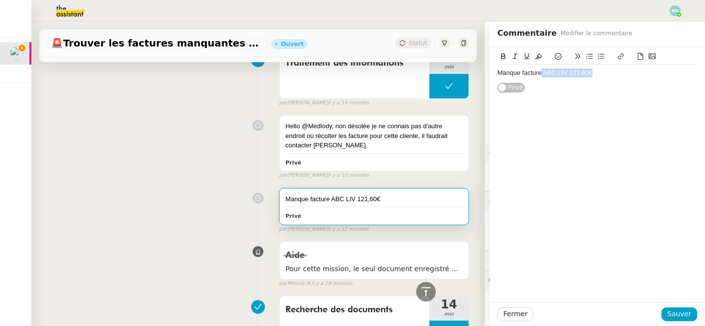
drag, startPoint x: 596, startPoint y: 73, endPoint x: 541, endPoint y: 73, distance: 54.3
click at [541, 73] on div "Manque facture ABC LIV 121,60€" at bounding box center [597, 73] width 200 height 9
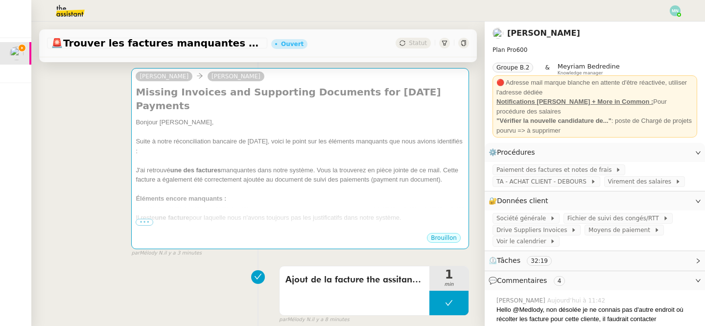
scroll to position [139, 0]
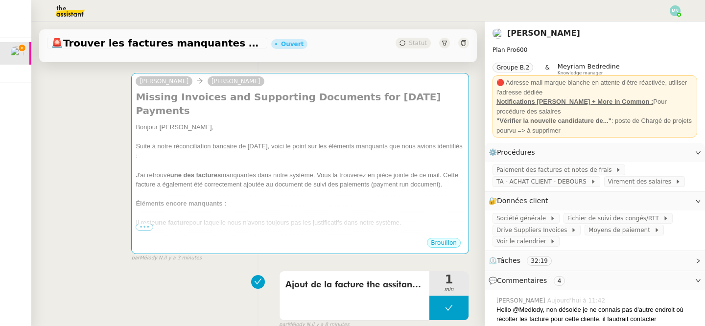
click at [265, 209] on div at bounding box center [300, 214] width 329 height 10
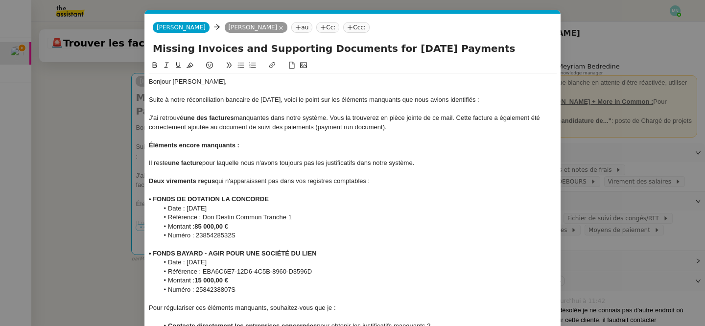
scroll to position [0, 21]
drag, startPoint x: 353, startPoint y: 127, endPoint x: 382, endPoint y: 129, distance: 29.5
click at [382, 129] on div "J'ai retrouvé une des factures manquantes dans notre système. Vous la trouverez…" at bounding box center [353, 123] width 408 height 18
click at [427, 162] on div "Il reste une facture pour laquelle nous n'avons toujours pas les justificatifs …" at bounding box center [353, 163] width 408 height 9
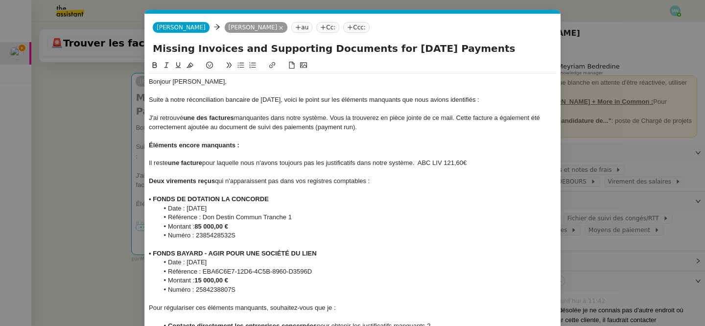
click at [422, 161] on div "Il reste une facture pour laquelle nous n'avons toujours pas les justificatifs …" at bounding box center [353, 163] width 408 height 9
click at [353, 169] on div at bounding box center [353, 172] width 408 height 9
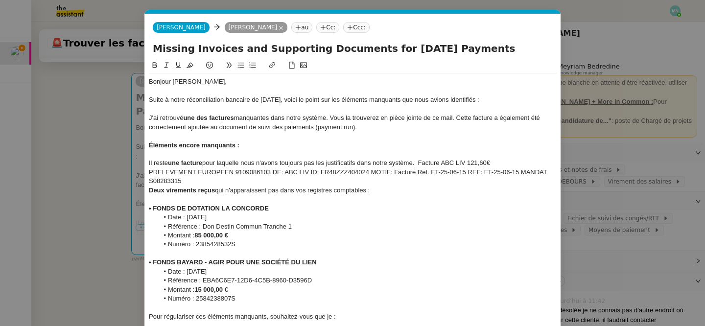
drag, startPoint x: 421, startPoint y: 161, endPoint x: 496, endPoint y: 161, distance: 75.4
click at [496, 161] on div "Il reste une facture pour laquelle nous n'avons toujours pas les justificatifs …" at bounding box center [353, 163] width 408 height 9
click at [221, 182] on div "PRELEVEMENT EUROPEEN 9109086103 DE: ABC LIV ID: FR48ZZZ404024 MOTIF: Facture Re…" at bounding box center [353, 177] width 408 height 18
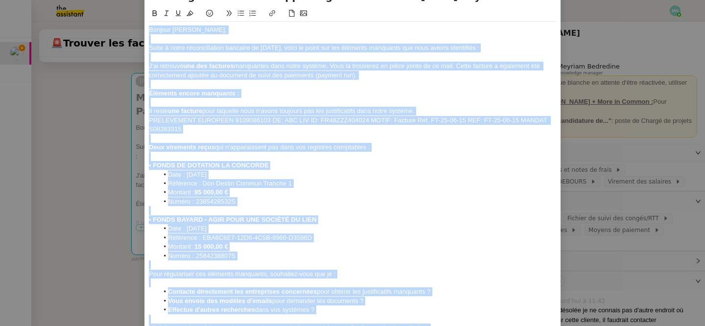
scroll to position [130, 0]
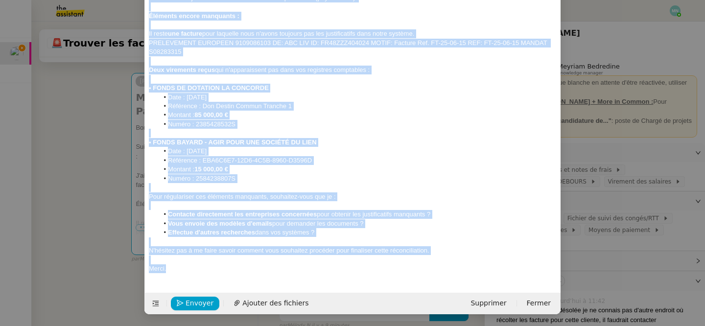
drag, startPoint x: 150, startPoint y: 82, endPoint x: 263, endPoint y: 347, distance: 287.5
click at [263, 326] on html "Mes demandes Trouver les factures manquantes de [DATE] [PERSON_NAME] [PERSON_NA…" at bounding box center [352, 163] width 705 height 326
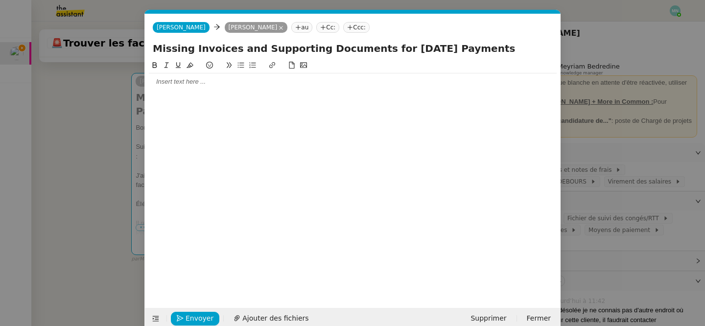
scroll to position [0, 0]
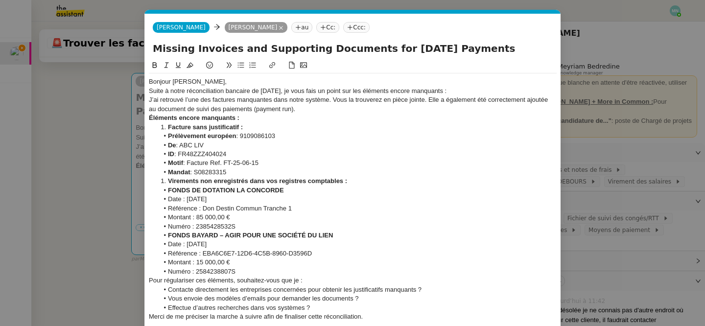
click at [214, 79] on div "Bonjour [PERSON_NAME]," at bounding box center [353, 81] width 408 height 9
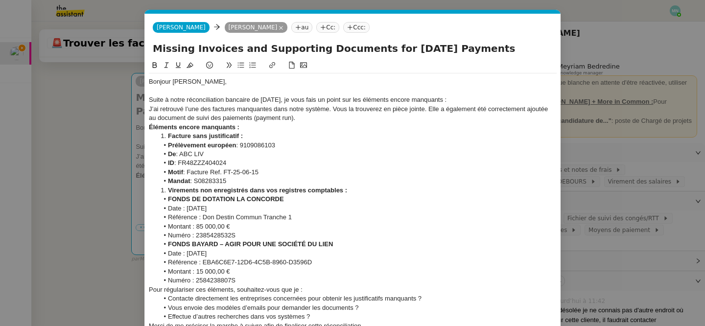
click at [469, 100] on div "Suite à notre réconciliation bancaire de [DATE], je vous fais un point sur les …" at bounding box center [353, 99] width 408 height 9
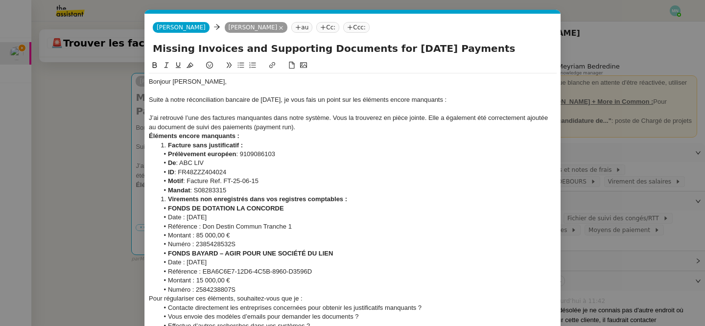
click at [311, 126] on div "J’ai retrouvé l’une des factures manquantes dans notre système. Vous la trouver…" at bounding box center [353, 123] width 408 height 18
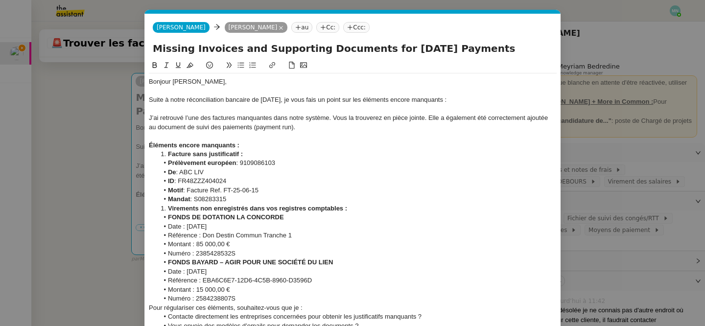
click at [248, 147] on div "Éléments encore manquants :" at bounding box center [353, 145] width 408 height 9
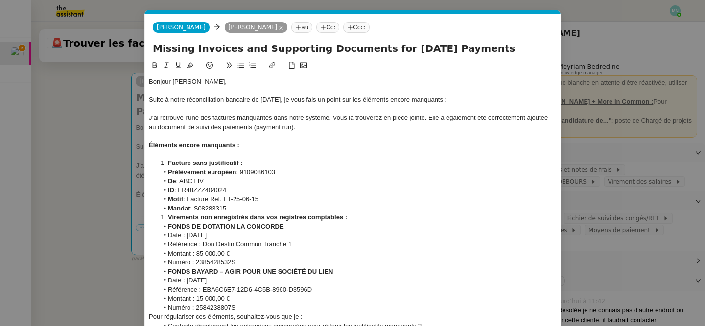
click at [166, 161] on li "Facture sans justificatif :" at bounding box center [358, 163] width 398 height 9
click at [238, 164] on div "Facture sans justificatif :" at bounding box center [353, 163] width 408 height 9
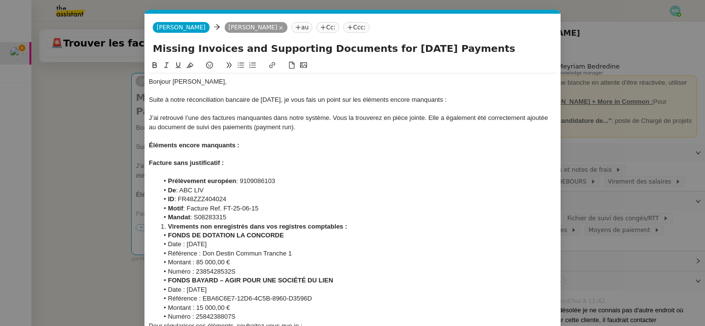
click at [239, 215] on li "Mandat : S08283315" at bounding box center [358, 217] width 398 height 9
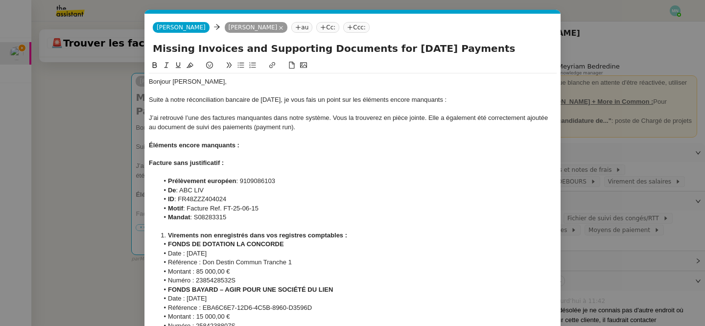
click at [166, 233] on li "Virements non enregistrés dans vos registres comptables :" at bounding box center [358, 235] width 398 height 9
click at [340, 235] on div "Virements non enregistrés dans vos registres comptables :" at bounding box center [353, 235] width 408 height 9
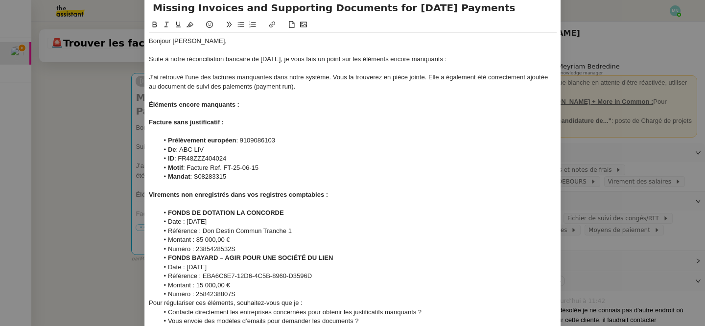
scroll to position [86, 0]
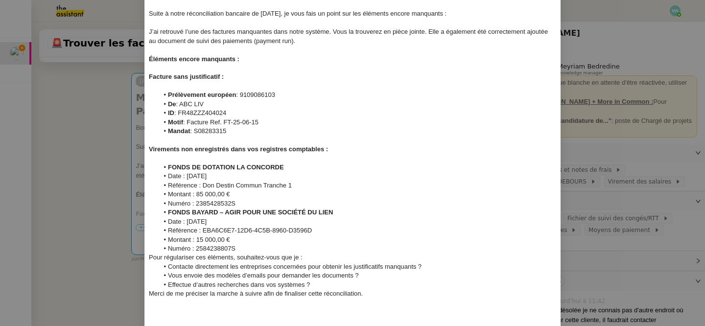
click at [258, 203] on li "Numéro : 2385428532S" at bounding box center [358, 203] width 398 height 9
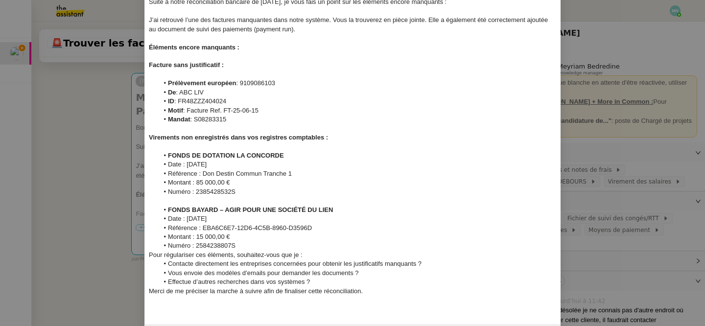
scroll to position [119, 0]
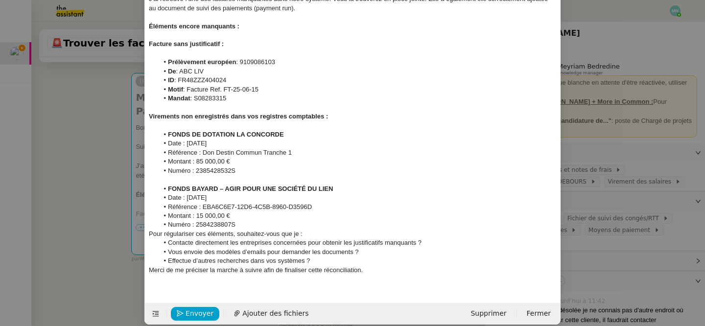
click at [245, 225] on li "Numéro : 2584238807S" at bounding box center [358, 224] width 398 height 9
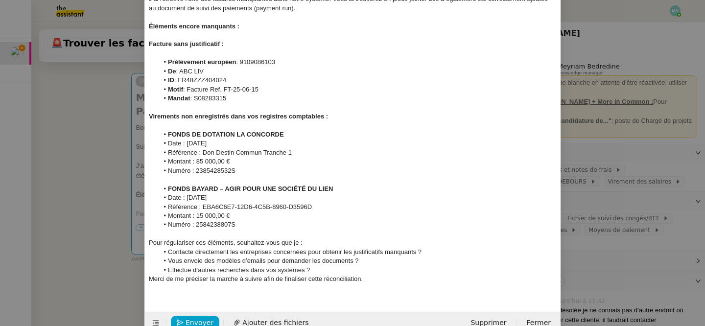
click at [309, 241] on div "Pour régulariser ces éléments, souhaitez-vous que je :" at bounding box center [353, 242] width 408 height 9
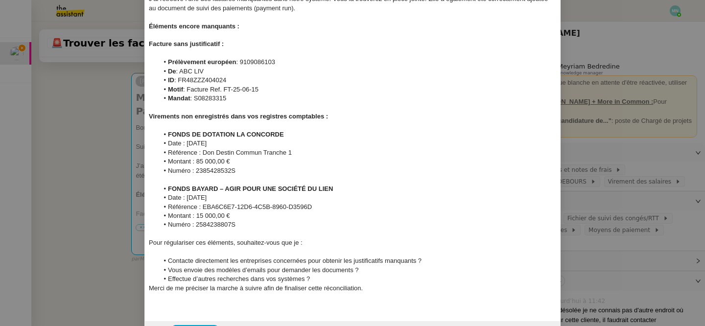
click at [324, 278] on li "Effectue d’autres recherches dans vos systèmes ?" at bounding box center [358, 279] width 398 height 9
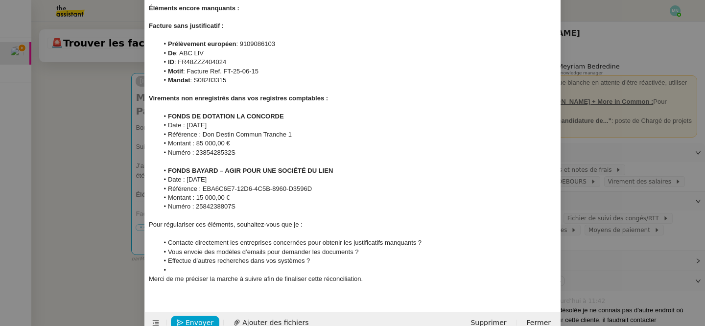
scroll to position [157, 0]
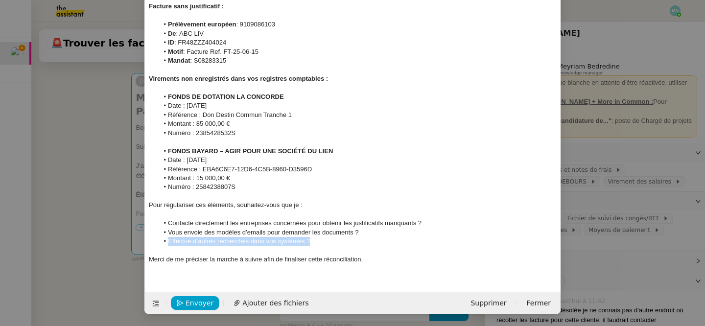
drag, startPoint x: 316, startPoint y: 244, endPoint x: 163, endPoint y: 244, distance: 153.7
click at [163, 244] on li "Effectue d’autres recherches dans vos systèmes ?" at bounding box center [358, 241] width 398 height 9
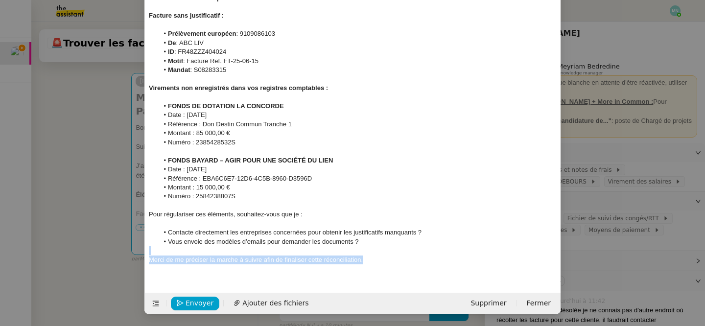
drag, startPoint x: 374, startPoint y: 263, endPoint x: 140, endPoint y: 255, distance: 234.1
click at [140, 255] on nz-modal-container "Service TA - VOYAGE - PROPOSITION GLOBALE A utiliser dans le cadre de propositi…" at bounding box center [352, 163] width 705 height 326
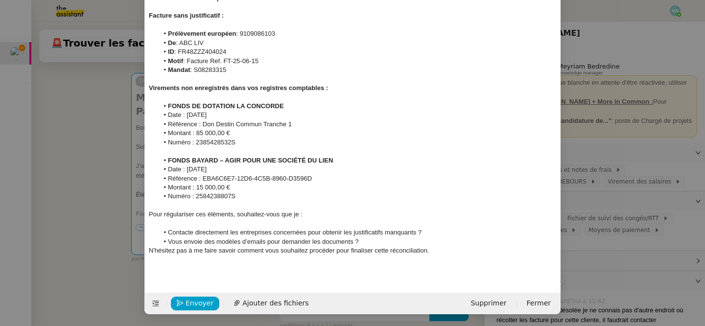
click at [366, 243] on li "Vous envoie des modèles d’emails pour demander les documents ?" at bounding box center [358, 241] width 398 height 9
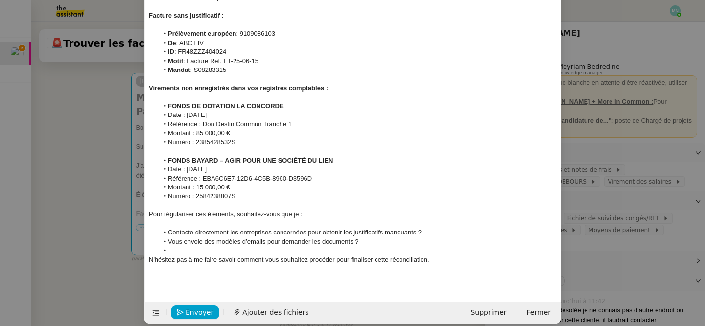
click at [451, 261] on div "N'hésitez pas à me faire savoir comment vous souhaitez procéder pour finaliser …" at bounding box center [353, 260] width 408 height 9
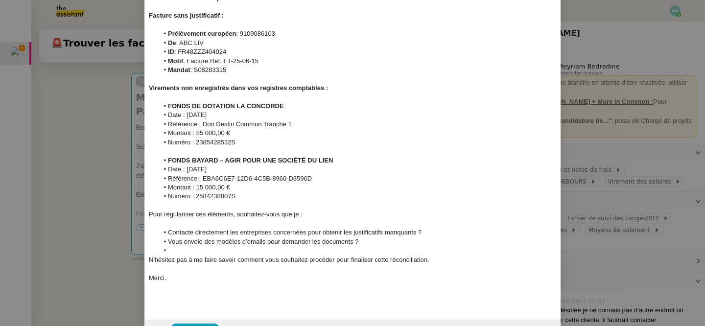
click at [183, 248] on li at bounding box center [358, 250] width 398 height 9
drag, startPoint x: 427, startPoint y: 261, endPoint x: 335, endPoint y: 264, distance: 92.1
click at [335, 264] on div "N'hésitez pas à me faire savoir comment vous souhaitez procéder pour finaliser …" at bounding box center [353, 260] width 408 height 9
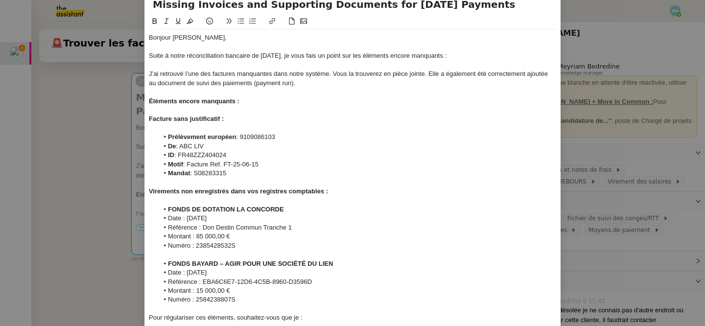
scroll to position [0, 0]
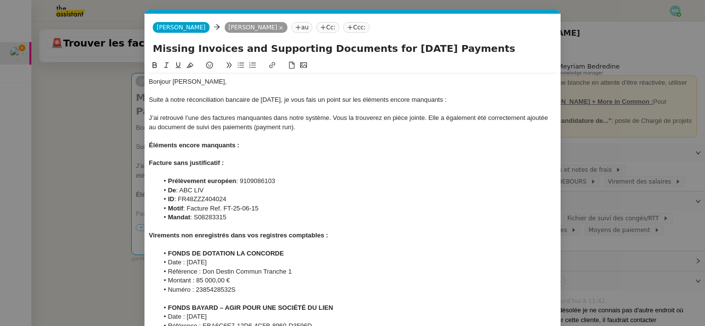
click at [114, 138] on nz-modal-container "Service TA - VOYAGE - PROPOSITION GLOBALE A utiliser dans le cadre de propositi…" at bounding box center [352, 163] width 705 height 326
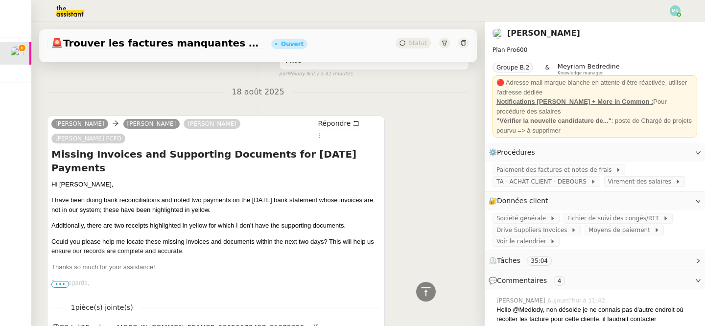
scroll to position [1193, 0]
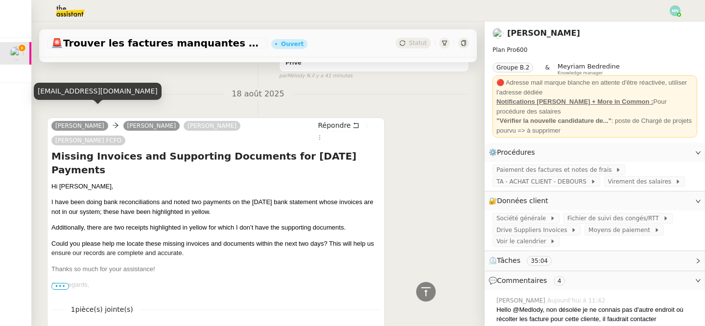
drag, startPoint x: 56, startPoint y: 111, endPoint x: 102, endPoint y: 116, distance: 46.7
click at [102, 120] on div "[PERSON_NAME] Beau [PERSON_NAME] [PERSON_NAME] FCFO" at bounding box center [182, 134] width 263 height 29
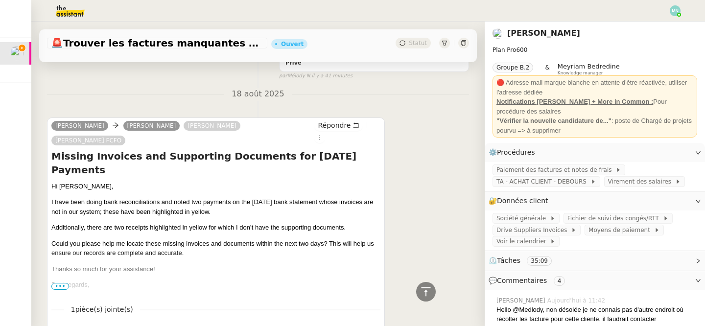
click at [59, 283] on span "•••" at bounding box center [60, 286] width 18 height 7
click at [83, 296] on p "Gulraiz" at bounding box center [215, 301] width 329 height 10
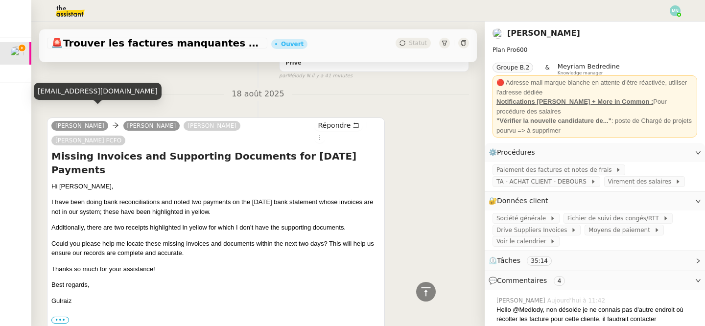
drag, startPoint x: 54, startPoint y: 113, endPoint x: 103, endPoint y: 118, distance: 48.7
click at [103, 120] on div "[PERSON_NAME] Beau [PERSON_NAME] [PERSON_NAME] FCFO" at bounding box center [182, 134] width 263 height 29
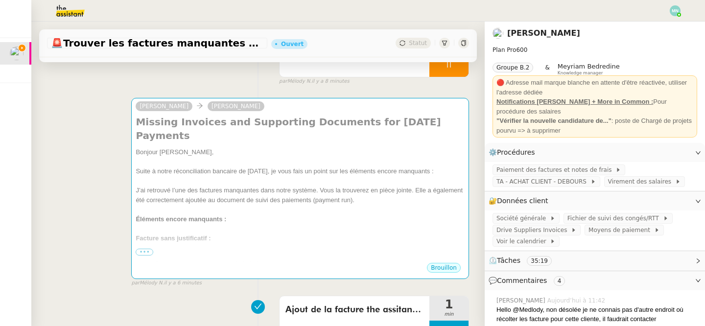
scroll to position [113, 0]
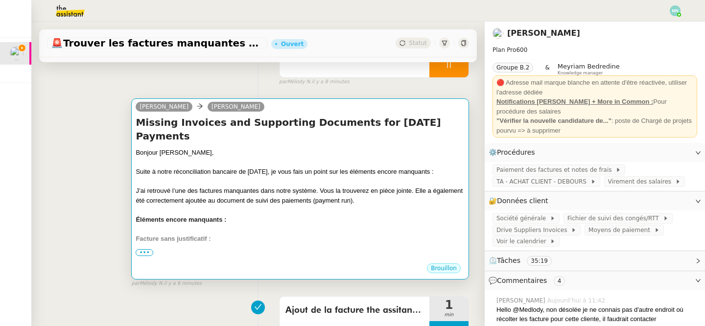
click at [221, 177] on div at bounding box center [300, 182] width 329 height 10
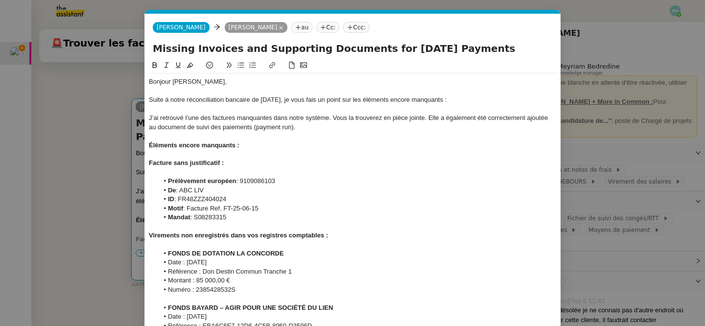
scroll to position [0, 21]
click at [186, 101] on div "Suite à notre réconciliation bancaire de [DATE], je vous fais un point sur les …" at bounding box center [353, 99] width 408 height 9
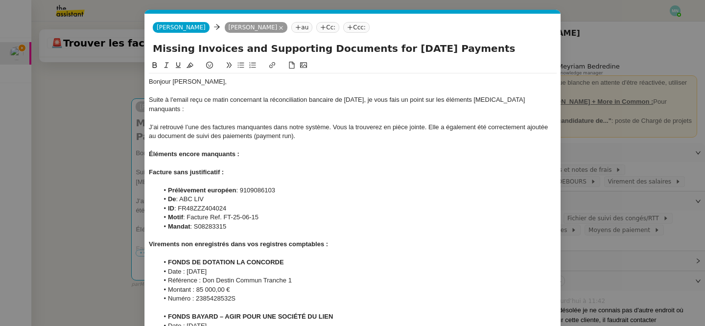
scroll to position [15, 0]
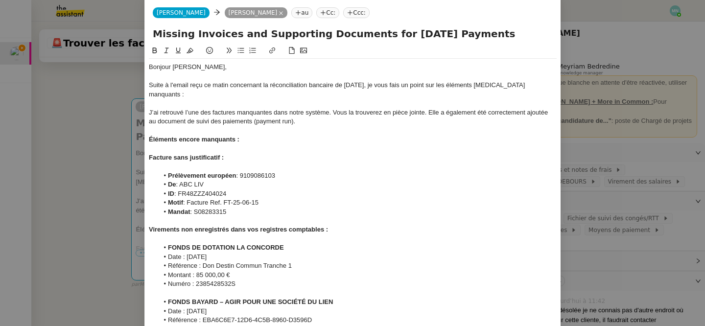
click at [290, 153] on div "Facture sans justificatif :" at bounding box center [353, 157] width 408 height 9
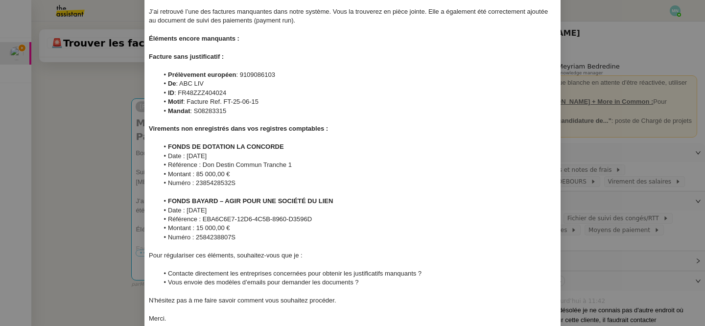
scroll to position [165, 0]
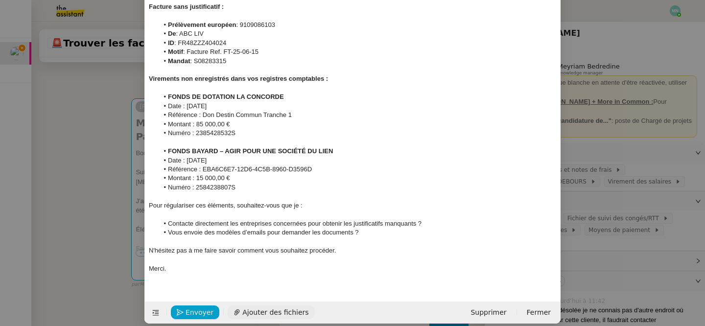
click at [253, 305] on button "Ajouter des fichiers" at bounding box center [271, 312] width 87 height 14
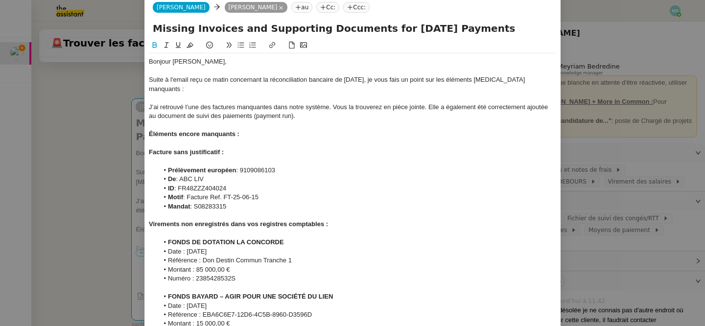
scroll to position [21, 0]
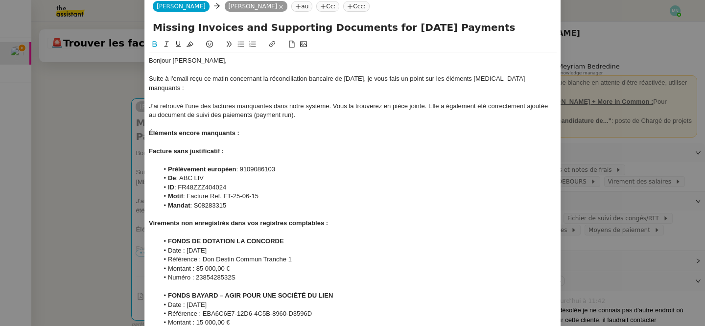
click at [86, 142] on nz-modal-container "Service TA - VOYAGE - PROPOSITION GLOBALE A utiliser dans le cadre de propositi…" at bounding box center [352, 163] width 705 height 326
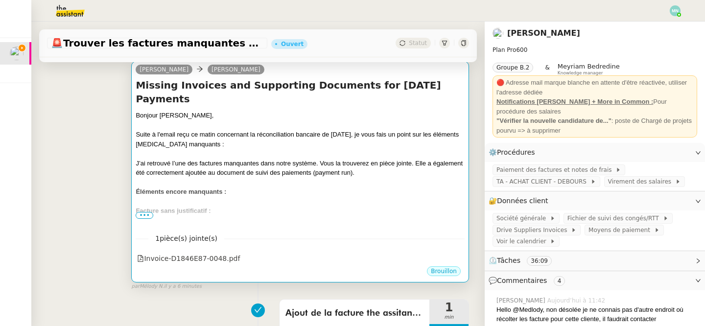
scroll to position [155, 0]
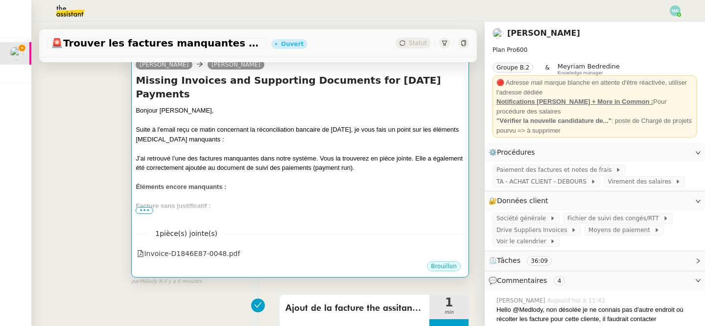
click at [361, 207] on div "Bonjour [PERSON_NAME], Suite à l'email reçu ce matin concernant la réconciliati…" at bounding box center [300, 327] width 329 height 443
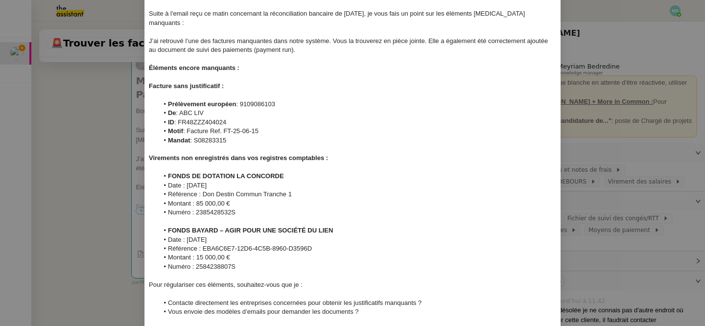
scroll to position [10, 0]
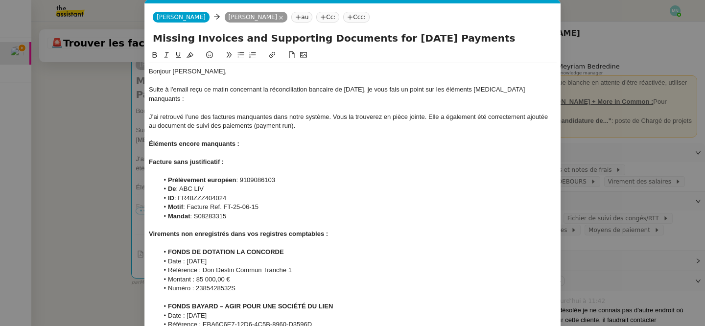
click at [103, 141] on nz-modal-container "Service TA - VOYAGE - PROPOSITION GLOBALE A utiliser dans le cadre de propositi…" at bounding box center [352, 163] width 705 height 326
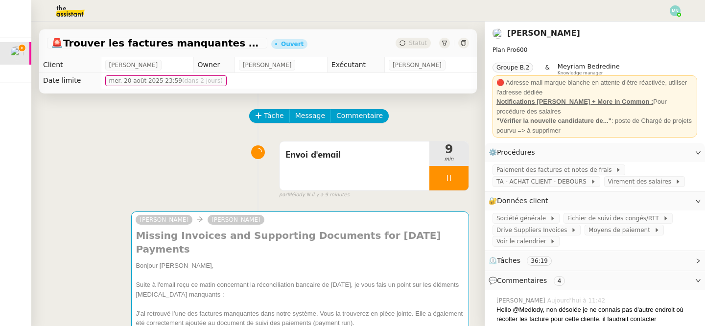
scroll to position [3, 0]
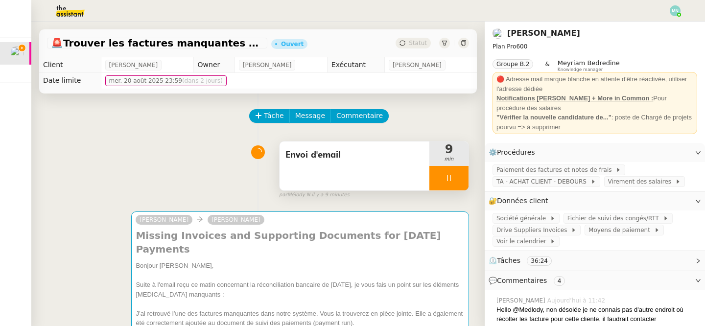
click at [441, 178] on div at bounding box center [448, 178] width 39 height 24
click at [453, 178] on button at bounding box center [459, 178] width 20 height 24
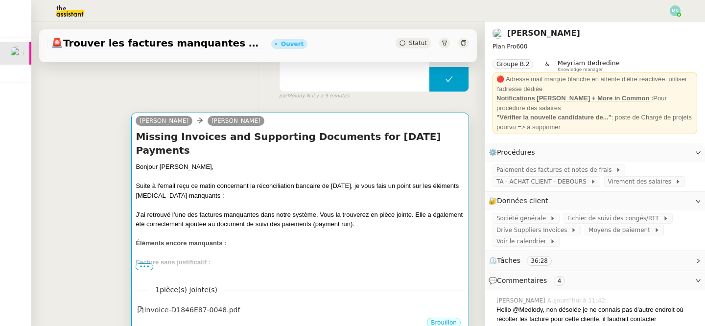
scroll to position [150, 0]
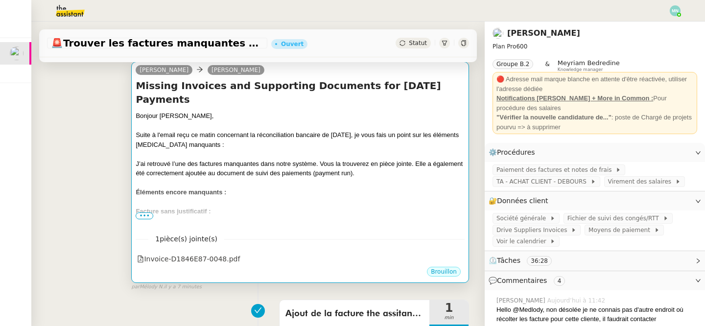
click at [328, 215] on div "Bonjour [PERSON_NAME], Suite à l'email reçu ce matin concernant la réconciliati…" at bounding box center [300, 332] width 329 height 443
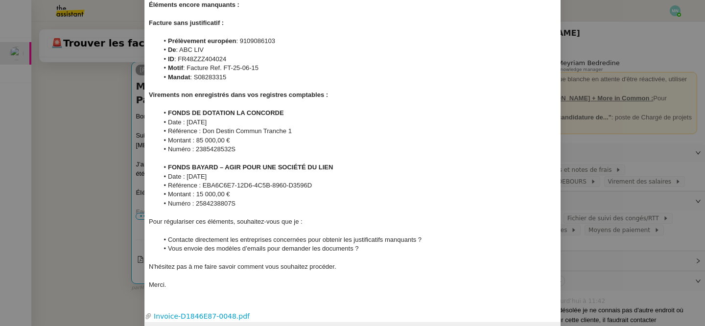
scroll to position [170, 0]
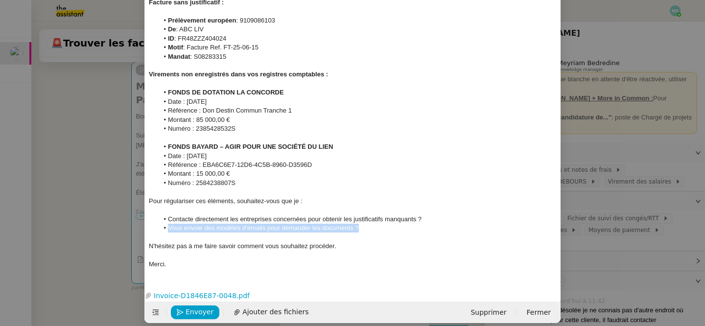
drag, startPoint x: 374, startPoint y: 217, endPoint x: 159, endPoint y: 220, distance: 214.9
click at [159, 224] on li "Vous envoie des modèles d’emails pour demander les documents ?" at bounding box center [358, 228] width 398 height 9
drag, startPoint x: 254, startPoint y: 220, endPoint x: 169, endPoint y: 220, distance: 84.7
click at [169, 224] on strong "Effectue d'autres recherches" at bounding box center [211, 227] width 87 height 7
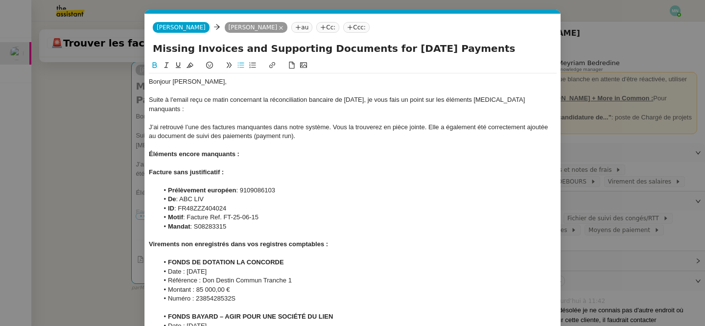
click at [153, 64] on icon at bounding box center [154, 65] width 7 height 7
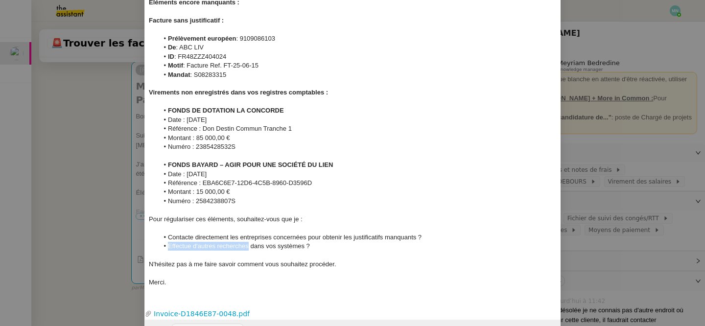
scroll to position [170, 0]
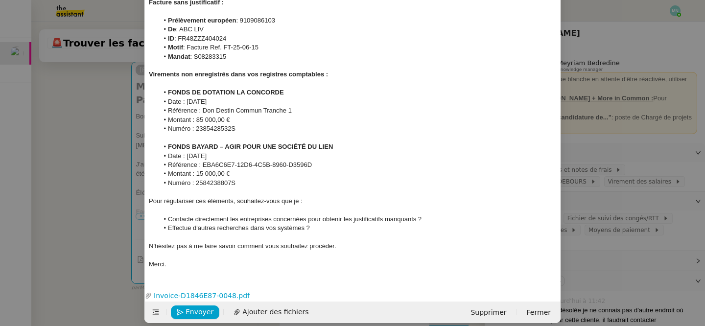
click at [264, 242] on div "N'hésitez pas à me faire savoir comment vous souhaitez procéder." at bounding box center [353, 246] width 408 height 9
click at [305, 224] on li "Effectue d'autres recherches dans vos systèmes ?" at bounding box center [358, 228] width 398 height 9
click at [384, 242] on div "N'hésitez pas à me faire savoir comment vous souhaitez procéder." at bounding box center [353, 246] width 408 height 9
click at [307, 224] on li "Effectue d'autres recherches dans vos systèmes ou autres documents ?" at bounding box center [358, 228] width 398 height 9
click at [191, 224] on li "Effectue d'autres recherches dans vos systèmes ou autres documents ?" at bounding box center [358, 228] width 398 height 9
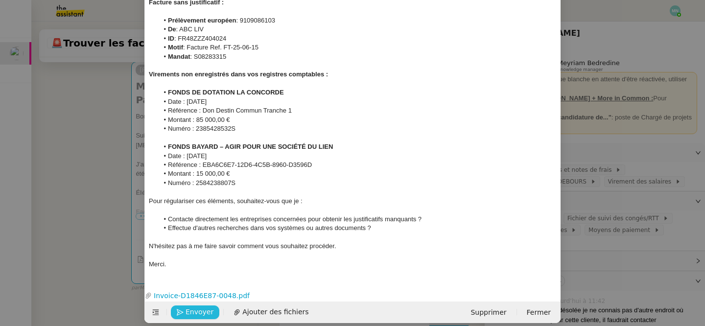
click at [201, 306] on span "Envoyer" at bounding box center [200, 311] width 28 height 11
click at [202, 306] on span "Confirmer l'envoi" at bounding box center [215, 311] width 59 height 11
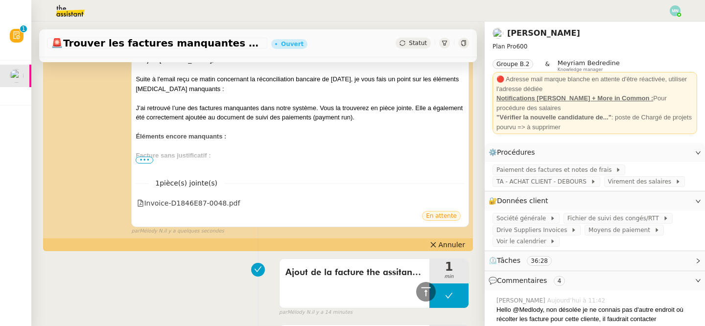
scroll to position [205, 0]
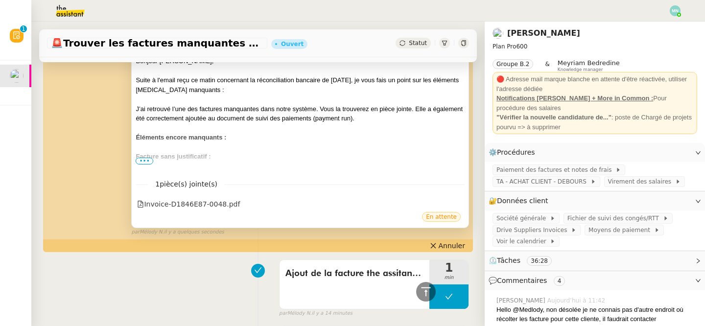
click at [145, 160] on span "•••" at bounding box center [145, 161] width 18 height 7
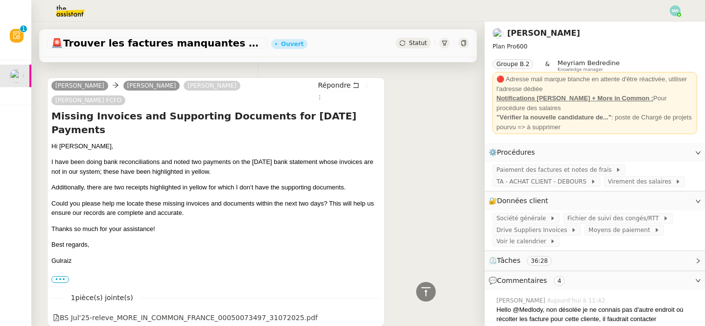
scroll to position [1594, 0]
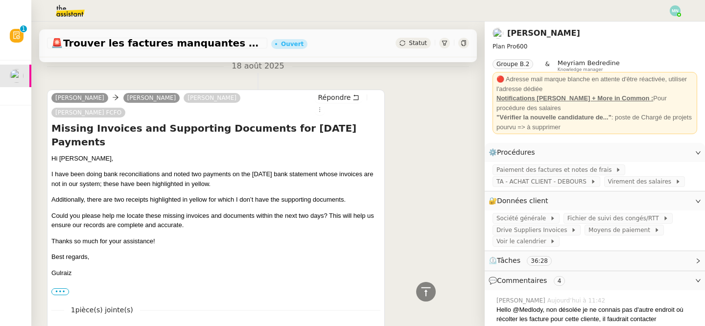
drag, startPoint x: 52, startPoint y: 103, endPoint x: 81, endPoint y: 220, distance: 120.4
click at [81, 220] on div "Hi [PERSON_NAME], I have been doing bank reconciliations and noted two payments…" at bounding box center [215, 216] width 329 height 124
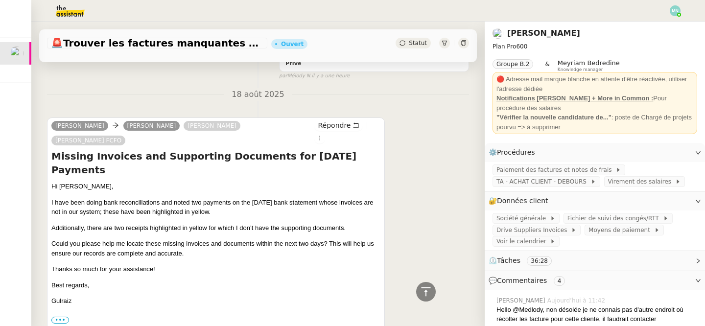
scroll to position [1778, 0]
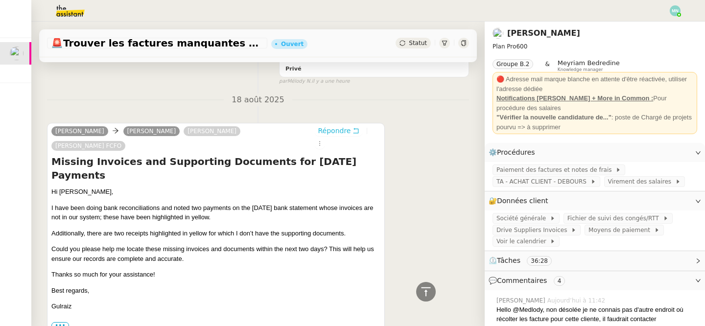
click at [337, 126] on span "Répondre" at bounding box center [334, 131] width 33 height 10
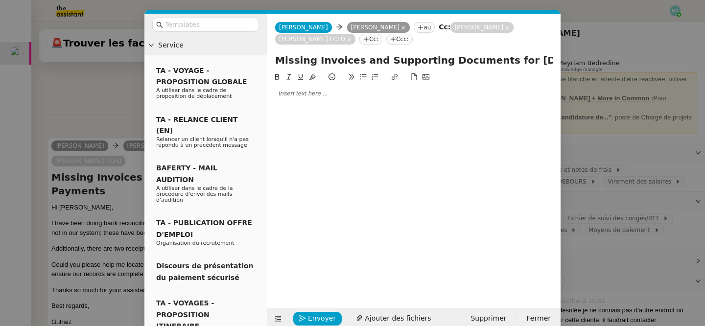
scroll to position [1853, 0]
click at [493, 317] on span "Supprimer" at bounding box center [488, 318] width 36 height 11
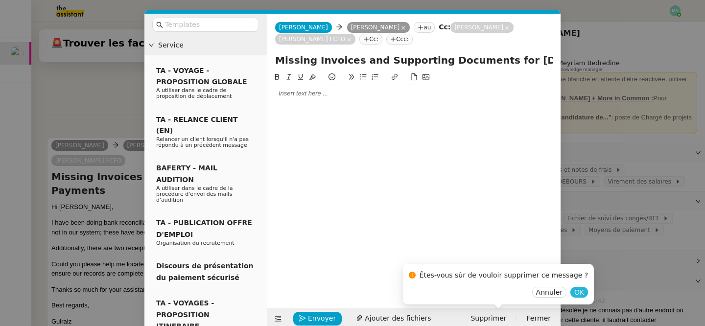
click at [574, 291] on span "OK" at bounding box center [579, 292] width 10 height 10
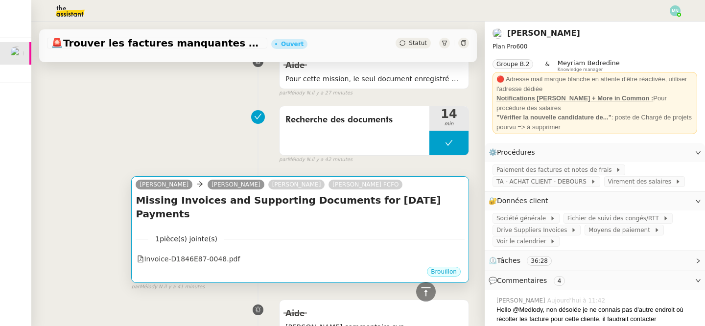
click at [291, 226] on div "1 pièce(s) jointe(s) Invoice-D1846E87-0048.pdf" at bounding box center [300, 246] width 329 height 40
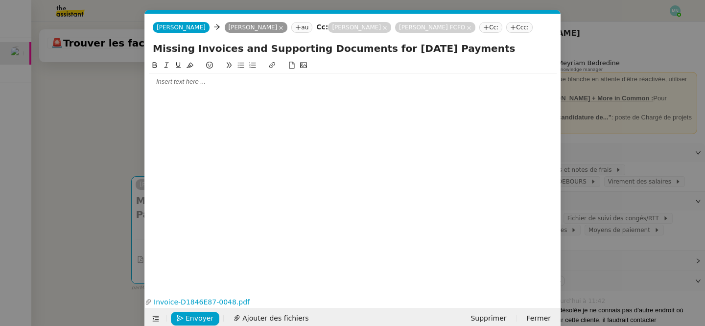
scroll to position [0, 21]
click at [225, 89] on div at bounding box center [353, 81] width 408 height 17
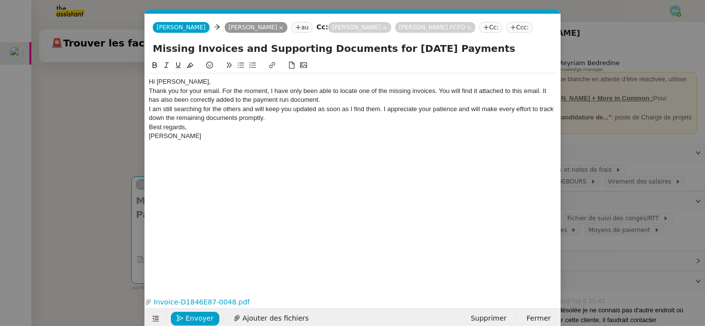
scroll to position [0, 0]
click at [197, 82] on div "Hi [PERSON_NAME]," at bounding box center [353, 81] width 408 height 9
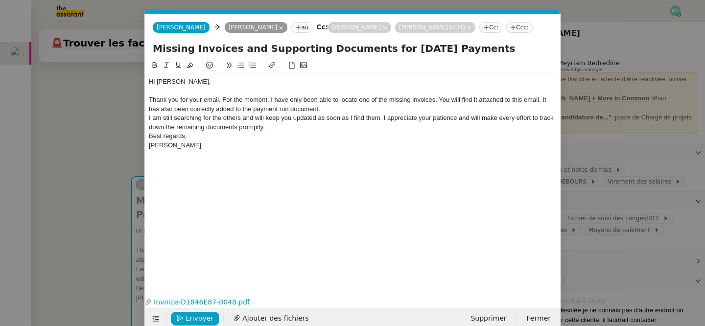
click at [331, 107] on div "Thank you for your email. For the moment, I have only been able to locate one o…" at bounding box center [353, 104] width 408 height 18
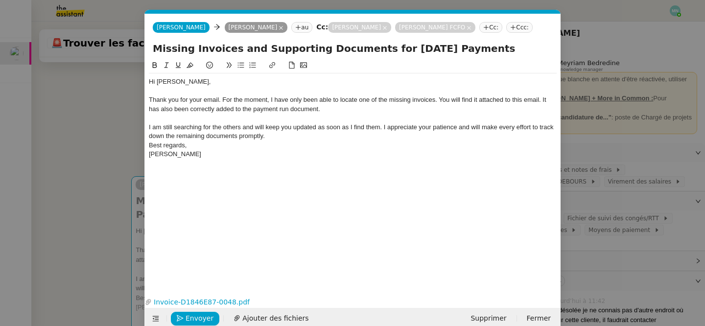
click at [292, 134] on div "I am still searching for the others and will keep you updated as soon as I find…" at bounding box center [353, 132] width 408 height 18
drag, startPoint x: 194, startPoint y: 161, endPoint x: 138, endPoint y: 159, distance: 56.3
click at [138, 159] on nz-modal-container "Service TA - VOYAGE - PROPOSITION GLOBALE A utiliser dans le cadre de propositi…" at bounding box center [352, 163] width 705 height 326
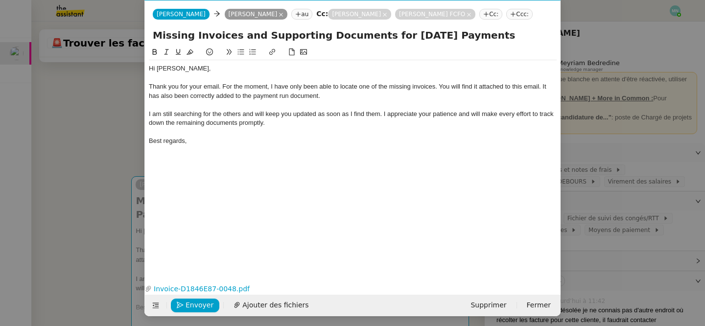
scroll to position [14, 0]
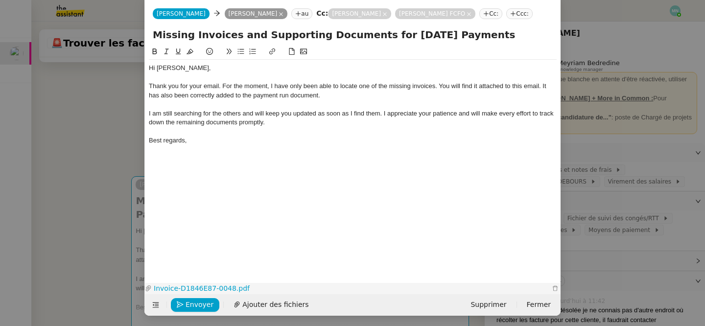
click at [185, 288] on link "Invoice-D1846E87-0048.pdf" at bounding box center [351, 288] width 398 height 11
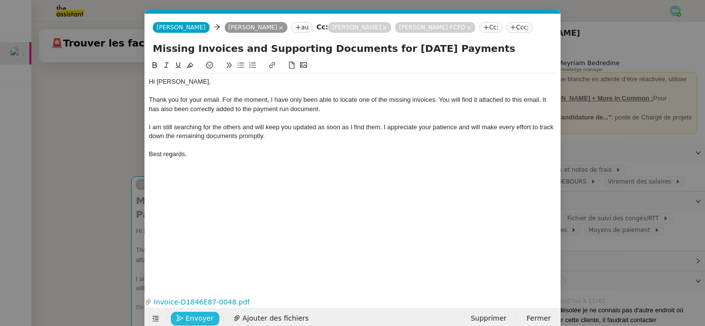
click at [198, 317] on span "Envoyer" at bounding box center [200, 318] width 28 height 11
click at [198, 317] on span "Confirmer l'envoi" at bounding box center [215, 318] width 59 height 11
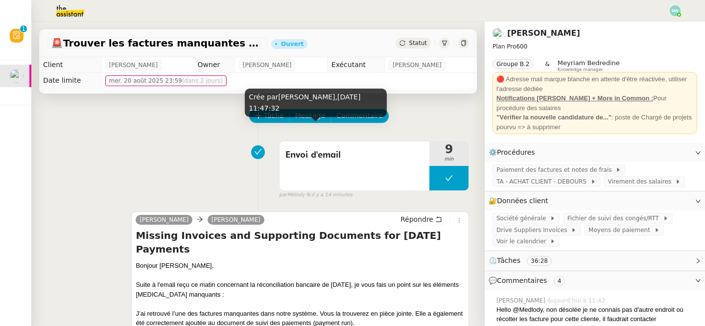
click at [265, 121] on div "Crée par [PERSON_NAME], [DATE] 11:47:32" at bounding box center [316, 107] width 142 height 36
click at [272, 118] on div "Crée par [PERSON_NAME], [DATE] 11:47:32" at bounding box center [316, 107] width 142 height 36
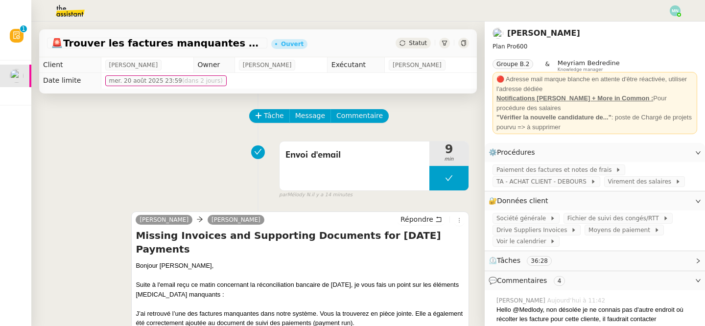
click at [234, 124] on div "Tâche Message Commentaire" at bounding box center [258, 120] width 422 height 23
click at [267, 115] on span "Tâche" at bounding box center [274, 115] width 20 height 11
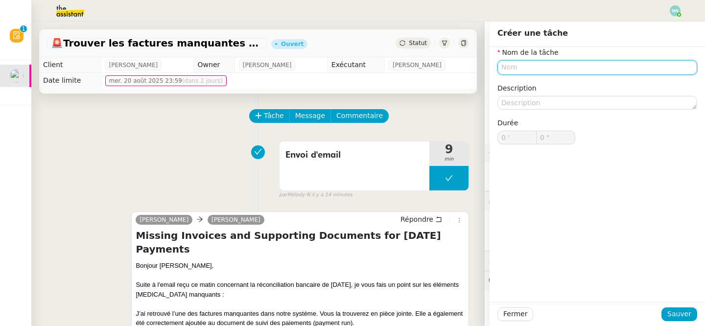
click at [544, 64] on input "text" at bounding box center [597, 67] width 200 height 14
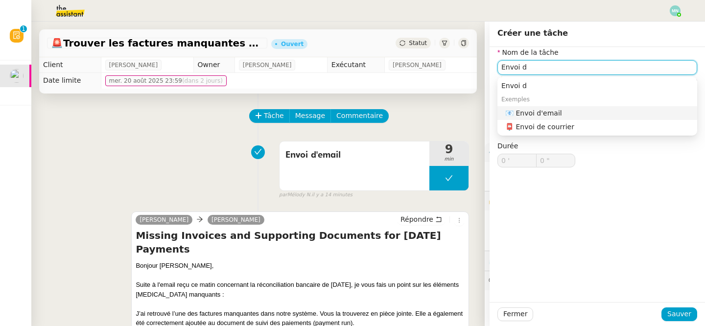
click at [559, 113] on div "📧 Envoi d'email" at bounding box center [599, 113] width 188 height 9
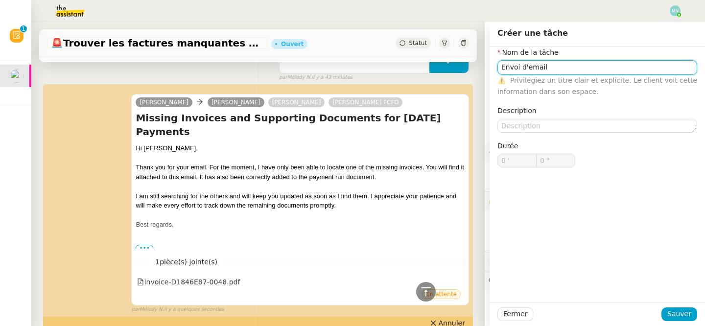
scroll to position [1283, 0]
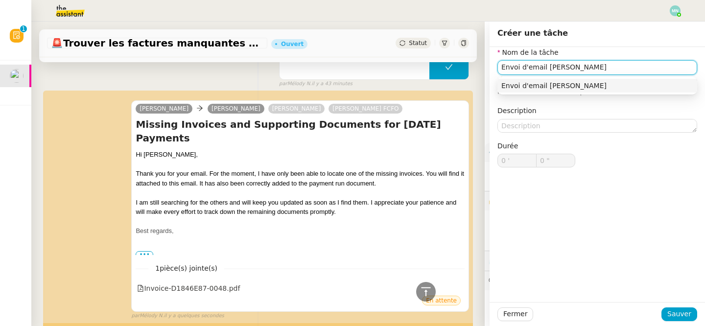
click at [582, 85] on div "Envoi d'email [PERSON_NAME]" at bounding box center [597, 85] width 192 height 9
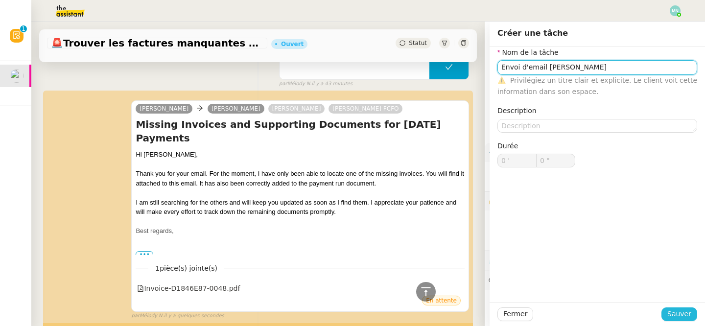
type input "Envoi d'email [PERSON_NAME]"
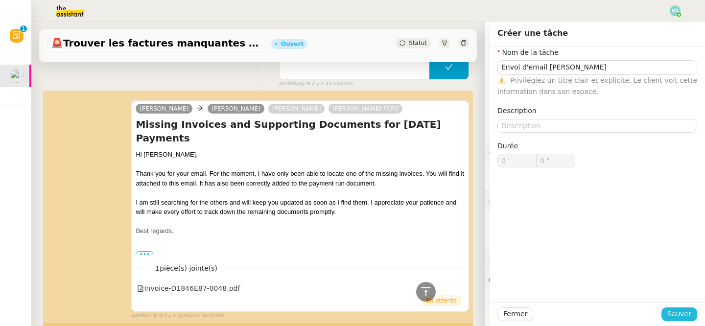
click at [681, 311] on span "Sauver" at bounding box center [679, 313] width 24 height 11
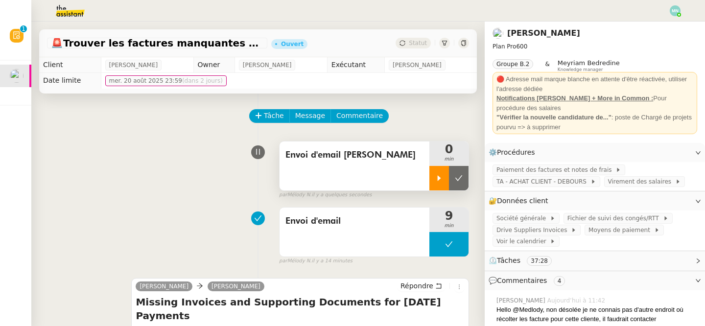
click at [443, 171] on div at bounding box center [439, 178] width 20 height 24
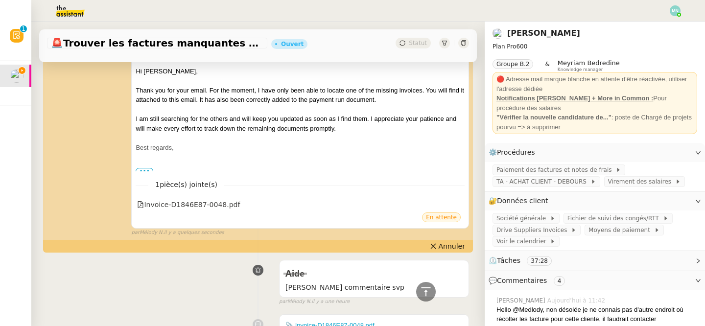
scroll to position [1423, 0]
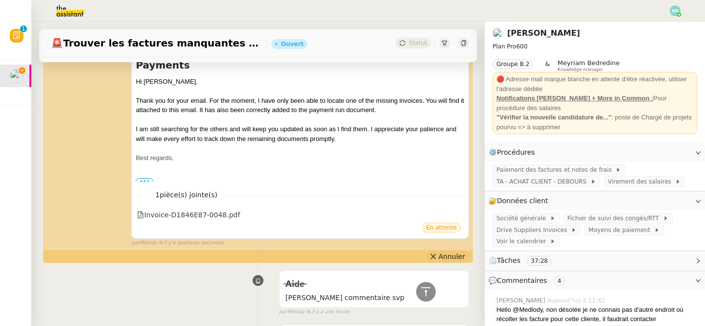
click at [447, 252] on span "Annuler" at bounding box center [452, 257] width 26 height 10
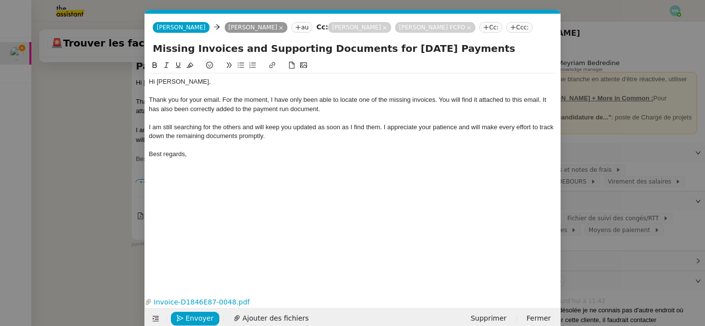
scroll to position [0, 21]
click at [102, 151] on nz-modal-container "Service TA - VOYAGE - PROPOSITION GLOBALE A utiliser dans le cadre de propositi…" at bounding box center [352, 163] width 705 height 326
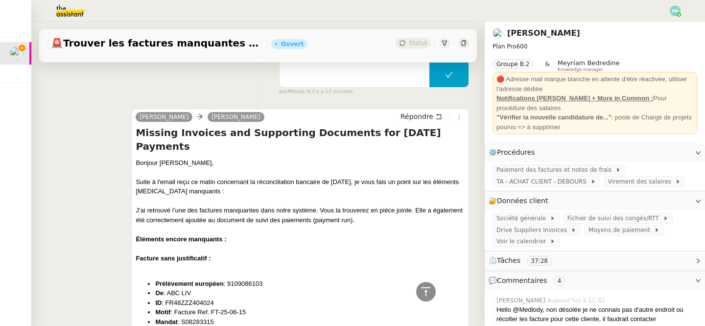
scroll to position [0, 0]
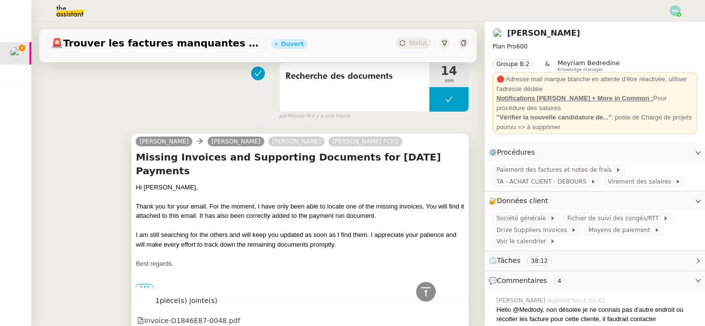
click at [382, 202] on div "Thank you for your email. For the moment, I have only been able to locate one o…" at bounding box center [300, 211] width 329 height 19
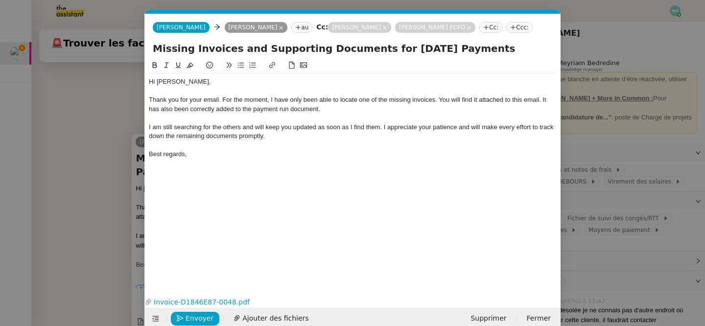
scroll to position [0, 21]
click at [194, 316] on span "Envoyer" at bounding box center [200, 318] width 28 height 11
click at [195, 316] on span "Confirmer l'envoi" at bounding box center [215, 318] width 59 height 11
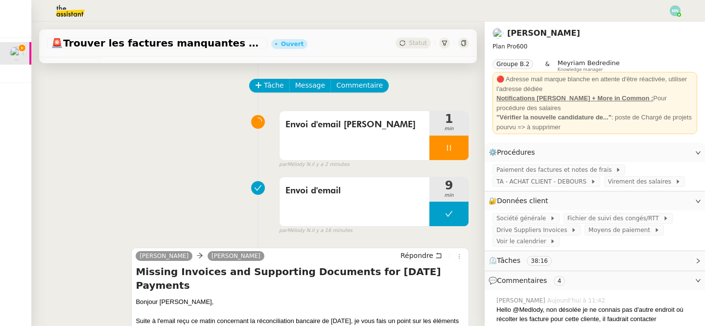
scroll to position [0, 0]
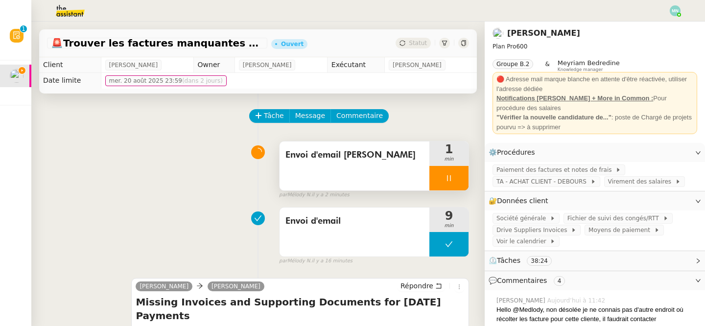
click at [440, 179] on div at bounding box center [448, 178] width 39 height 24
click at [465, 180] on button at bounding box center [459, 178] width 20 height 24
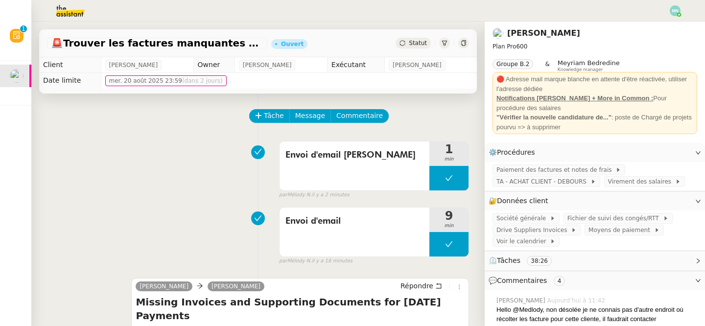
click at [673, 16] on div at bounding box center [352, 11] width 656 height 22
click at [674, 13] on img at bounding box center [675, 10] width 11 height 11
click at [661, 24] on li "Suivi" at bounding box center [649, 28] width 64 height 14
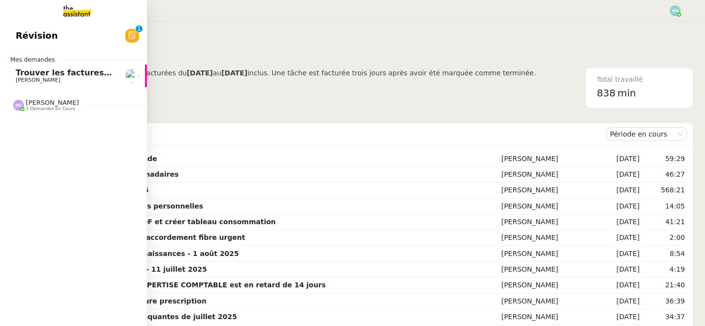
click at [40, 105] on span "[PERSON_NAME]" at bounding box center [52, 102] width 53 height 7
click at [21, 128] on span "Tri boite mail - août 2025" at bounding box center [72, 123] width 112 height 9
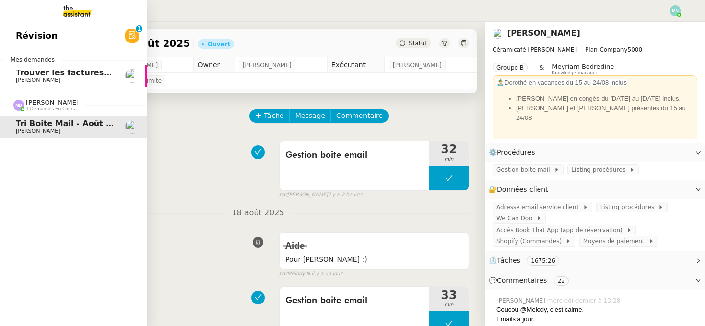
click at [59, 37] on link "Révision 0 1 2 3 4 5 6 7 8 9" at bounding box center [73, 35] width 147 height 23
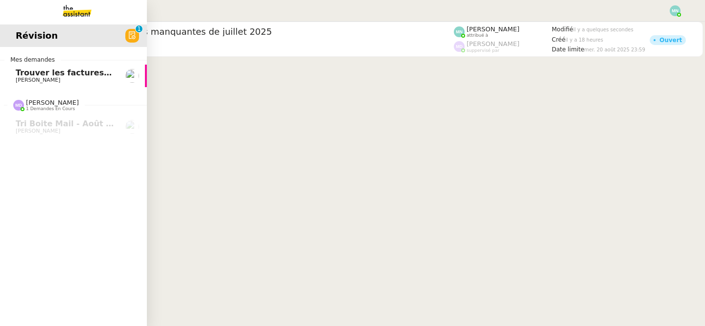
click at [70, 75] on span "Trouver les factures manquantes de juillet 2025" at bounding box center [122, 72] width 212 height 9
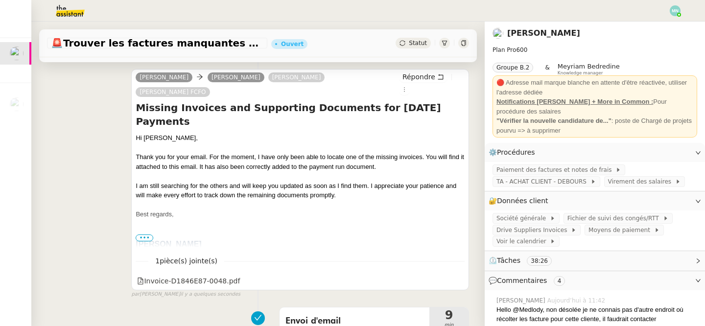
scroll to position [143, 0]
click at [146, 234] on span "•••" at bounding box center [145, 237] width 18 height 7
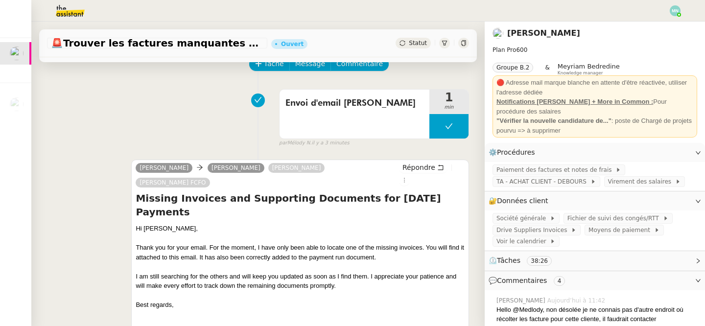
scroll to position [0, 0]
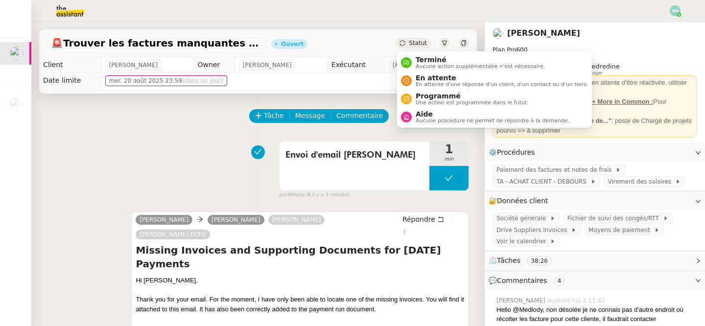
click at [416, 46] on span "Statut" at bounding box center [418, 43] width 18 height 7
click at [425, 79] on span "En attente" at bounding box center [502, 78] width 172 height 8
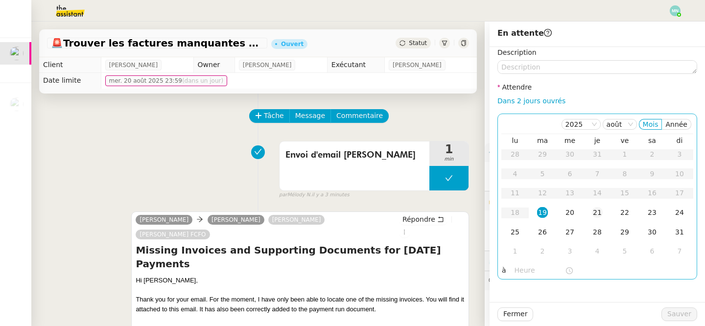
click at [598, 213] on div "21" at bounding box center [597, 212] width 11 height 11
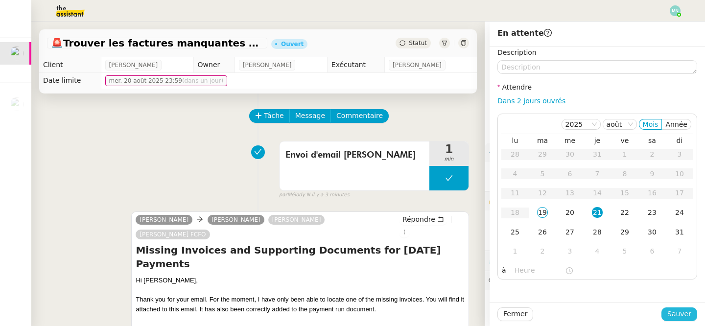
click at [678, 313] on span "Sauver" at bounding box center [679, 313] width 24 height 11
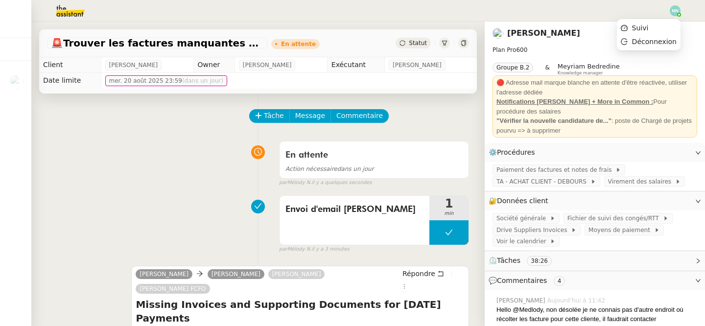
click at [672, 7] on img at bounding box center [675, 10] width 11 height 11
click at [644, 27] on span "Suivi" at bounding box center [640, 28] width 17 height 8
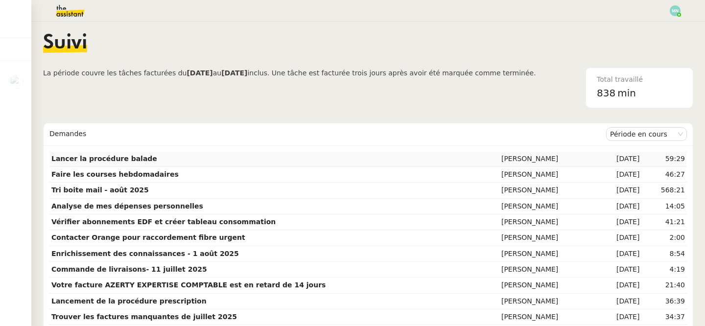
scroll to position [5, 0]
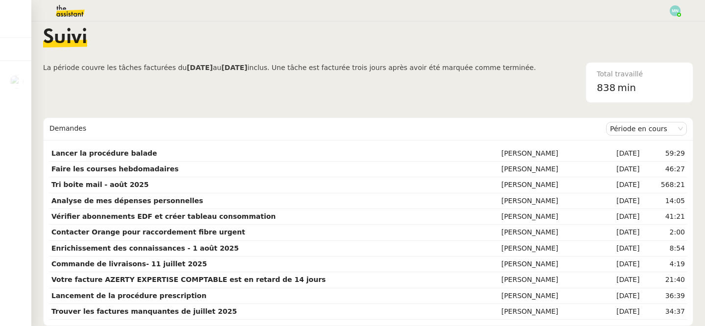
click at [129, 89] on span "La période couvre les tâches facturées du [DATE] au [DATE] inclus. Une tâche es…" at bounding box center [289, 82] width 493 height 41
click at [123, 205] on td "Analyse de mes dépenses personnelles" at bounding box center [274, 201] width 450 height 16
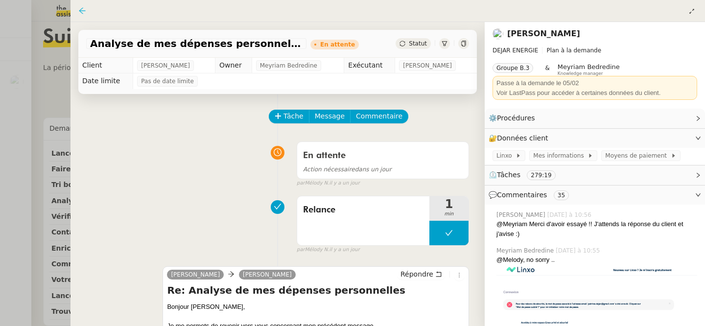
click at [79, 7] on div at bounding box center [82, 11] width 8 height 8
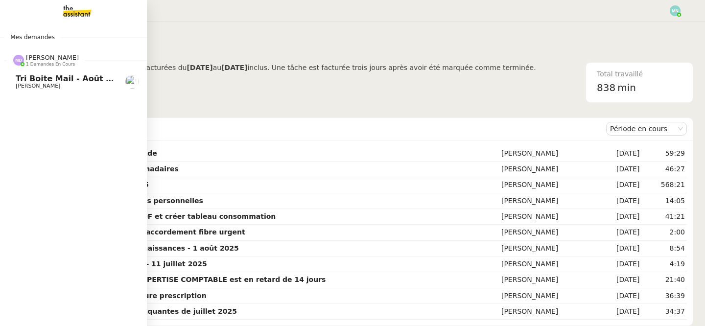
click at [67, 74] on span "Tri boite mail - août 2025" at bounding box center [72, 78] width 112 height 9
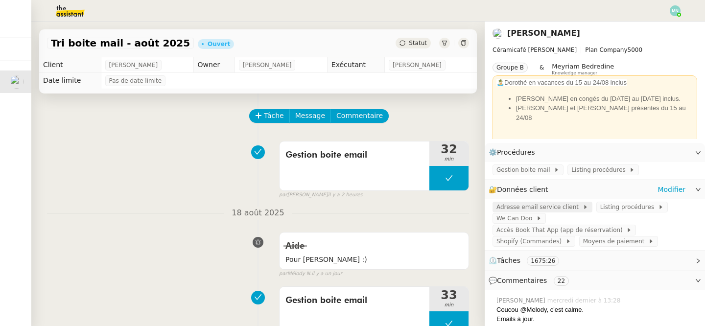
click at [548, 211] on span "Adresse email service client" at bounding box center [539, 207] width 86 height 10
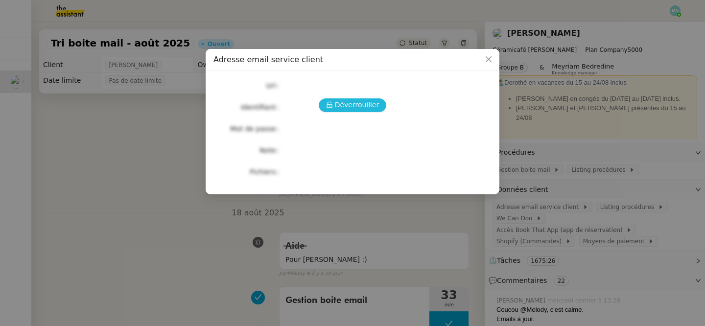
click at [350, 110] on span "Déverrouiller" at bounding box center [357, 104] width 45 height 11
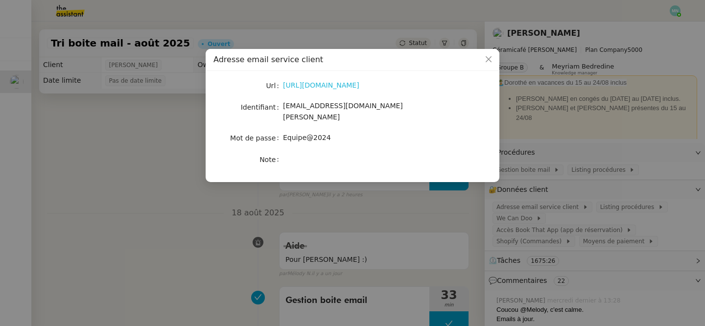
click at [338, 83] on link "[URL][DOMAIN_NAME]" at bounding box center [321, 85] width 76 height 8
click at [71, 186] on nz-modal-container "Adresse email service client Url [URL][DOMAIN_NAME] Identifiant [EMAIL_ADDRESS]…" at bounding box center [352, 163] width 705 height 326
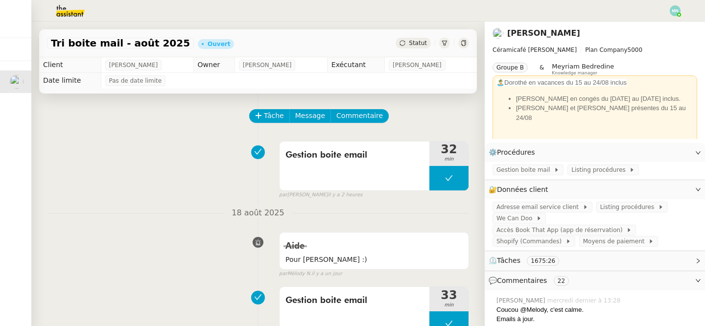
click at [80, 8] on img at bounding box center [62, 11] width 76 height 22
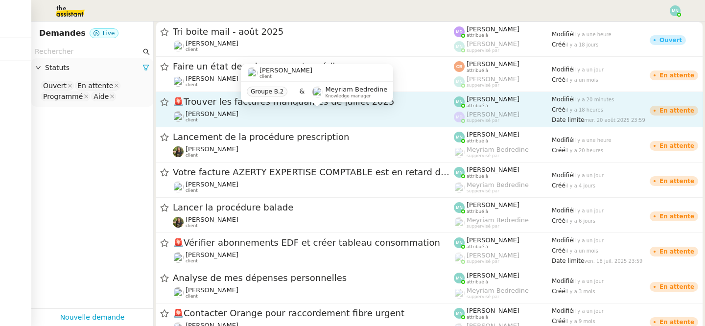
click at [358, 111] on div "[PERSON_NAME] client" at bounding box center [313, 116] width 281 height 13
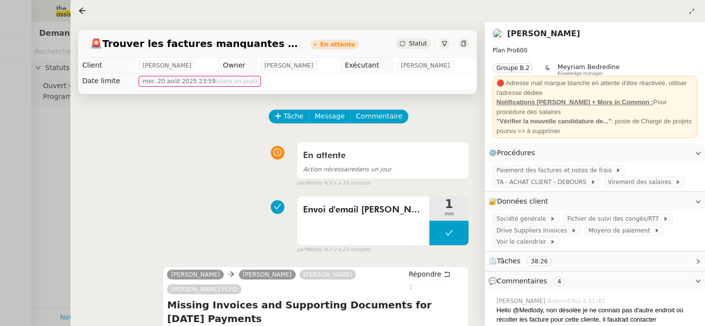
click at [308, 69] on span "[PERSON_NAME]" at bounding box center [288, 66] width 49 height 10
click at [313, 69] on span "[PERSON_NAME]" at bounding box center [288, 66] width 49 height 10
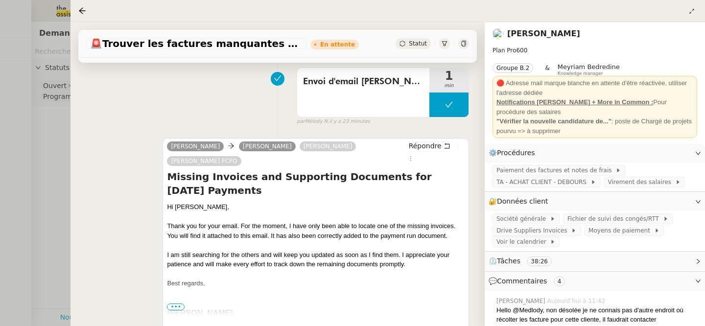
scroll to position [123, 0]
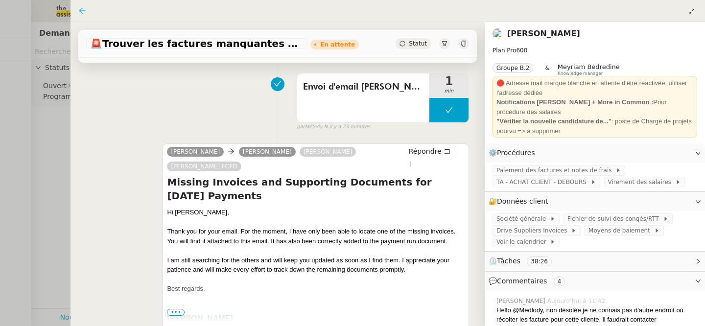
click at [81, 9] on icon at bounding box center [82, 10] width 6 height 6
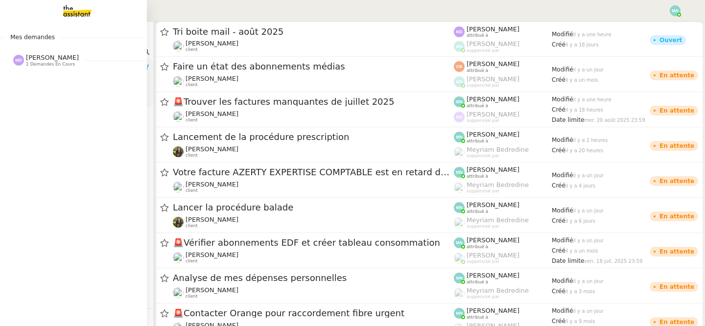
click at [38, 58] on span "[PERSON_NAME]" at bounding box center [52, 57] width 53 height 7
click at [54, 79] on span "Tri boite mail - août 2025" at bounding box center [72, 78] width 112 height 9
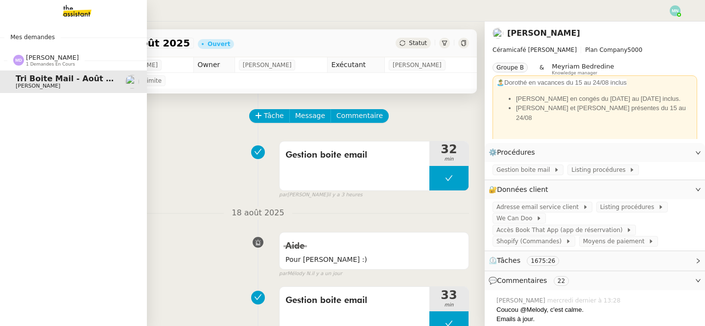
click at [59, 59] on span "[PERSON_NAME]" at bounding box center [52, 57] width 53 height 7
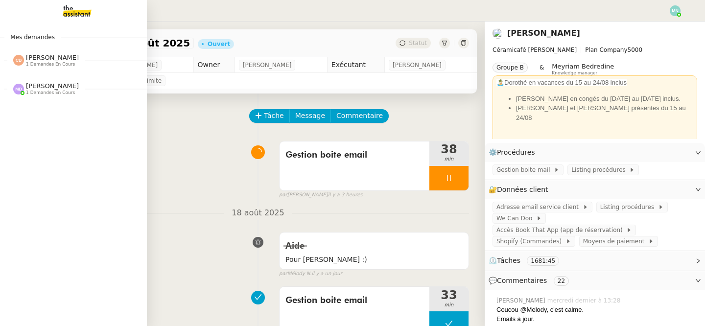
click at [35, 59] on span "[PERSON_NAME]" at bounding box center [52, 57] width 53 height 7
click at [47, 85] on span "[PERSON_NAME]" at bounding box center [38, 86] width 45 height 6
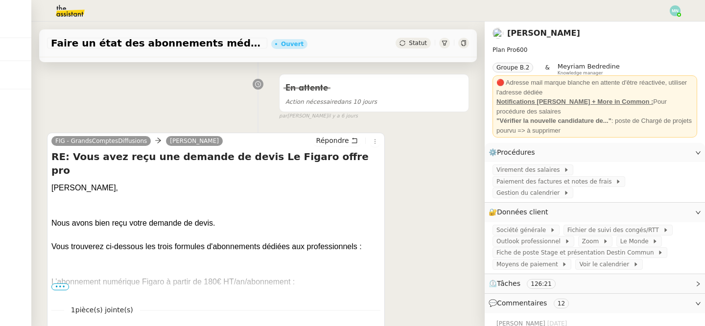
scroll to position [156, 0]
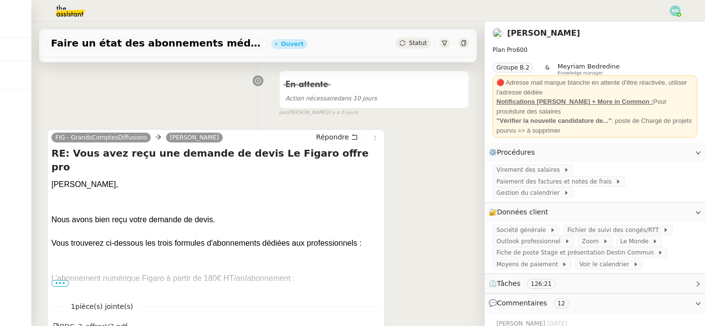
click at [61, 285] on span "•••" at bounding box center [60, 283] width 18 height 7
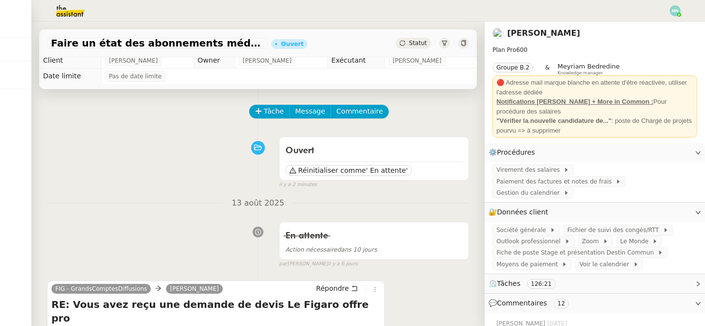
scroll to position [0, 0]
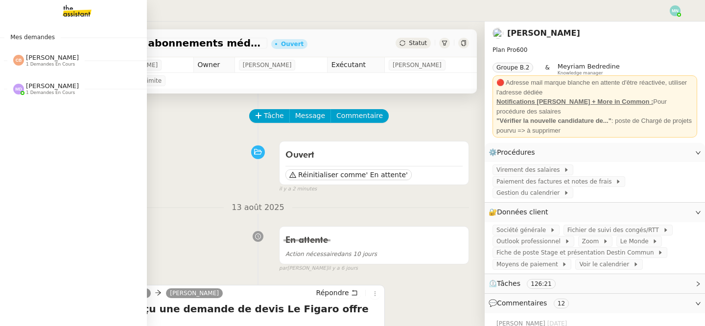
click at [23, 15] on link at bounding box center [73, 11] width 147 height 22
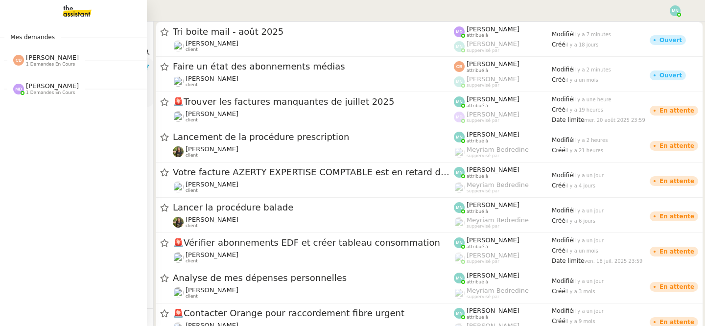
click at [55, 87] on span "[PERSON_NAME]" at bounding box center [52, 85] width 53 height 7
click at [68, 108] on span "Tri boite mail - août 2025" at bounding box center [72, 107] width 112 height 9
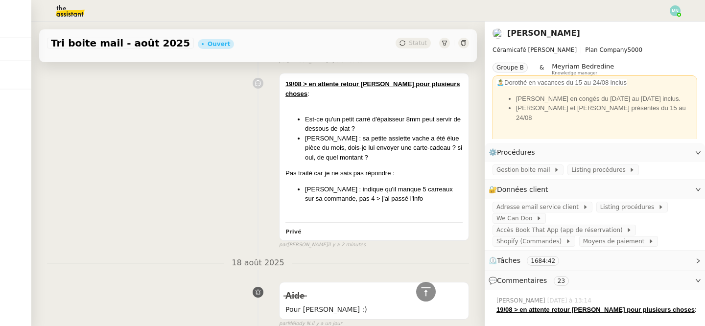
scroll to position [50, 0]
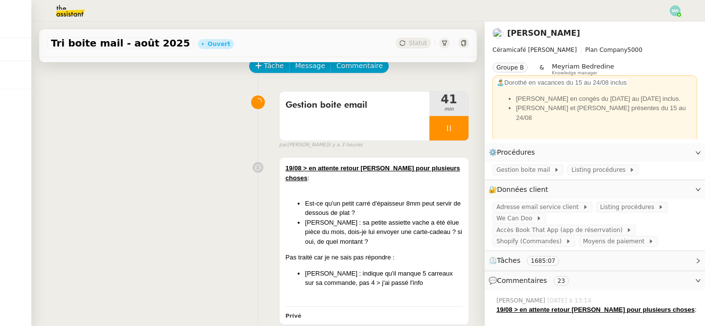
click at [68, 12] on img at bounding box center [62, 11] width 76 height 22
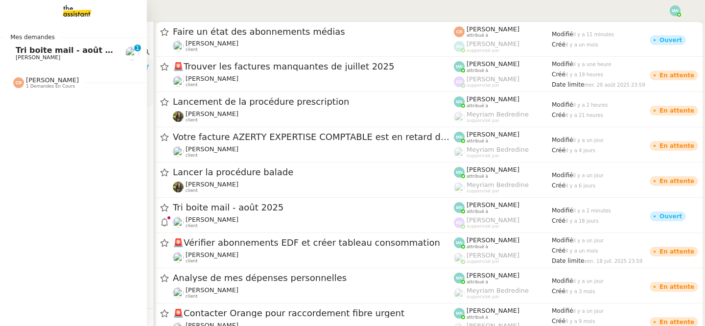
click at [50, 52] on span "Tri boite mail - août 2025" at bounding box center [71, 50] width 111 height 9
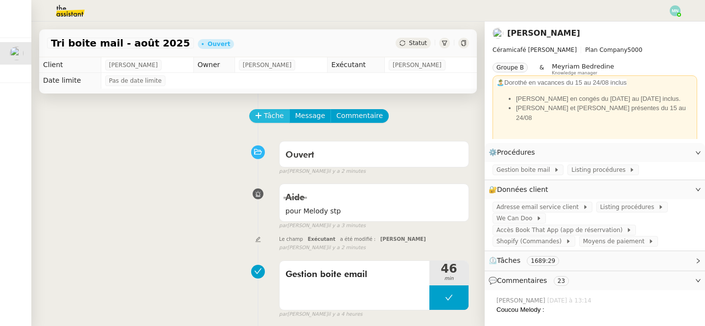
click at [266, 112] on span "Tâche" at bounding box center [274, 115] width 20 height 11
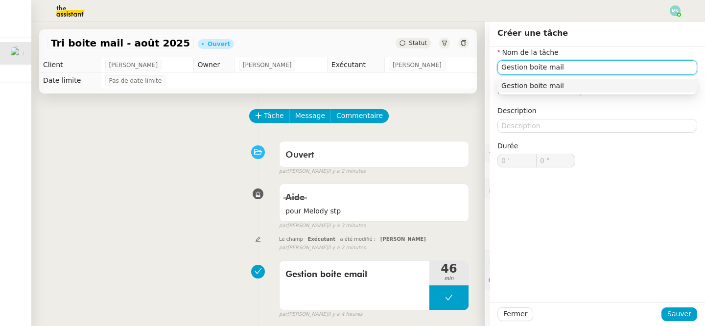
click at [580, 84] on div "Gestion boite mail" at bounding box center [597, 85] width 192 height 9
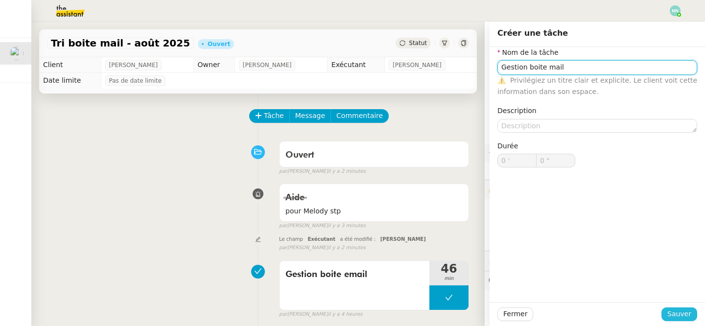
type input "Gestion boite mail"
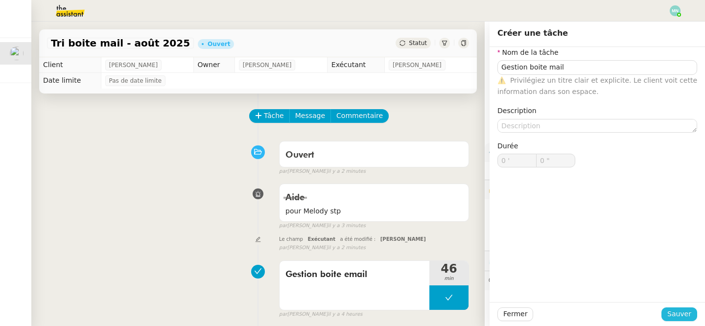
click at [674, 307] on button "Sauver" at bounding box center [679, 314] width 36 height 14
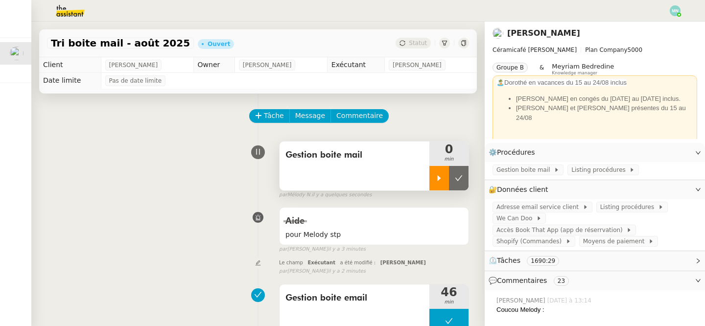
click at [440, 177] on icon at bounding box center [439, 178] width 8 height 8
click at [446, 181] on icon at bounding box center [449, 178] width 8 height 8
click at [456, 181] on icon at bounding box center [459, 178] width 8 height 8
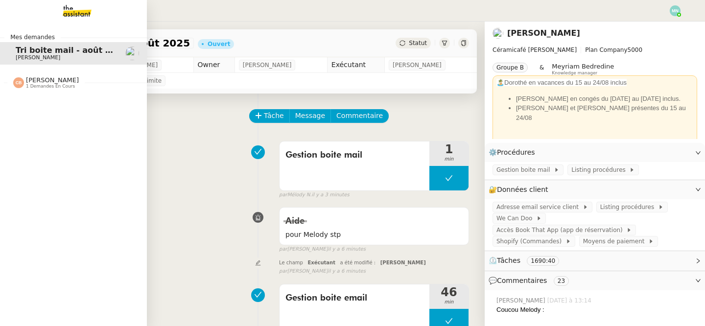
click at [52, 86] on span "1 demandes en cours" at bounding box center [50, 86] width 49 height 5
click at [61, 50] on span "Tri boite mail - août 2025" at bounding box center [71, 50] width 111 height 9
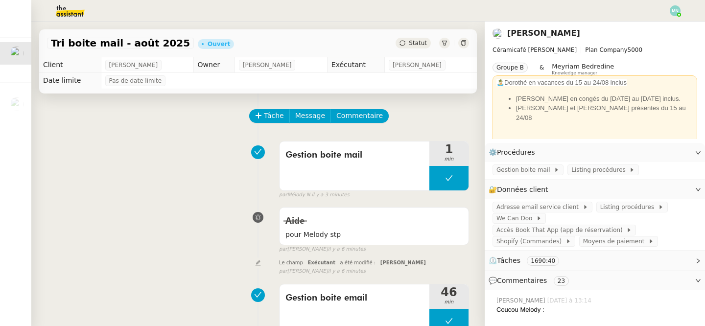
click at [672, 8] on img at bounding box center [675, 10] width 11 height 11
click at [662, 23] on li "Suivi" at bounding box center [649, 28] width 64 height 14
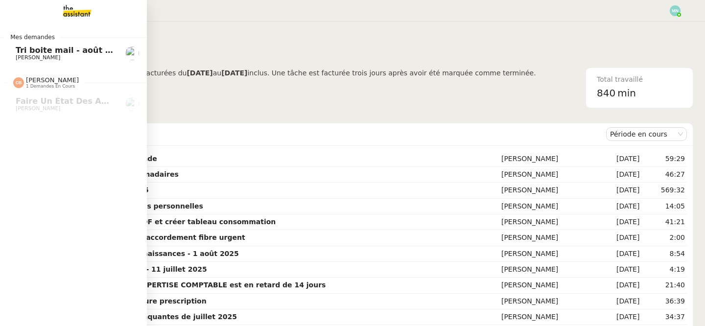
click at [35, 52] on span "Tri boite mail - août 2025" at bounding box center [71, 50] width 111 height 9
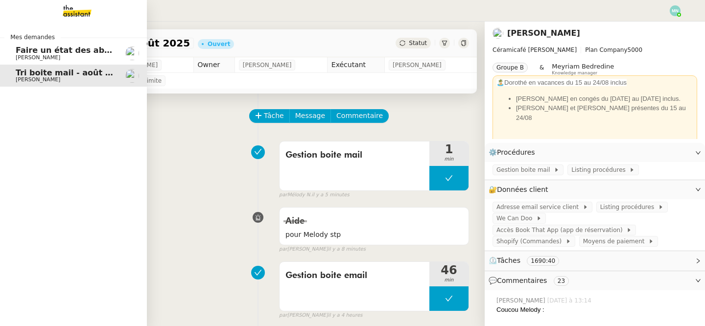
click at [50, 56] on span "[PERSON_NAME]" at bounding box center [38, 57] width 45 height 6
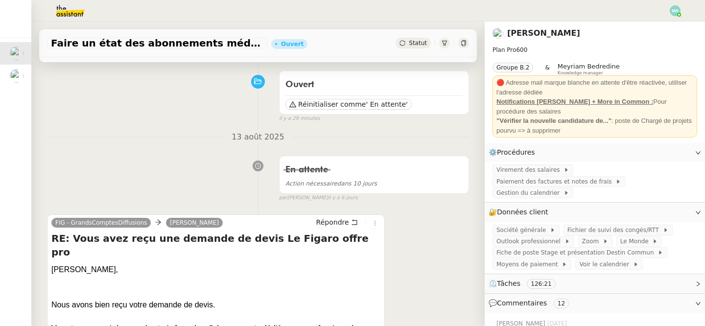
scroll to position [43, 0]
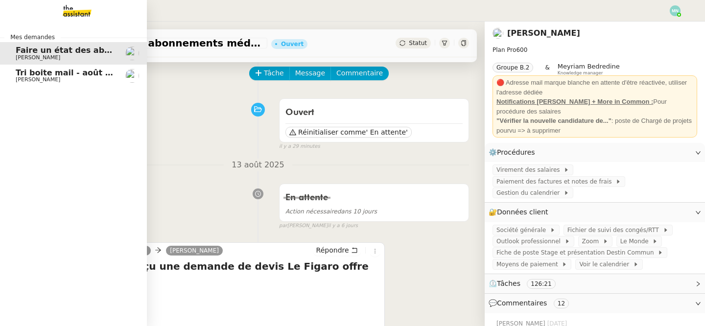
click at [34, 72] on span "Tri boite mail - août 2025" at bounding box center [71, 72] width 111 height 9
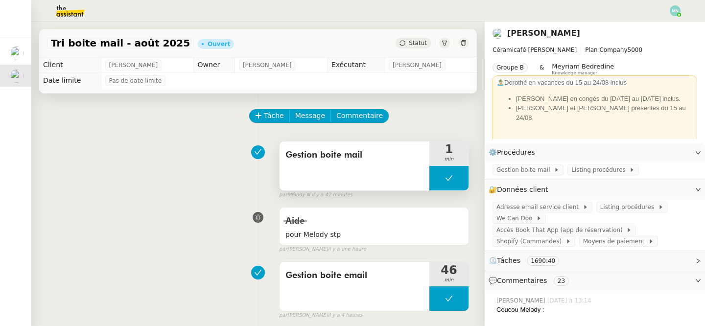
click at [433, 176] on button at bounding box center [448, 178] width 39 height 24
click at [434, 185] on div at bounding box center [439, 178] width 20 height 24
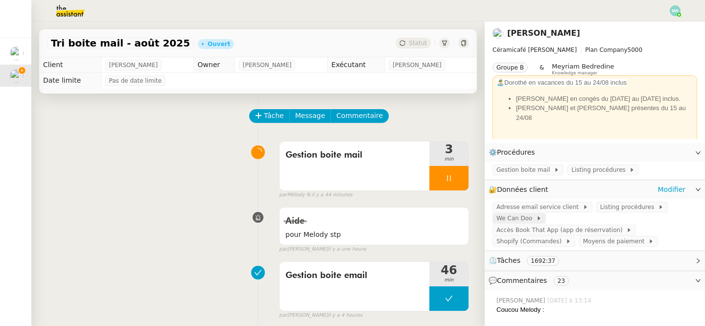
click at [524, 217] on span "We Can Doo" at bounding box center [516, 218] width 40 height 10
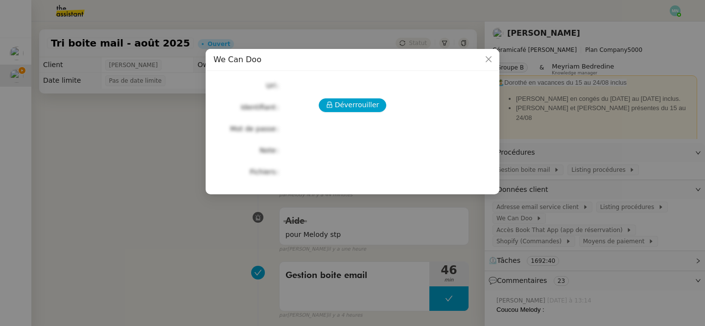
click at [342, 113] on div "Déverrouiller Url Identifiant Mot de passe Note Fichiers Upload" at bounding box center [352, 129] width 278 height 100
click at [349, 105] on span "Déverrouiller" at bounding box center [357, 104] width 45 height 11
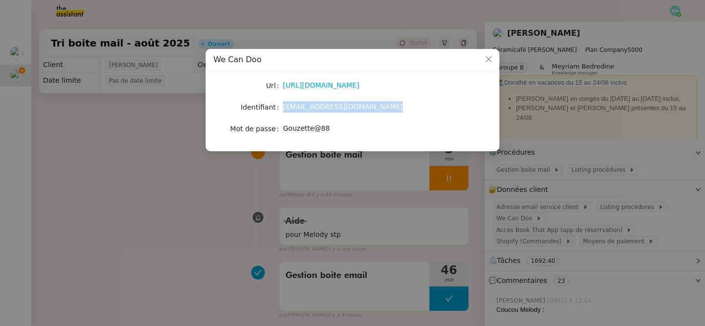
drag, startPoint x: 382, startPoint y: 109, endPoint x: 284, endPoint y: 107, distance: 97.9
click at [284, 107] on div "contact@lateliergenevieve.fr" at bounding box center [364, 106] width 162 height 11
copy span "contact@lateliergenevieve.fr"
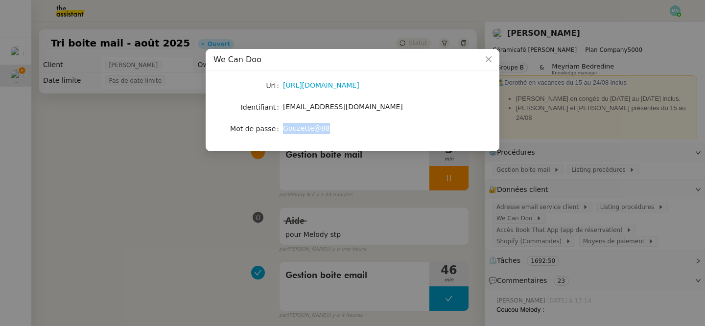
drag, startPoint x: 327, startPoint y: 130, endPoint x: 284, endPoint y: 129, distance: 42.1
click at [284, 129] on div "Gouzette@88" at bounding box center [364, 128] width 162 height 11
copy span "Gouzette@88"
click at [447, 181] on nz-modal-container "We Can Doo Url https://wecandoo.fr/espace-artisan/login Identifiant contact@lat…" at bounding box center [352, 163] width 705 height 326
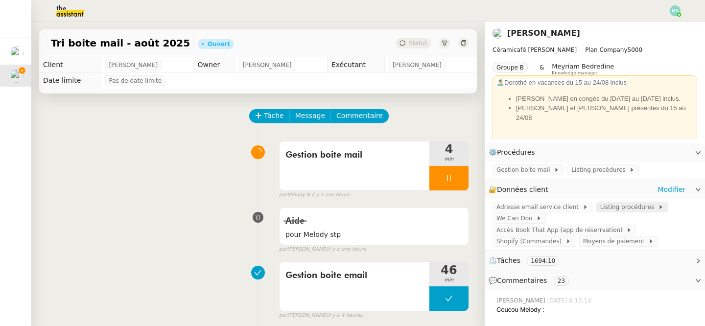
click at [622, 207] on span "Listing procédures" at bounding box center [629, 207] width 58 height 10
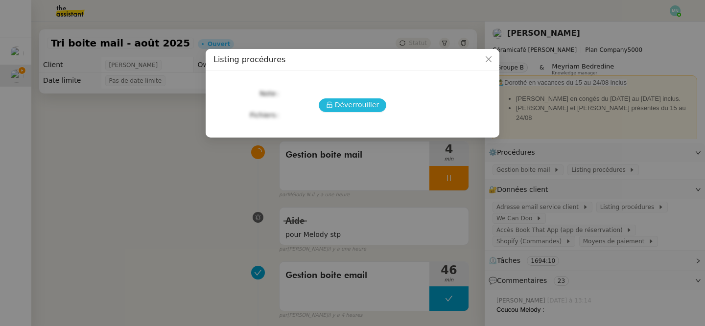
click at [349, 108] on span "Déverrouiller" at bounding box center [357, 104] width 45 height 11
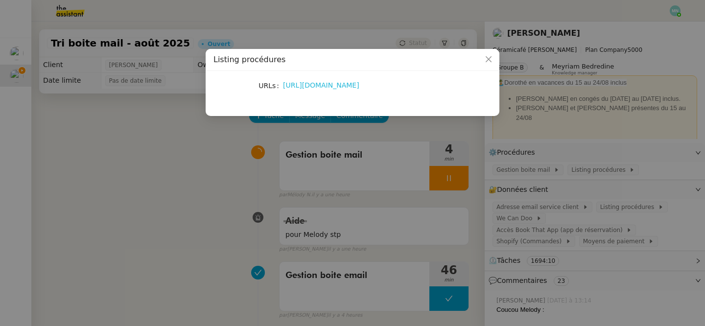
click at [338, 83] on link "https://docs.google.com/document/d/1ol4dP_Pd-f-c41KSlkTR0WPdGf-jP3-Bni69fZq_3LA…" at bounding box center [321, 85] width 76 height 8
click at [377, 173] on nz-modal-container "Listing procédures URLs https://docs.google.com/document/d/1ol4dP_Pd-f-c41KSlkT…" at bounding box center [352, 163] width 705 height 326
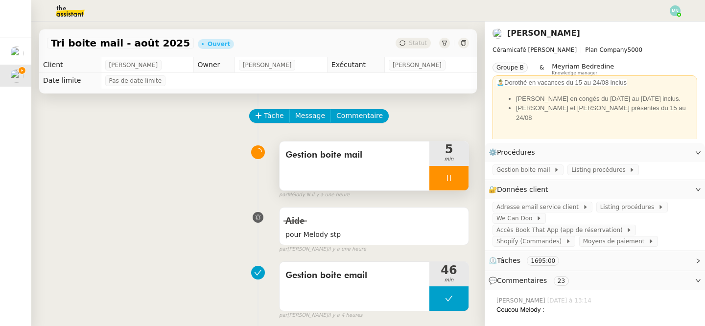
click at [446, 177] on icon at bounding box center [449, 178] width 8 height 8
click at [457, 177] on icon at bounding box center [459, 178] width 8 height 8
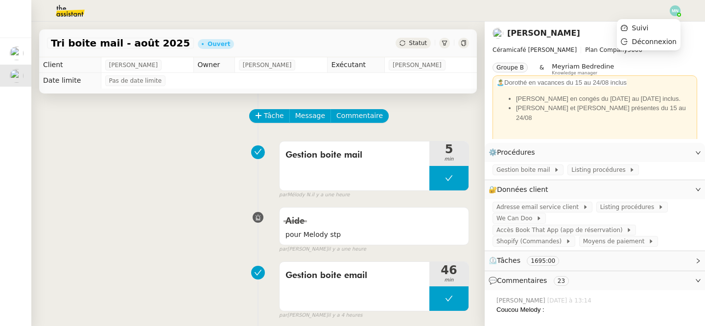
click at [674, 11] on img at bounding box center [675, 10] width 11 height 11
click at [647, 26] on span "Suivi" at bounding box center [640, 28] width 17 height 8
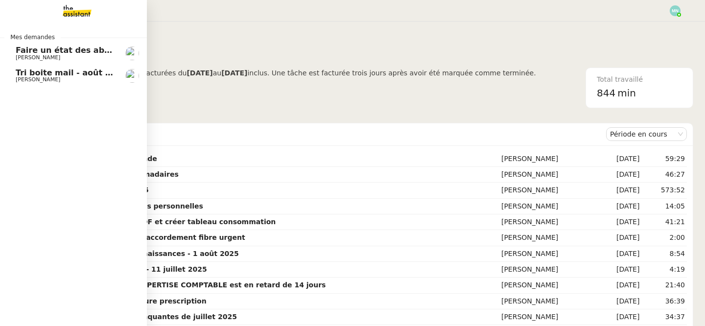
click at [29, 72] on span "Tri boite mail - août 2025" at bounding box center [71, 72] width 111 height 9
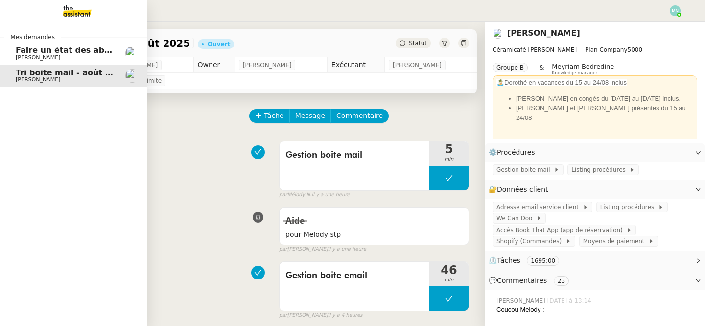
click at [12, 53] on link "Faire un état des abonnements médias Laurence de Nervaux" at bounding box center [73, 53] width 147 height 23
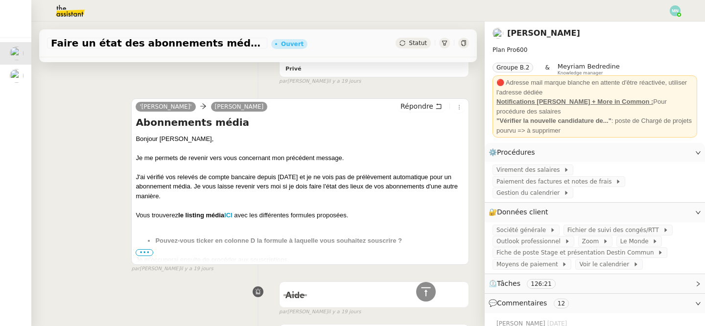
scroll to position [1412, 0]
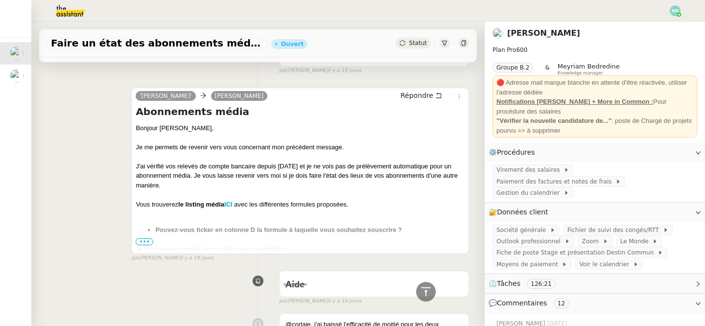
click at [144, 238] on span "•••" at bounding box center [145, 241] width 18 height 7
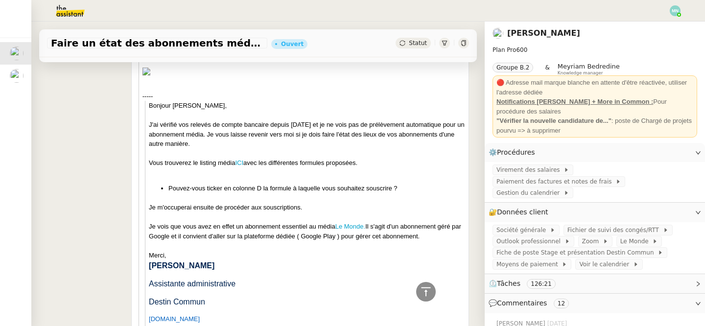
scroll to position [2021, 0]
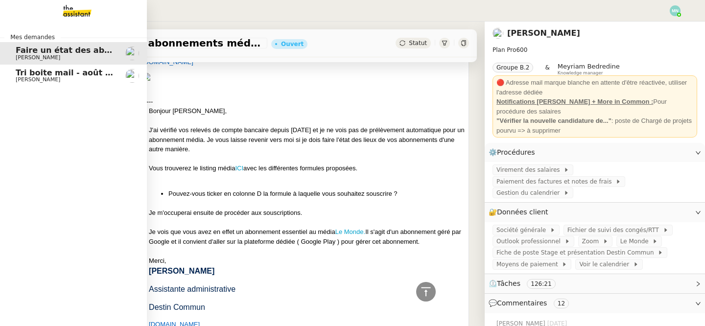
click at [22, 75] on span "Tri boite mail - août 2025" at bounding box center [71, 72] width 111 height 9
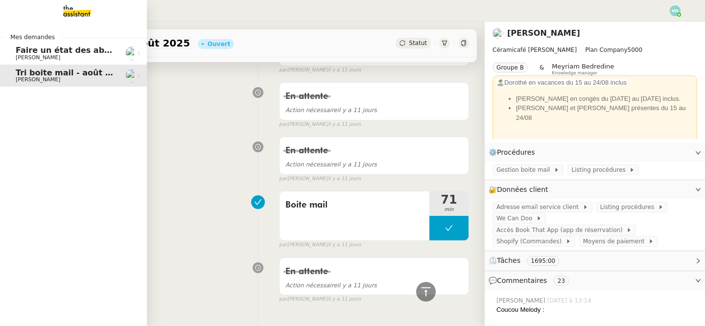
scroll to position [1589, 0]
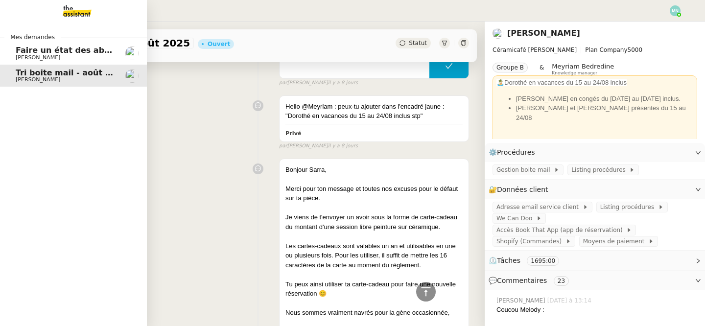
click at [34, 49] on span "Faire un état des abonnements médias" at bounding box center [102, 50] width 172 height 9
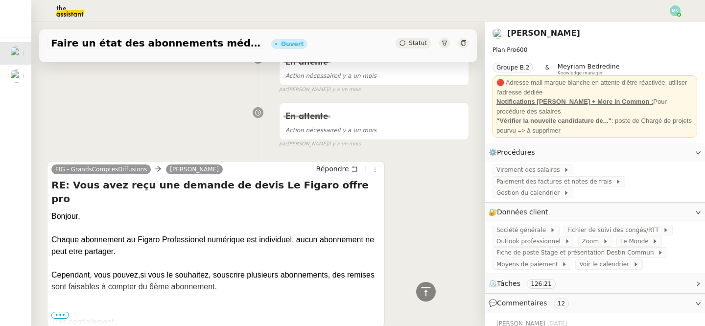
scroll to position [2802, 0]
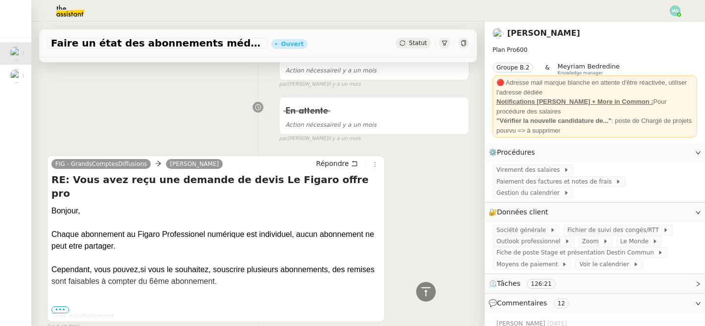
click at [60, 306] on span "•••" at bounding box center [60, 309] width 18 height 7
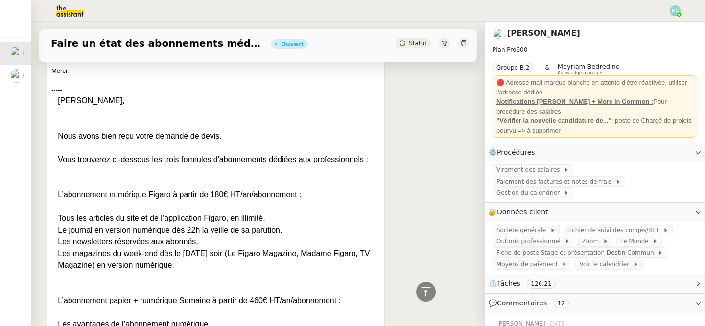
scroll to position [3209, 0]
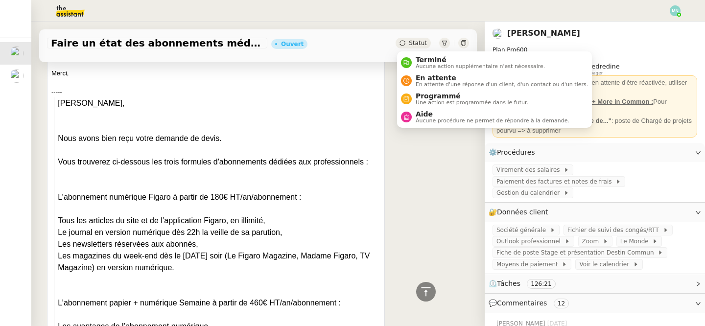
click at [421, 39] on div "Statut" at bounding box center [413, 43] width 35 height 11
click at [436, 76] on span "En attente" at bounding box center [502, 78] width 172 height 8
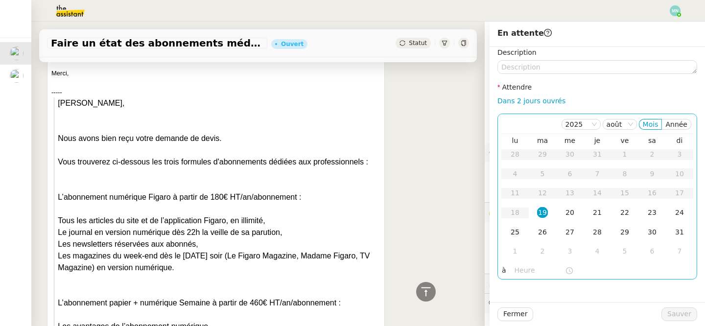
click at [516, 235] on div "25" at bounding box center [515, 232] width 11 height 11
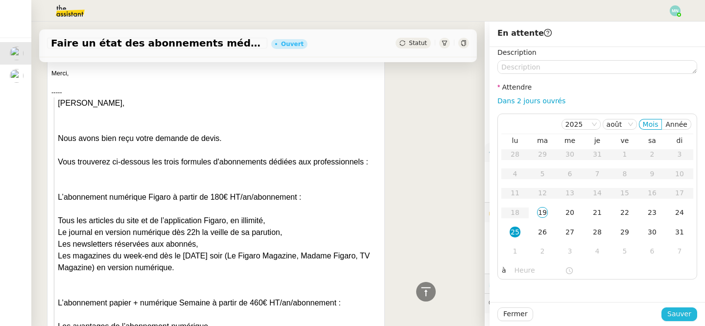
click at [678, 312] on span "Sauver" at bounding box center [679, 313] width 24 height 11
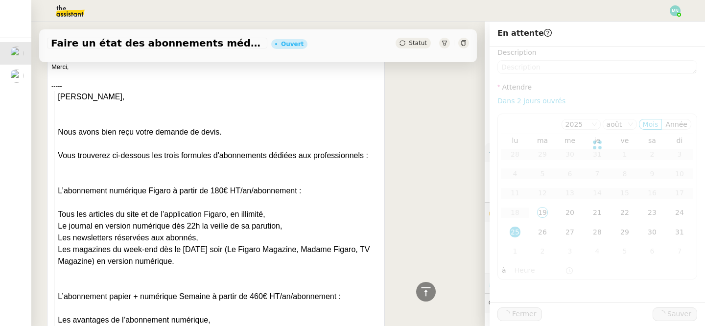
scroll to position [3203, 0]
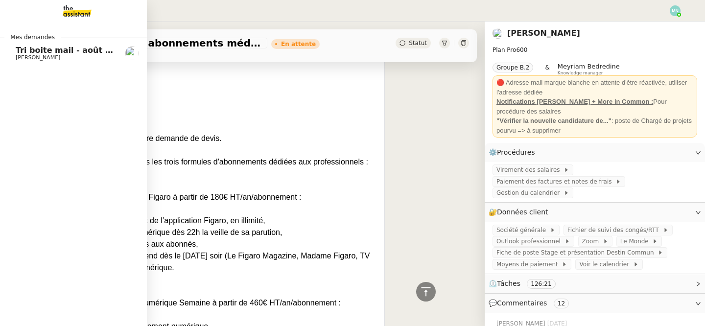
click at [21, 51] on span "Tri boite mail - août 2025" at bounding box center [71, 50] width 111 height 9
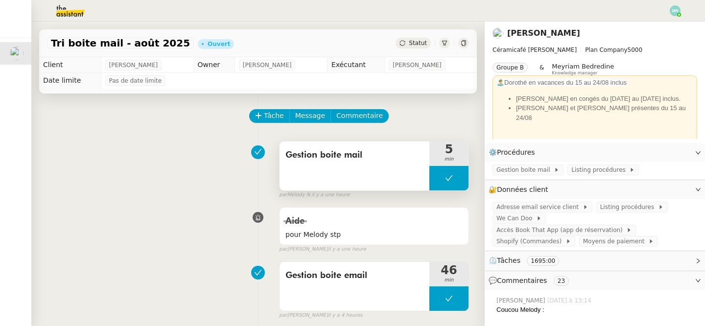
click at [436, 180] on button at bounding box center [448, 178] width 39 height 24
click at [438, 180] on icon at bounding box center [439, 178] width 8 height 8
click at [440, 170] on div at bounding box center [448, 178] width 39 height 24
click at [455, 181] on icon at bounding box center [459, 178] width 8 height 8
click at [435, 186] on button at bounding box center [448, 178] width 39 height 24
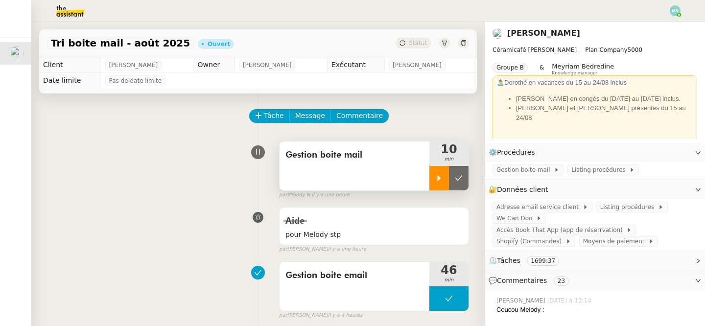
click at [439, 185] on div at bounding box center [439, 178] width 20 height 24
click at [435, 170] on div at bounding box center [448, 178] width 39 height 24
click at [454, 173] on button at bounding box center [459, 178] width 20 height 24
click at [674, 14] on img at bounding box center [675, 10] width 11 height 11
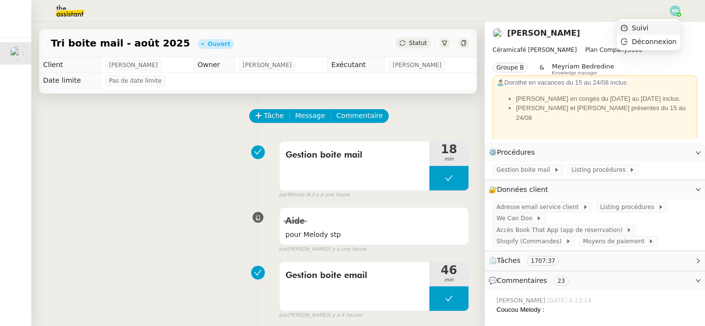
click at [663, 26] on li "Suivi" at bounding box center [649, 28] width 64 height 14
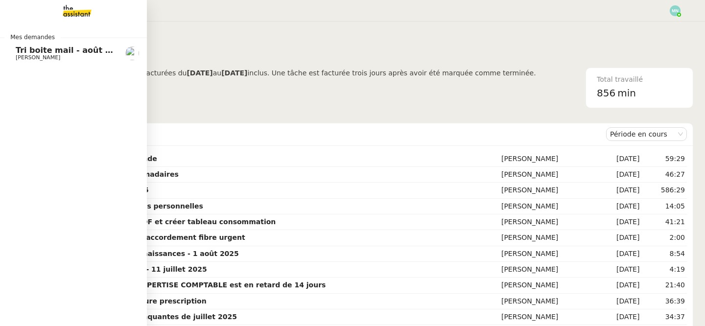
click at [52, 53] on span "Tri boite mail - août 2025" at bounding box center [71, 50] width 111 height 9
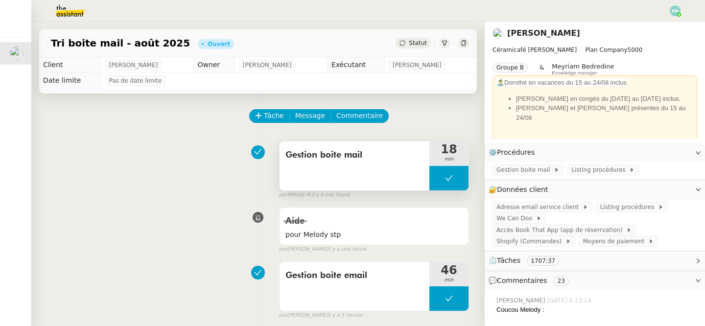
click at [441, 184] on button at bounding box center [448, 178] width 39 height 24
click at [438, 183] on div at bounding box center [439, 178] width 20 height 24
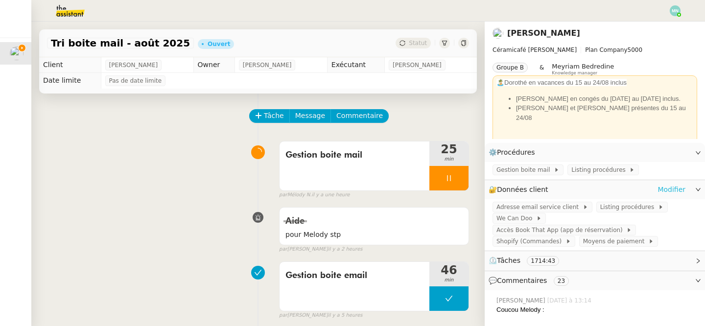
click at [669, 185] on link "Modifier" at bounding box center [671, 189] width 28 height 11
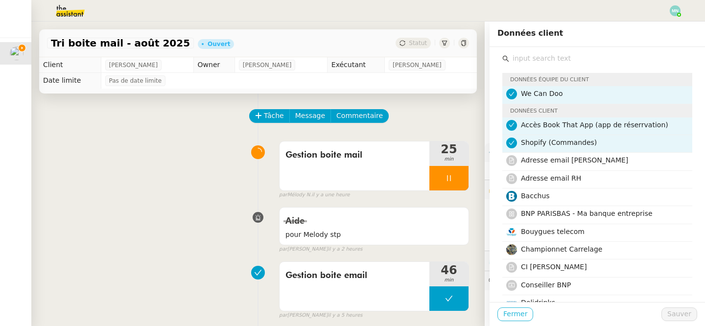
click at [521, 310] on span "Fermer" at bounding box center [515, 313] width 24 height 11
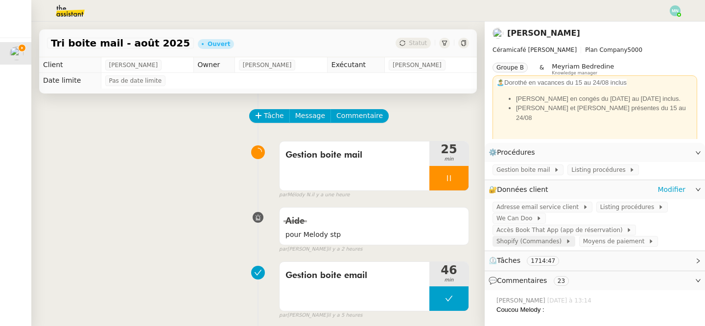
click at [517, 236] on span "Shopify (Commandes)" at bounding box center [530, 241] width 69 height 10
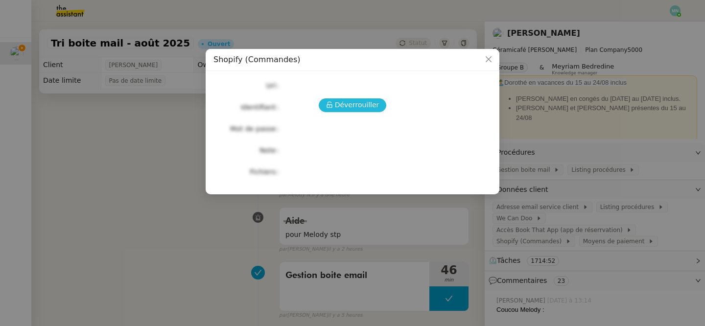
click at [338, 103] on span "Déverrouiller" at bounding box center [357, 104] width 45 height 11
click at [490, 59] on icon "Close" at bounding box center [489, 59] width 8 height 8
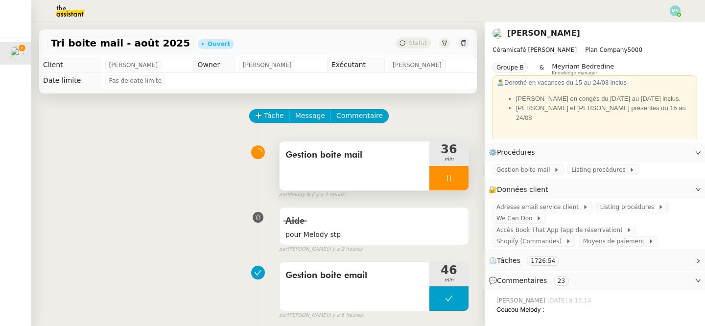
click at [438, 185] on div at bounding box center [448, 178] width 39 height 24
click at [451, 185] on button at bounding box center [459, 178] width 20 height 24
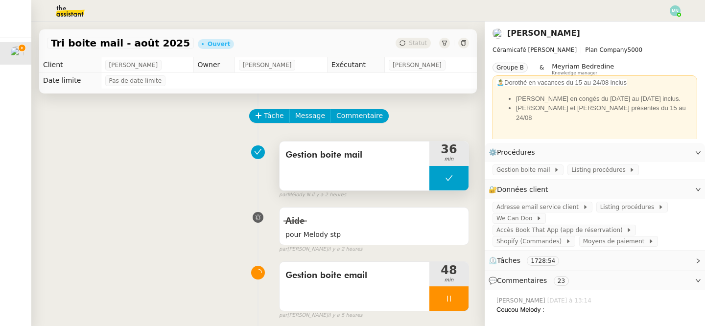
click at [439, 182] on button at bounding box center [448, 178] width 39 height 24
click at [439, 184] on div at bounding box center [439, 178] width 20 height 24
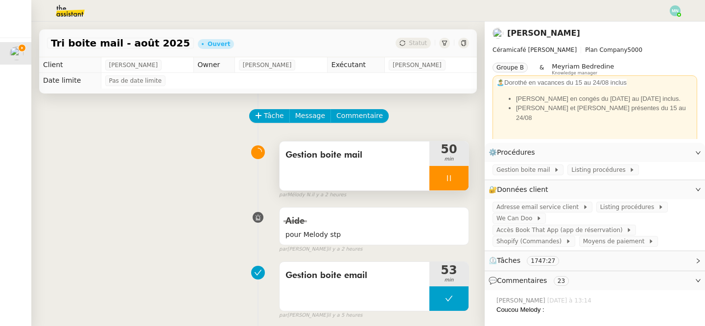
click at [426, 170] on div "Gestion boite mail" at bounding box center [355, 165] width 150 height 49
click at [441, 174] on div at bounding box center [448, 178] width 39 height 24
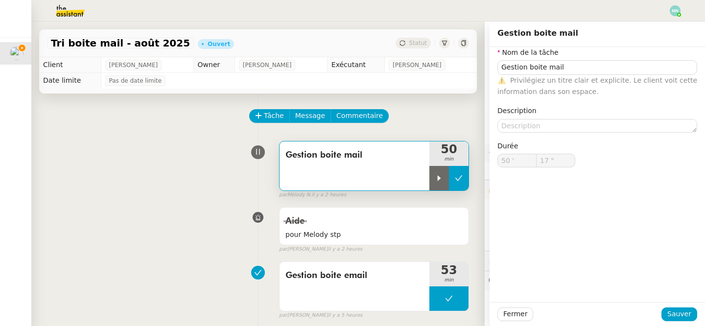
type input "Gestion boite mail"
type input "50 '"
type input "17 ""
click at [458, 177] on icon at bounding box center [459, 178] width 8 height 8
type input "Gestion boite mail"
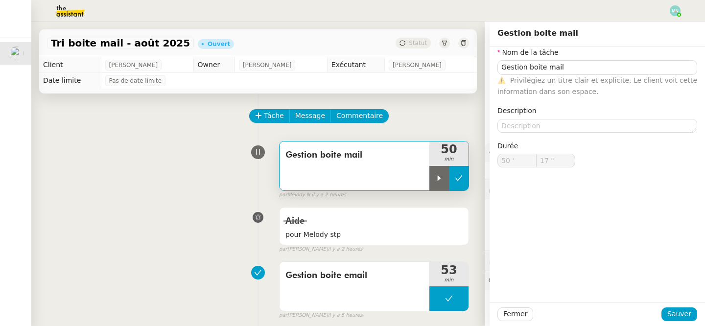
type input "50 '"
type input "17 ""
type input "Gestion boite mail"
type input "50 '"
type input "17 ""
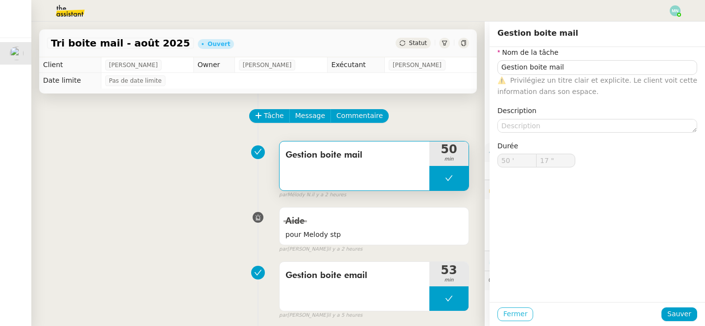
type input "Gestion boite mail"
type input "50 '"
type input "17 ""
click at [522, 311] on span "Fermer" at bounding box center [515, 313] width 24 height 11
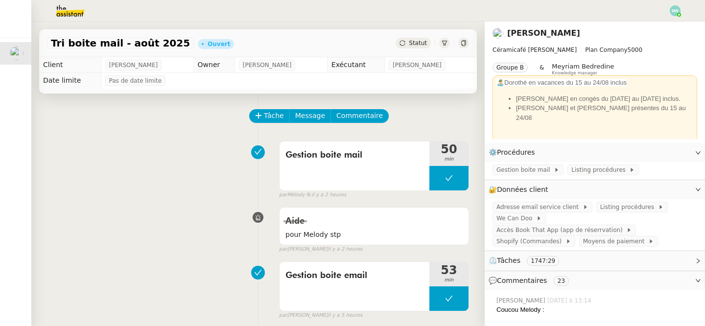
click at [674, 10] on img at bounding box center [675, 10] width 11 height 11
click at [663, 28] on li "Suivi" at bounding box center [649, 28] width 64 height 14
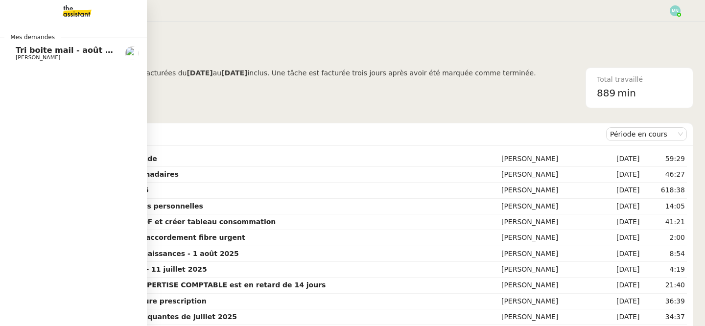
click at [17, 53] on span "Tri boite mail - août 2025" at bounding box center [71, 50] width 111 height 9
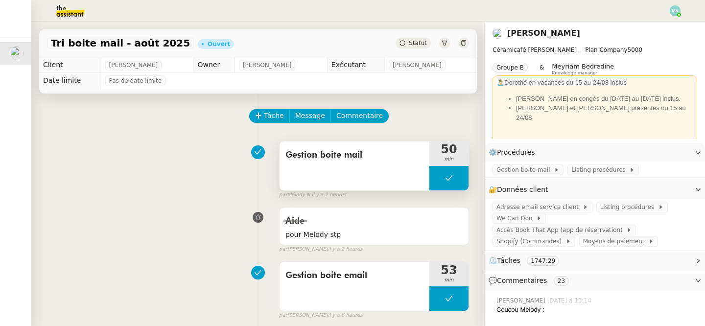
click at [438, 182] on button at bounding box center [448, 178] width 39 height 24
click at [443, 182] on icon at bounding box center [439, 178] width 8 height 8
click at [442, 176] on div at bounding box center [448, 178] width 39 height 24
click at [460, 179] on icon at bounding box center [459, 178] width 8 height 8
click at [668, 17] on div at bounding box center [352, 11] width 656 height 22
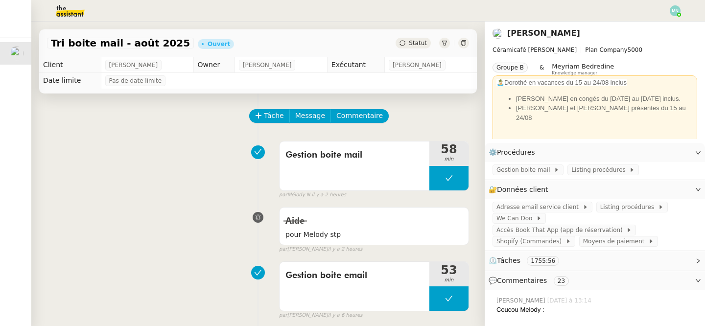
click at [672, 17] on div at bounding box center [352, 11] width 656 height 22
click at [675, 14] on img at bounding box center [675, 10] width 11 height 11
click at [658, 27] on li "Suivi" at bounding box center [649, 28] width 64 height 14
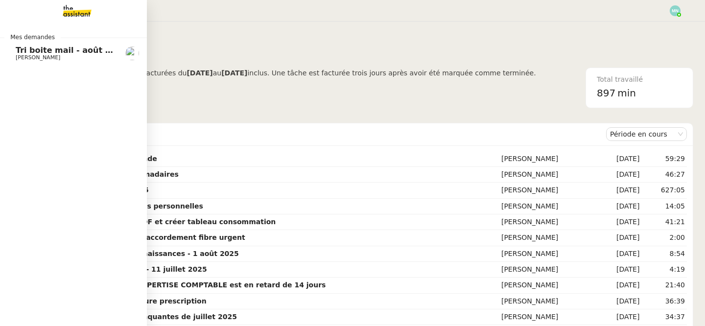
click at [19, 50] on span "Tri boite mail - août 2025" at bounding box center [71, 50] width 111 height 9
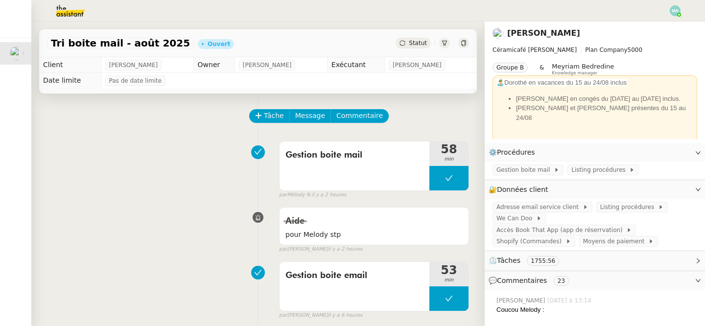
click at [678, 7] on img at bounding box center [675, 10] width 11 height 11
click at [662, 24] on li "Suivi" at bounding box center [649, 28] width 64 height 14
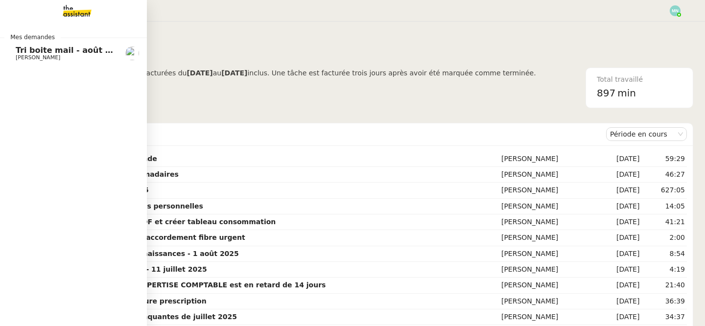
click at [74, 47] on span "Tri boite mail - août 2025" at bounding box center [71, 50] width 111 height 9
